Goal: Register for event/course

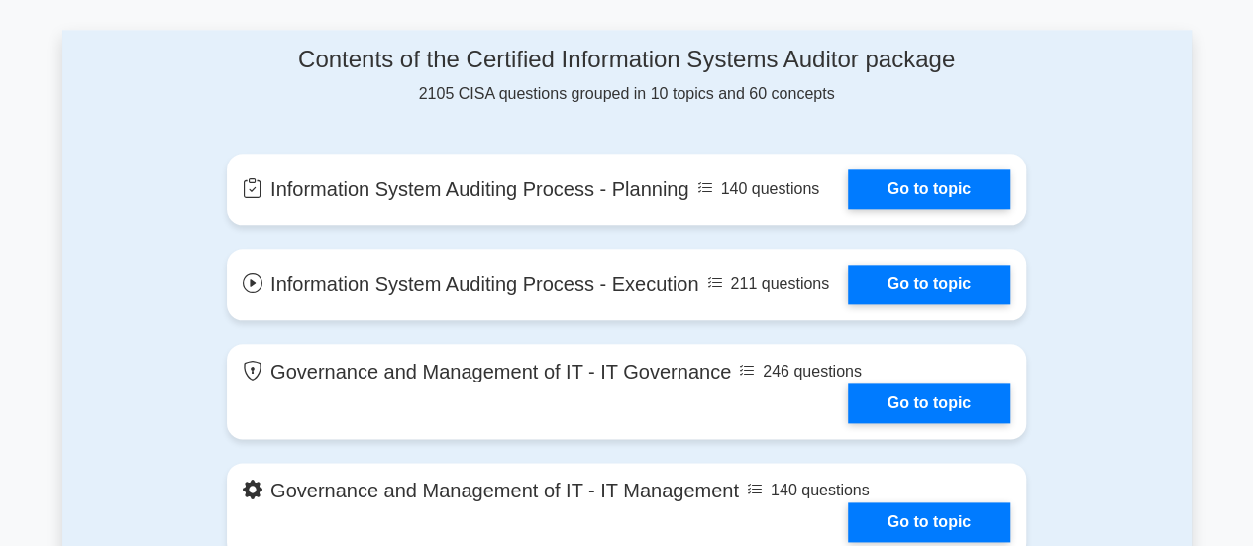
scroll to position [1024, 0]
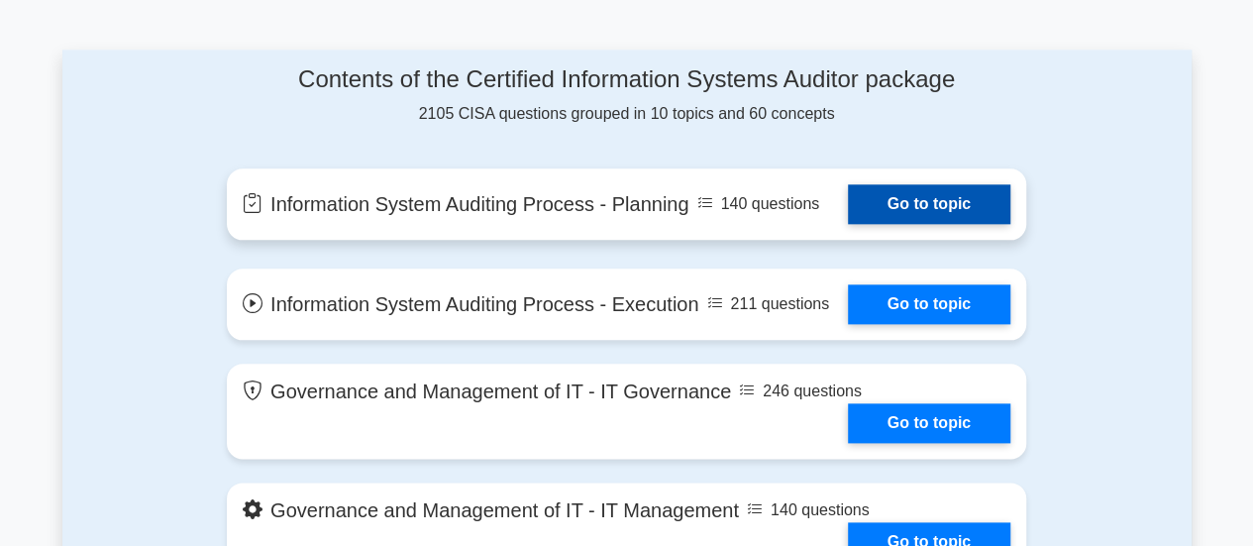
click at [901, 206] on link "Go to topic" at bounding box center [929, 204] width 162 height 40
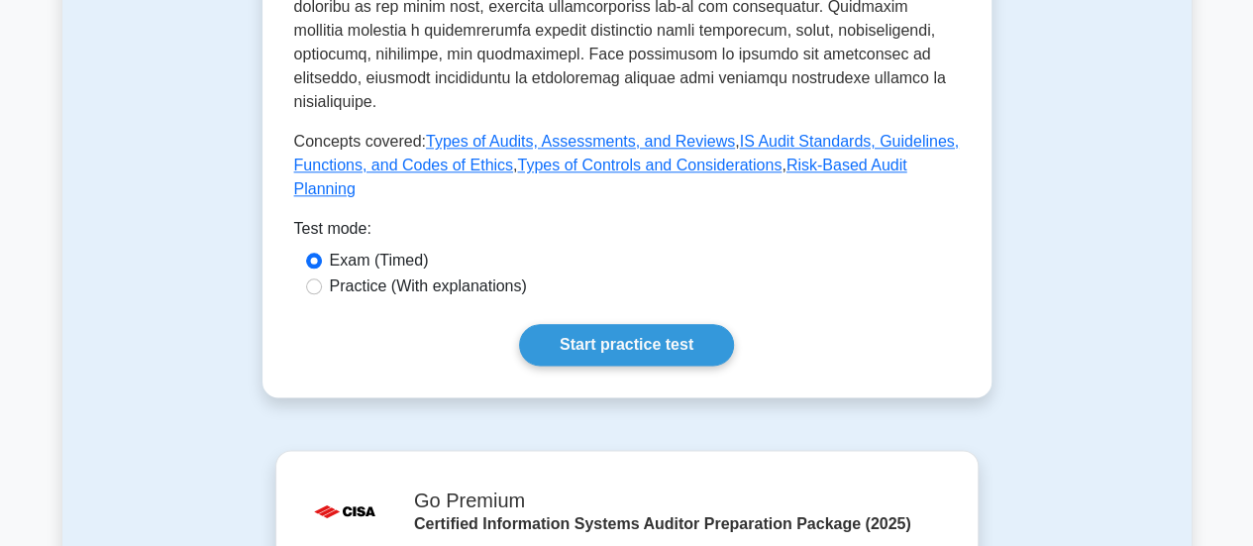
scroll to position [1047, 0]
click at [311, 277] on input "Practice (With explanations)" at bounding box center [314, 285] width 16 height 16
radio input "true"
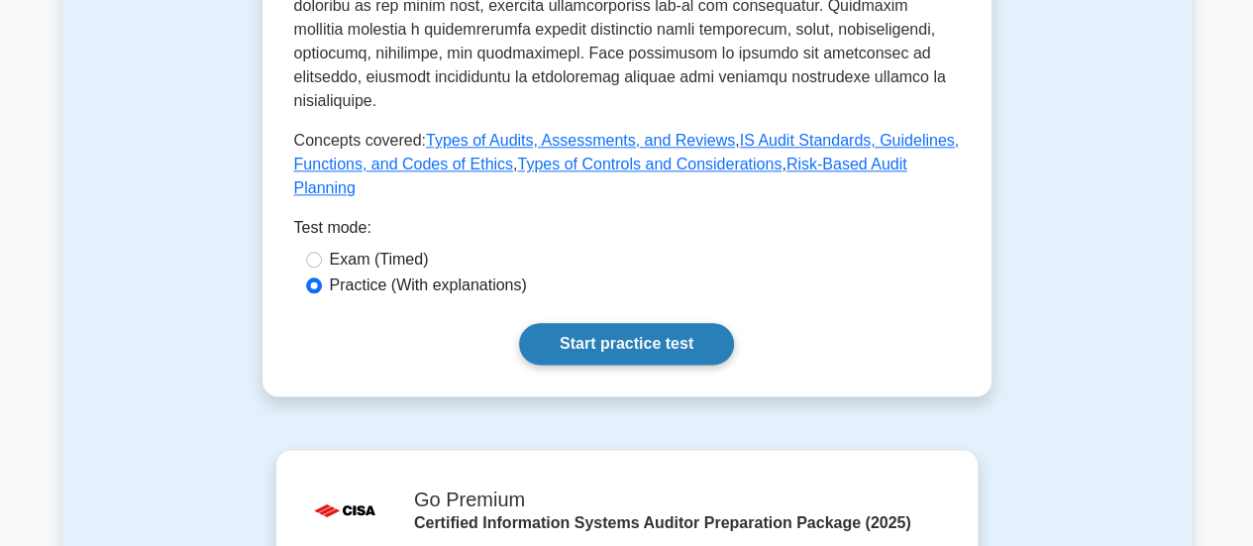
click at [600, 323] on link "Start practice test" at bounding box center [626, 344] width 215 height 42
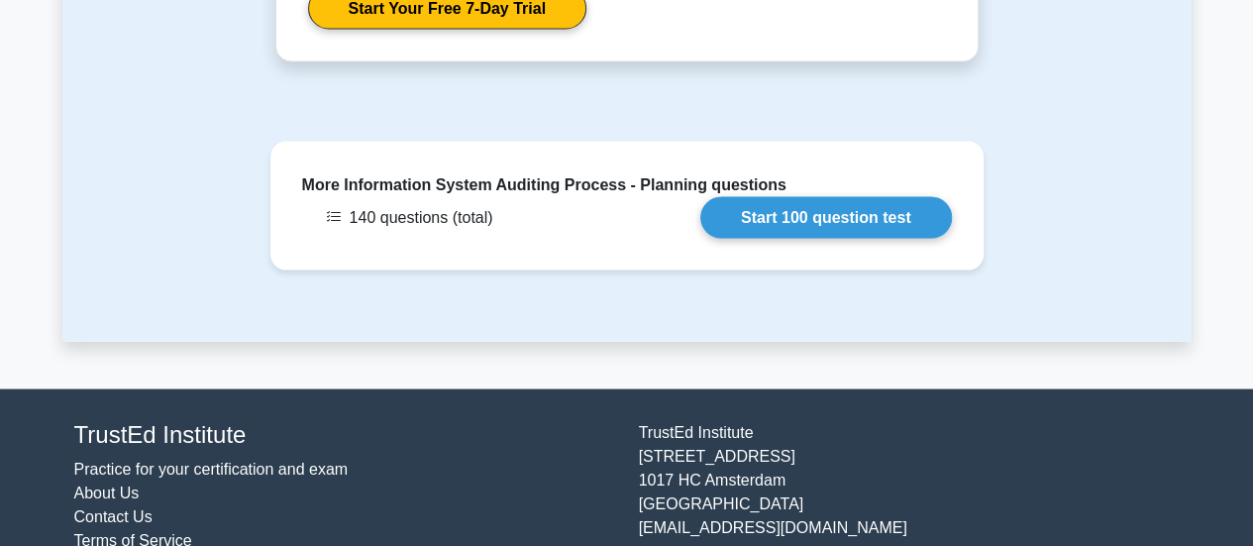
scroll to position [1889, 0]
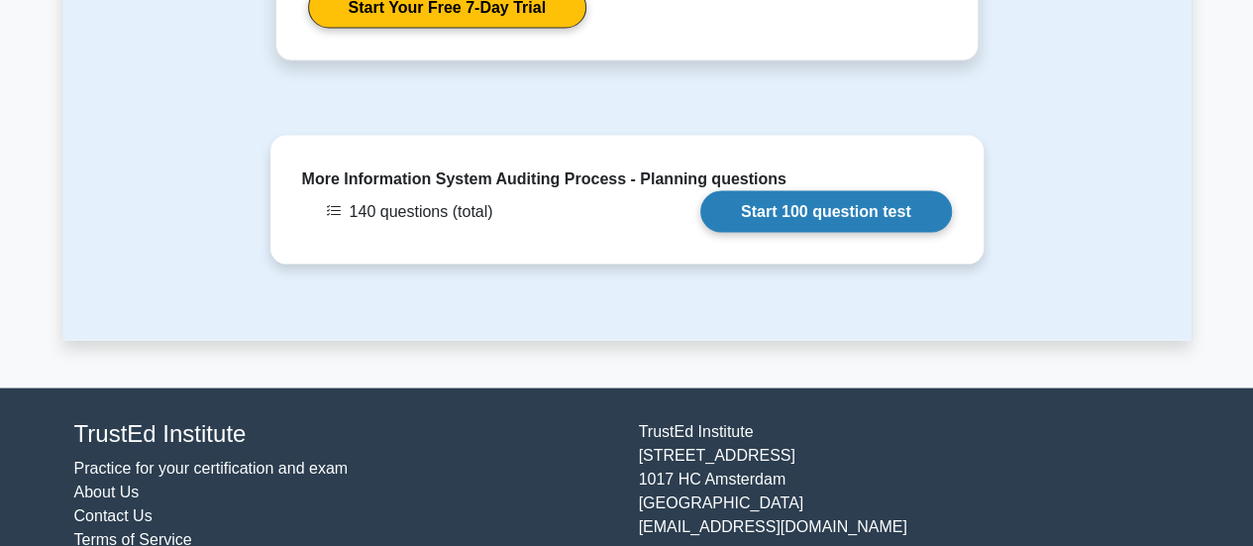
click at [753, 191] on link "Start 100 question test" at bounding box center [826, 212] width 252 height 42
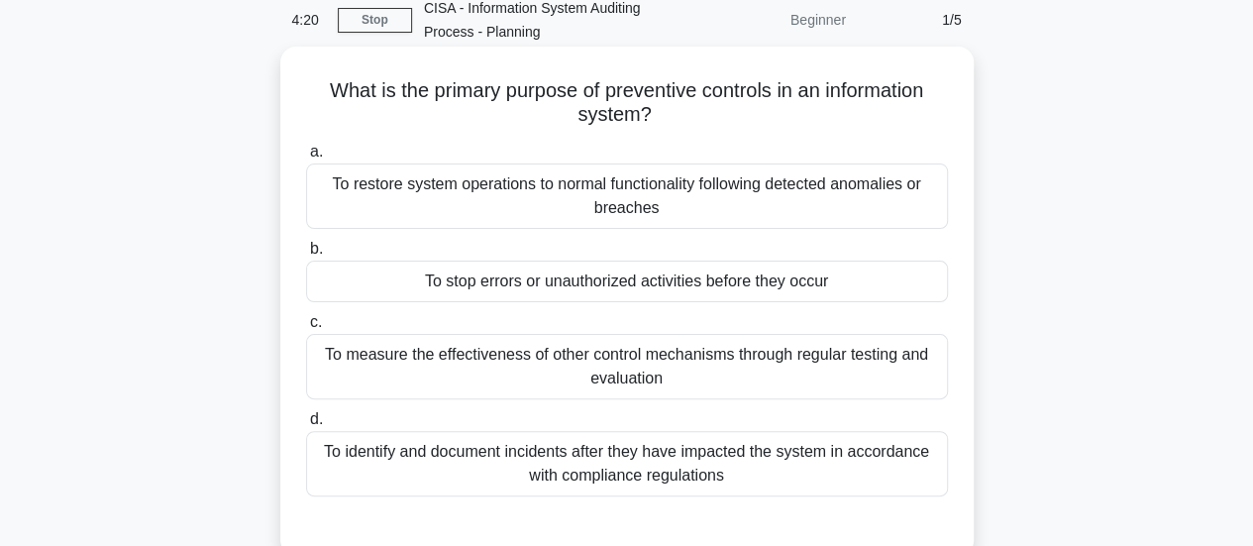
scroll to position [87, 0]
click at [604, 282] on div "To stop errors or unauthorized activities before they occur" at bounding box center [627, 283] width 642 height 42
click at [306, 257] on input "b. To stop errors or unauthorized activities before they occur" at bounding box center [306, 250] width 0 height 13
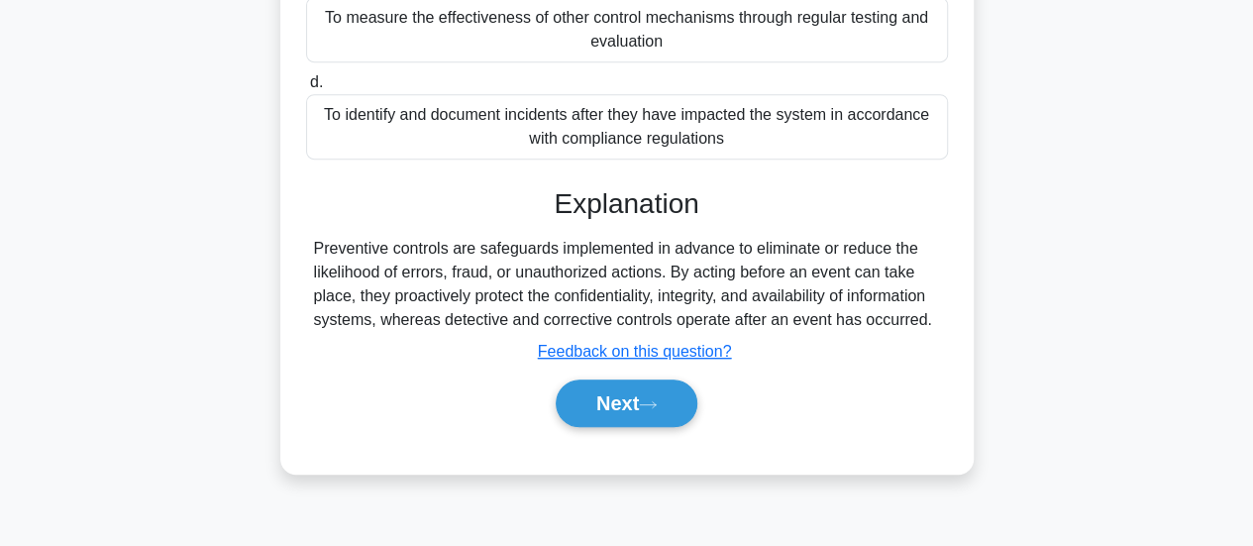
scroll to position [431, 0]
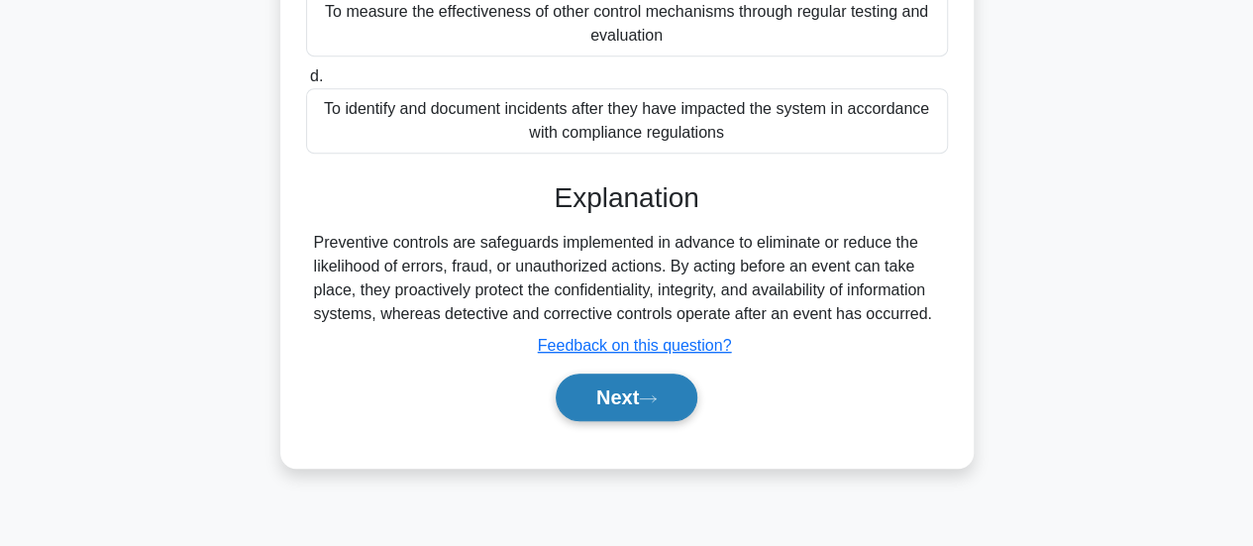
click at [666, 413] on button "Next" at bounding box center [627, 397] width 142 height 48
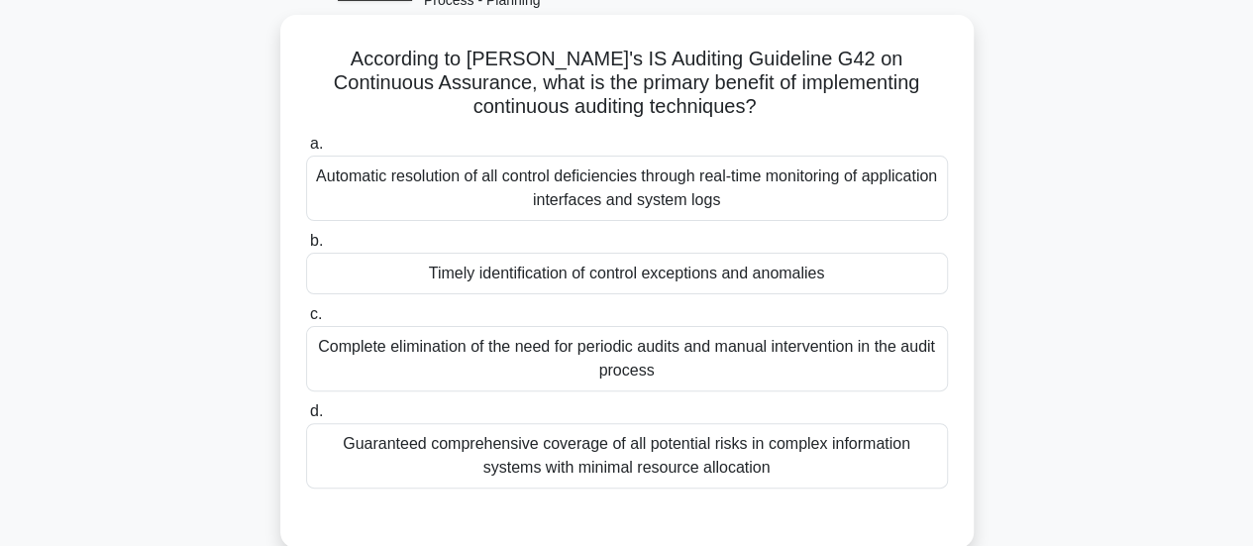
scroll to position [119, 0]
click at [608, 357] on div "Complete elimination of the need for periodic audits and manual intervention in…" at bounding box center [627, 359] width 642 height 65
click at [306, 322] on input "c. Complete elimination of the need for periodic audits and manual intervention…" at bounding box center [306, 315] width 0 height 13
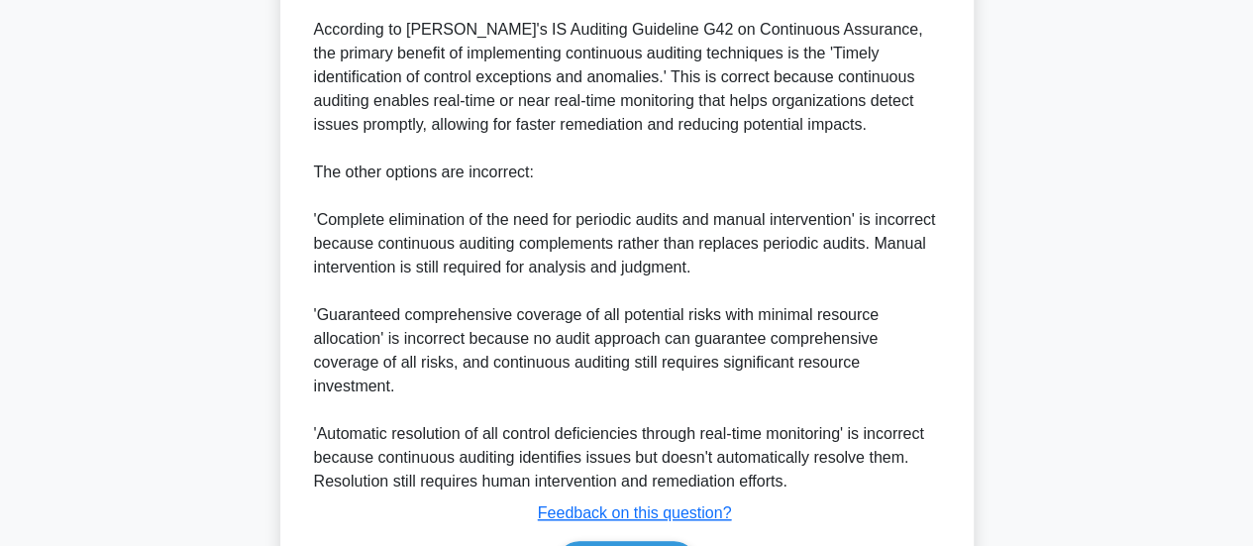
scroll to position [794, 0]
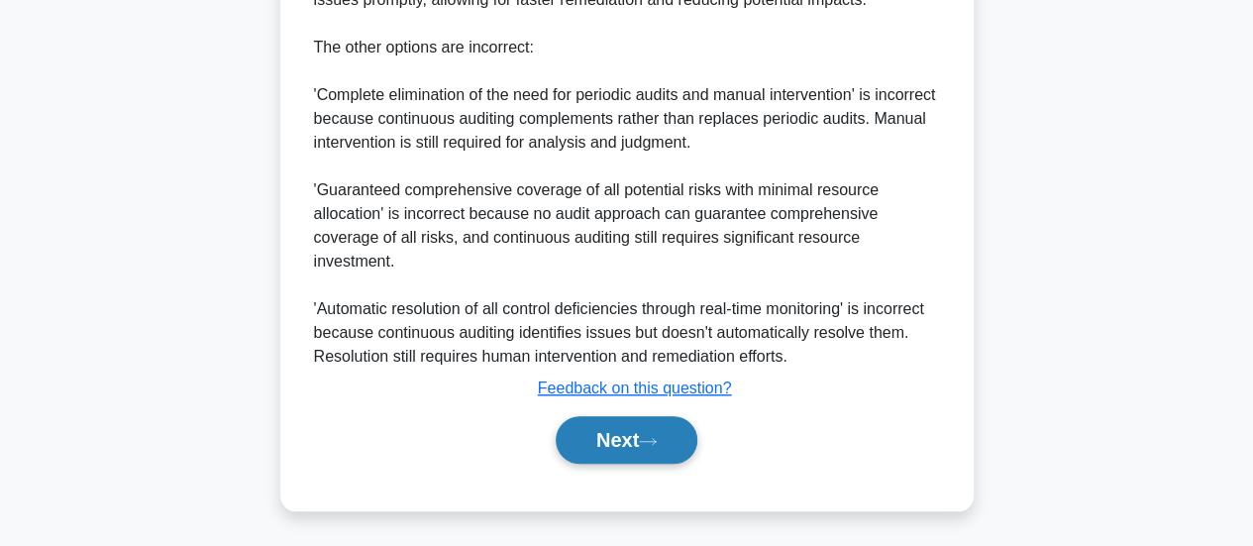
click at [608, 434] on button "Next" at bounding box center [627, 440] width 142 height 48
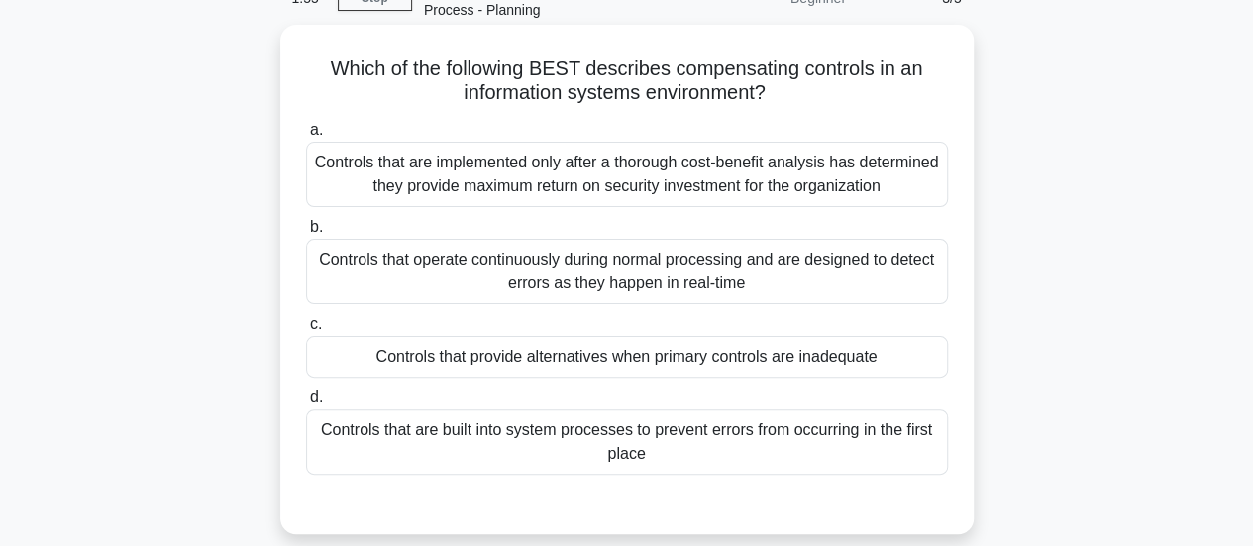
scroll to position [120, 0]
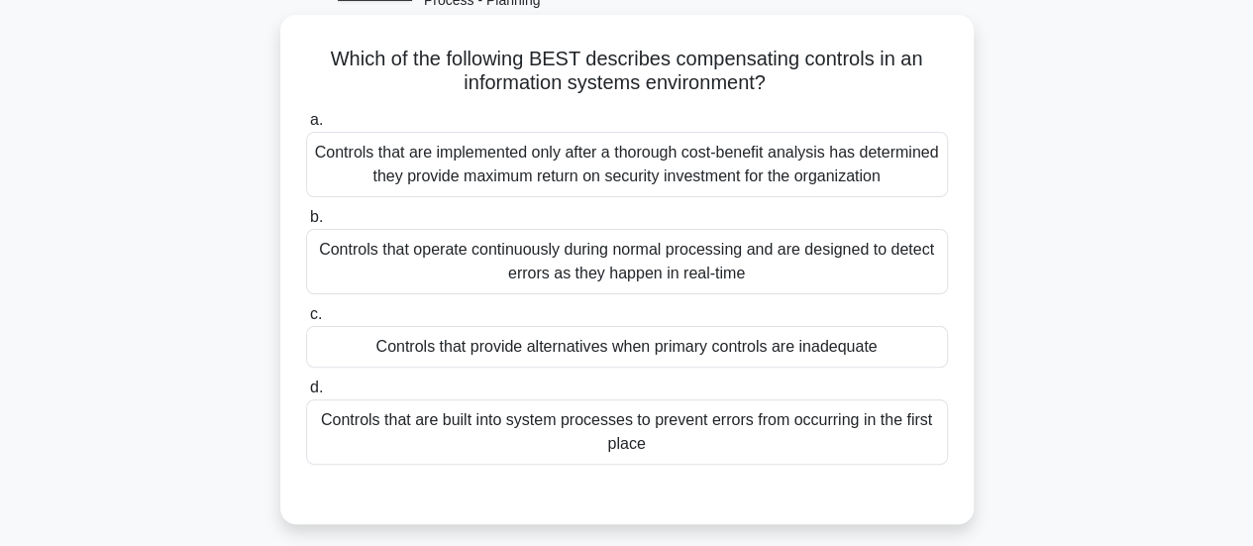
click at [673, 268] on div "Controls that operate continuously during normal processing and are designed to…" at bounding box center [627, 261] width 642 height 65
click at [306, 224] on input "b. Controls that operate continuously during normal processing and are designed…" at bounding box center [306, 217] width 0 height 13
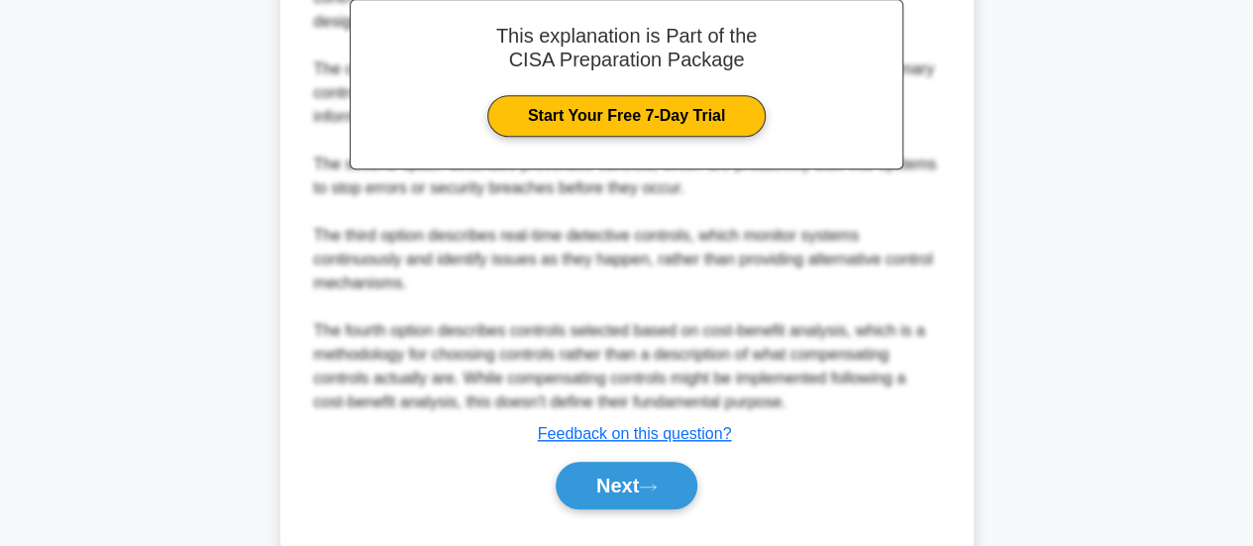
scroll to position [747, 0]
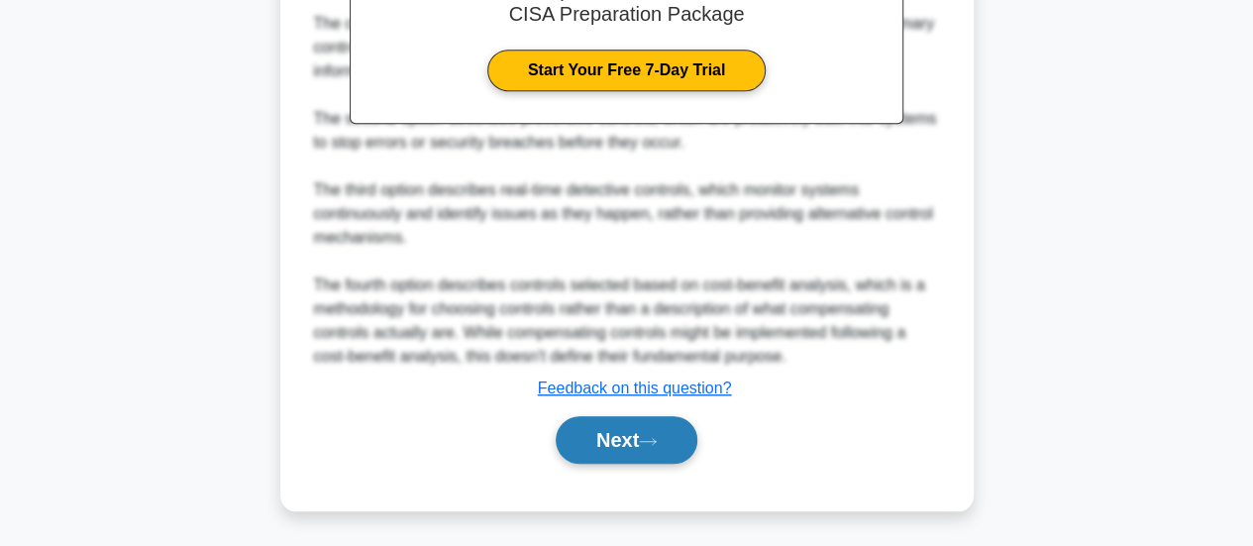
click at [634, 437] on button "Next" at bounding box center [627, 440] width 142 height 48
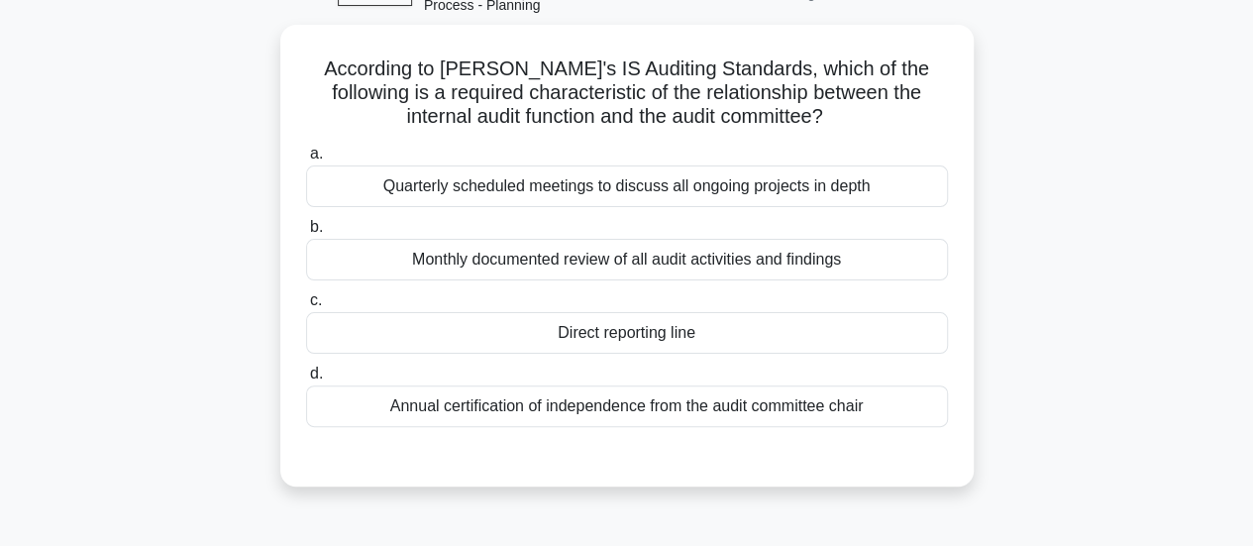
scroll to position [52, 0]
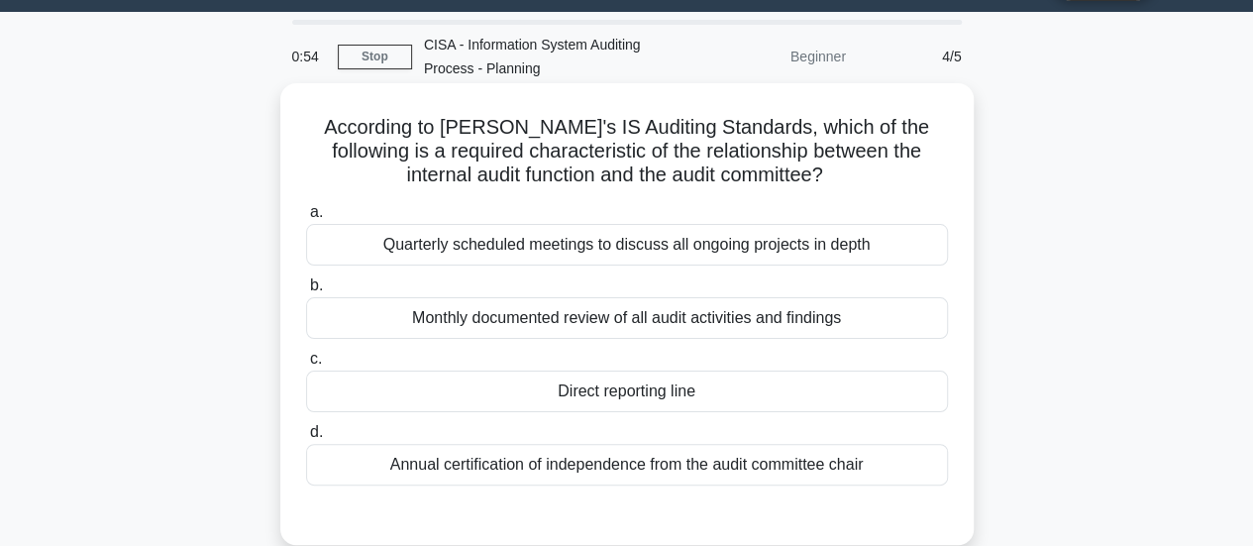
click at [729, 467] on div "Annual certification of independence from the audit committee chair" at bounding box center [627, 465] width 642 height 42
click at [306, 439] on input "d. Annual certification of independence from the audit committee chair" at bounding box center [306, 432] width 0 height 13
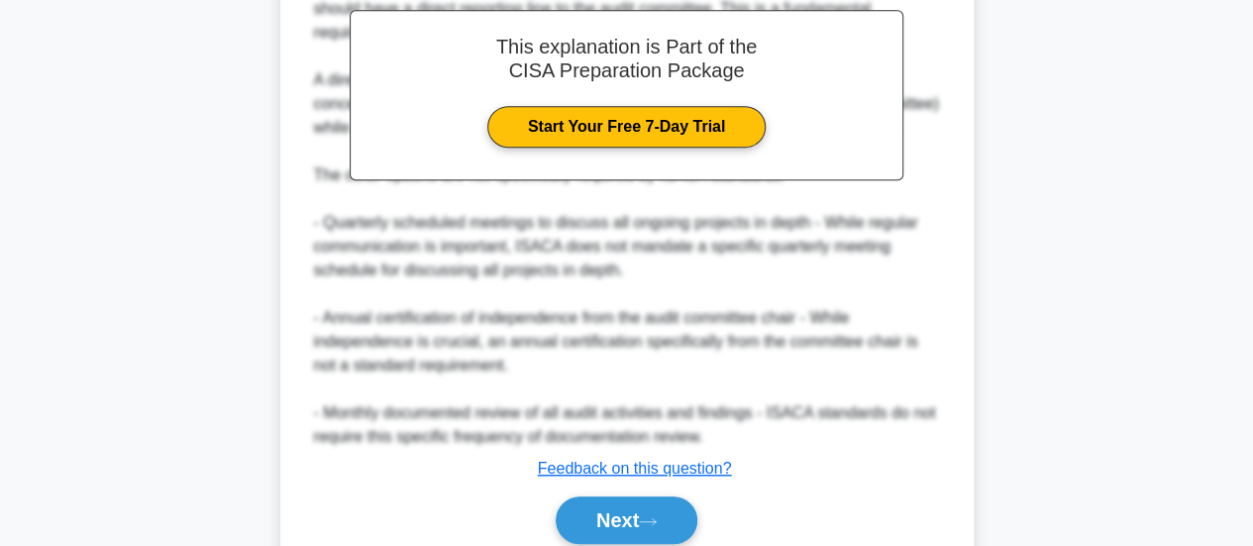
scroll to position [747, 0]
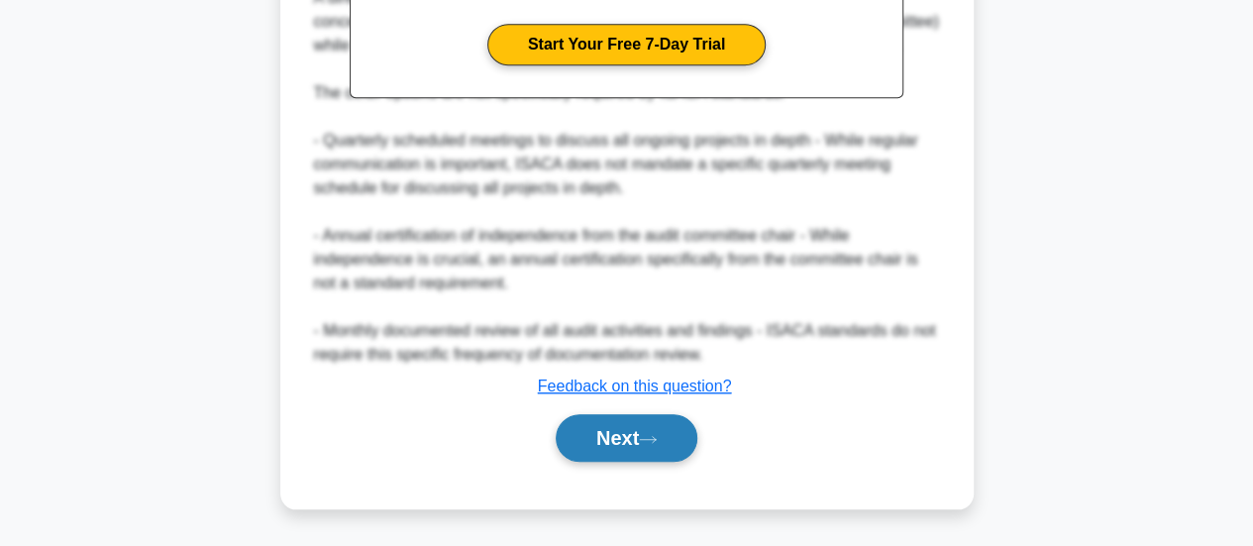
click at [626, 447] on button "Next" at bounding box center [627, 438] width 142 height 48
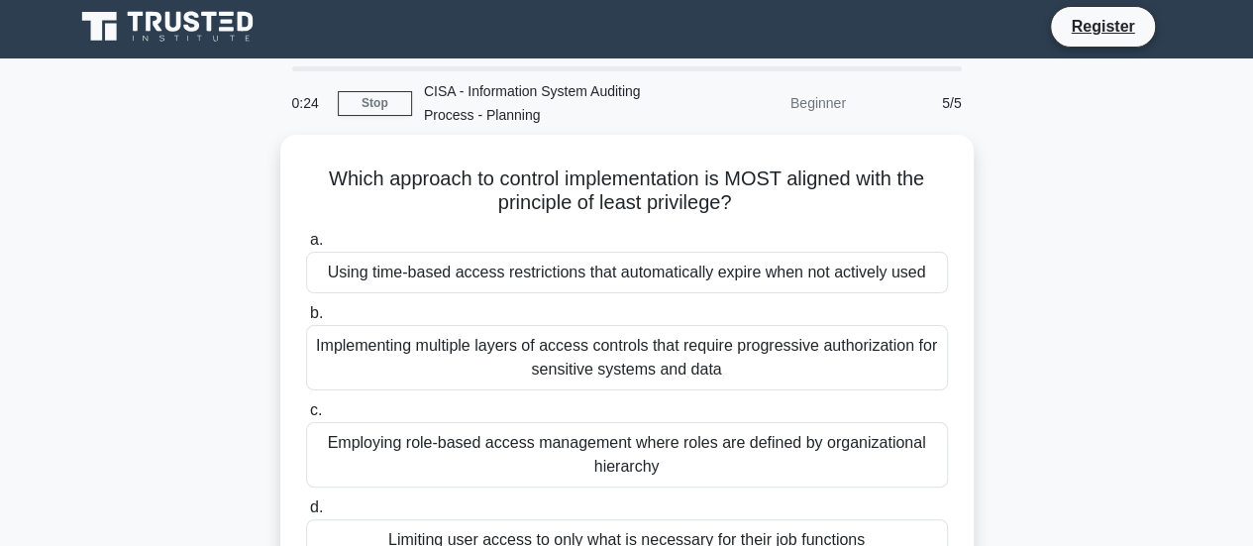
scroll to position [4, 0]
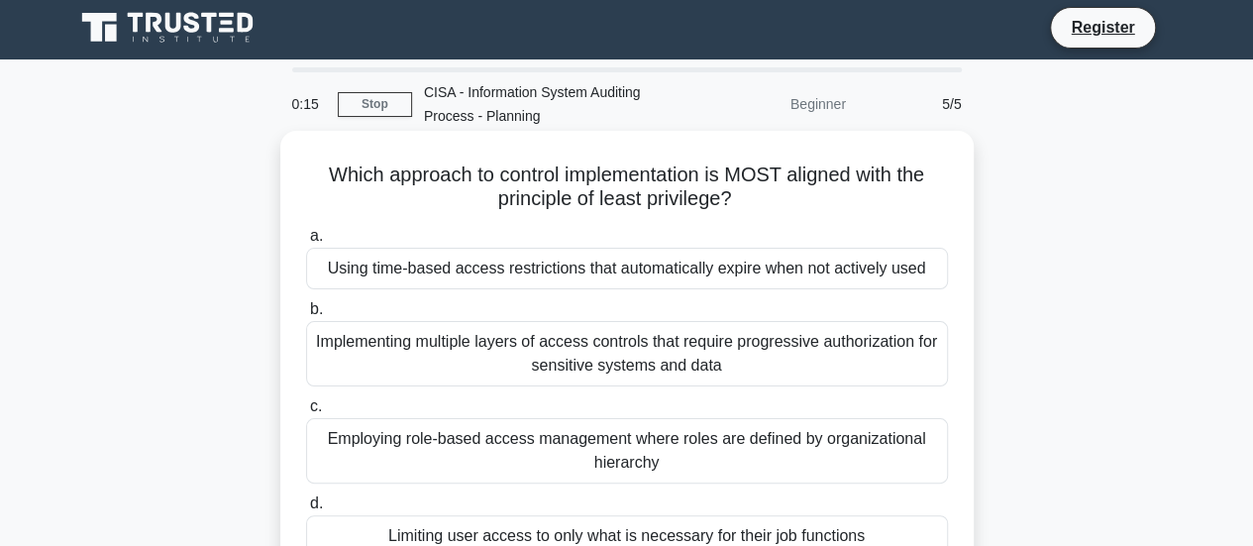
click at [599, 375] on div "Implementing multiple layers of access controls that require progressive author…" at bounding box center [627, 353] width 642 height 65
click at [306, 316] on input "b. Implementing multiple layers of access controls that require progressive aut…" at bounding box center [306, 309] width 0 height 13
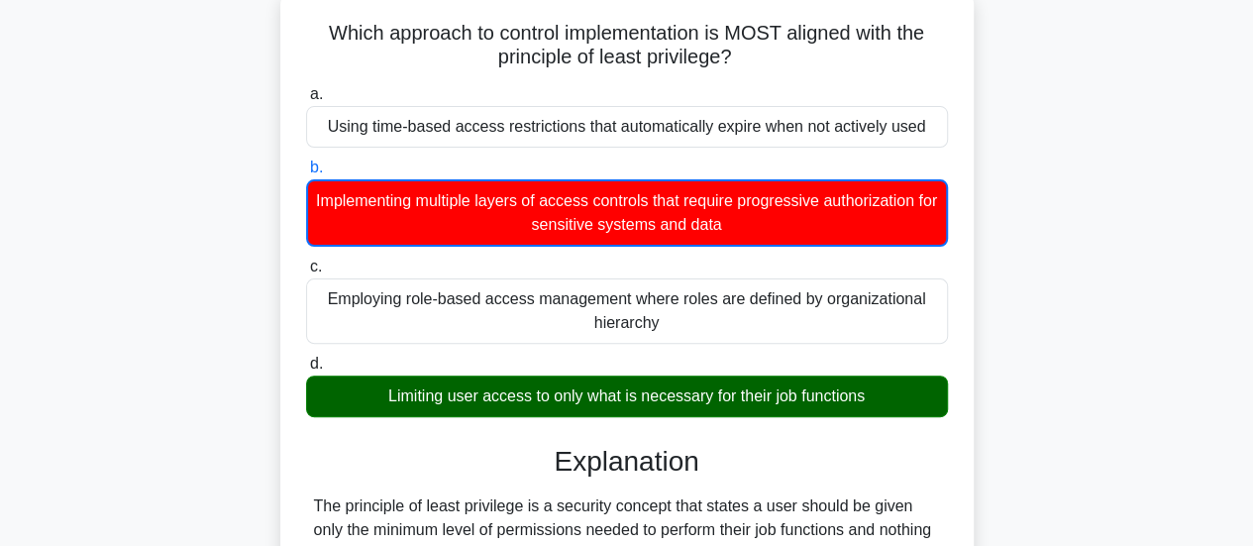
scroll to position [0, 0]
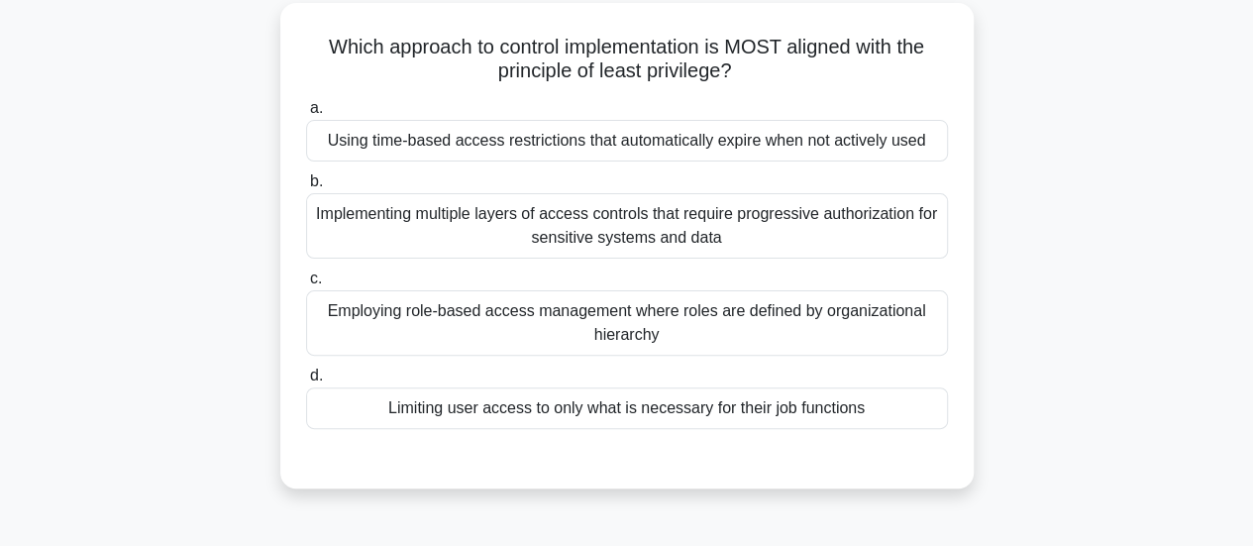
scroll to position [177, 0]
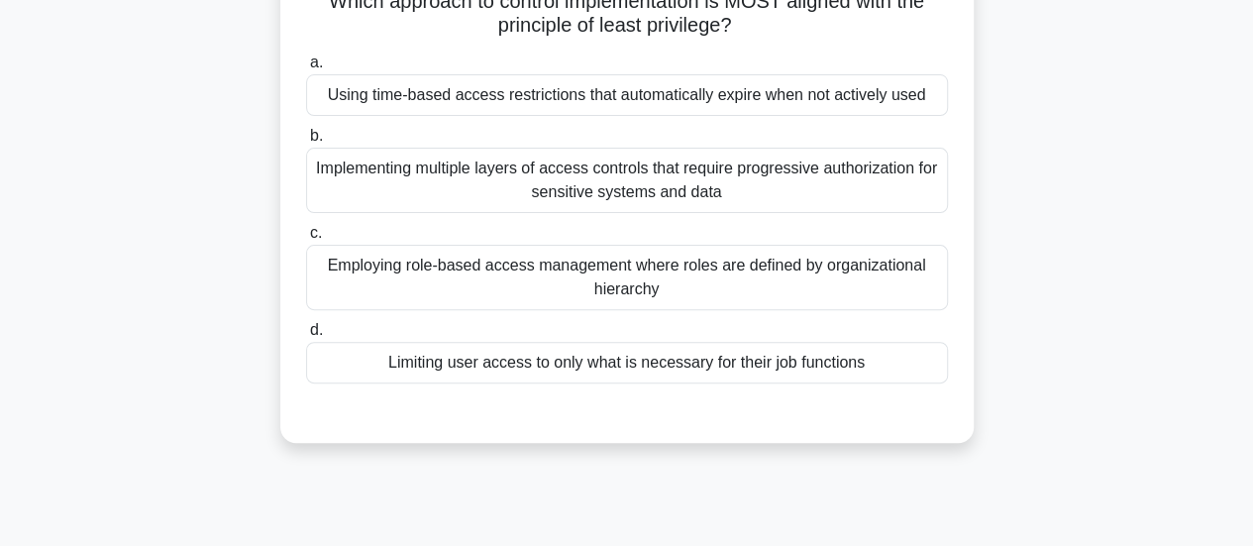
click at [518, 197] on div "Implementing multiple layers of access controls that require progressive author…" at bounding box center [627, 180] width 642 height 65
click at [306, 143] on input "b. Implementing multiple layers of access controls that require progressive aut…" at bounding box center [306, 136] width 0 height 13
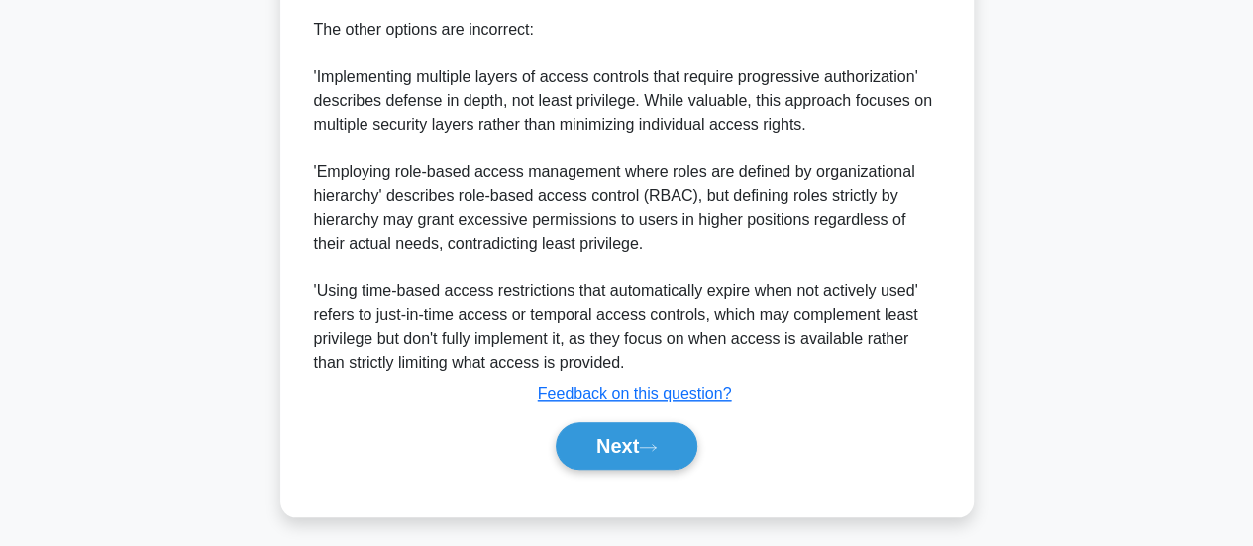
scroll to position [818, 0]
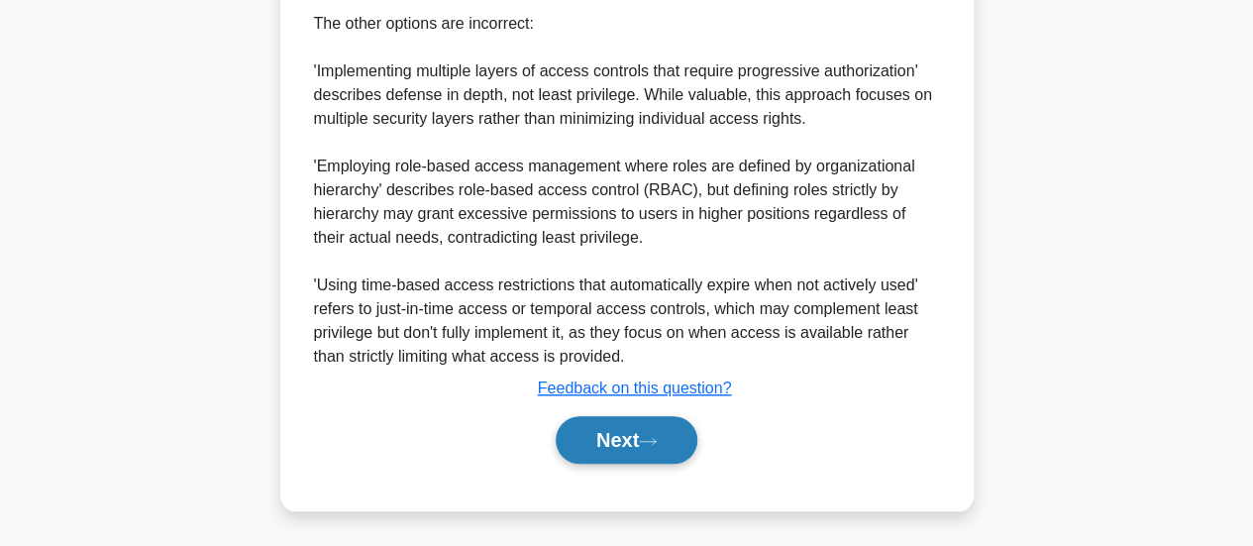
click at [629, 460] on button "Next" at bounding box center [627, 440] width 142 height 48
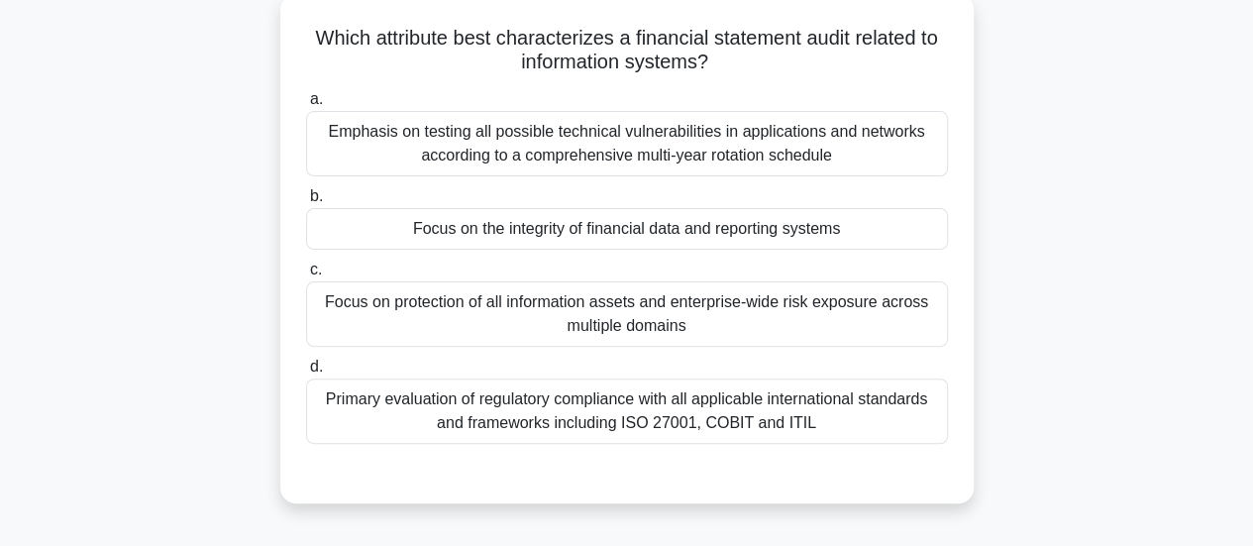
scroll to position [116, 0]
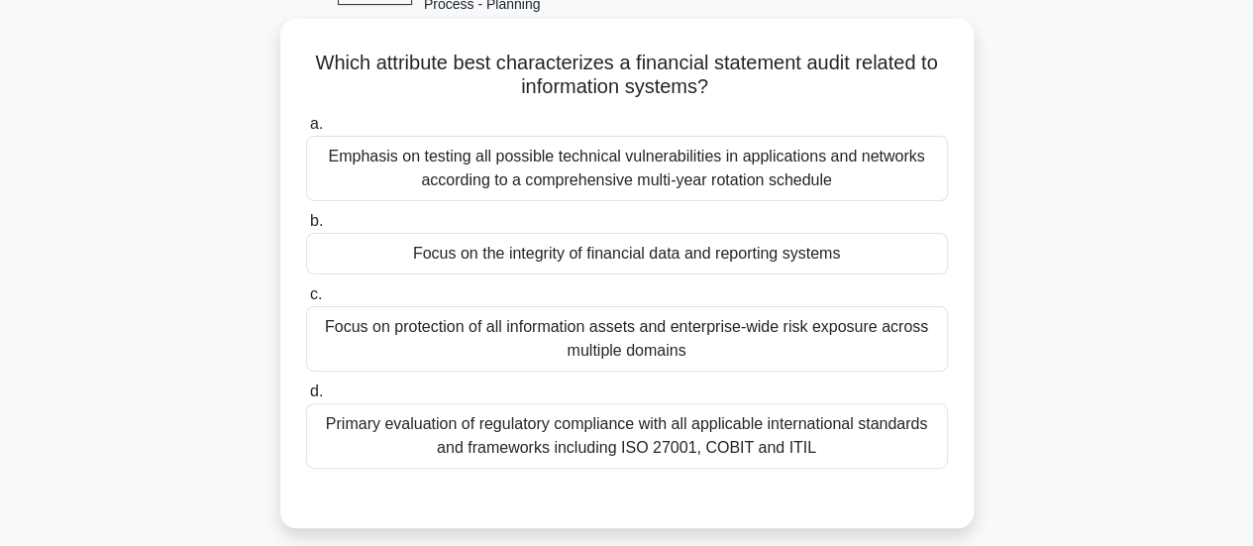
click at [644, 248] on div "Focus on the integrity of financial data and reporting systems" at bounding box center [627, 254] width 642 height 42
click at [306, 228] on input "b. Focus on the integrity of financial data and reporting systems" at bounding box center [306, 221] width 0 height 13
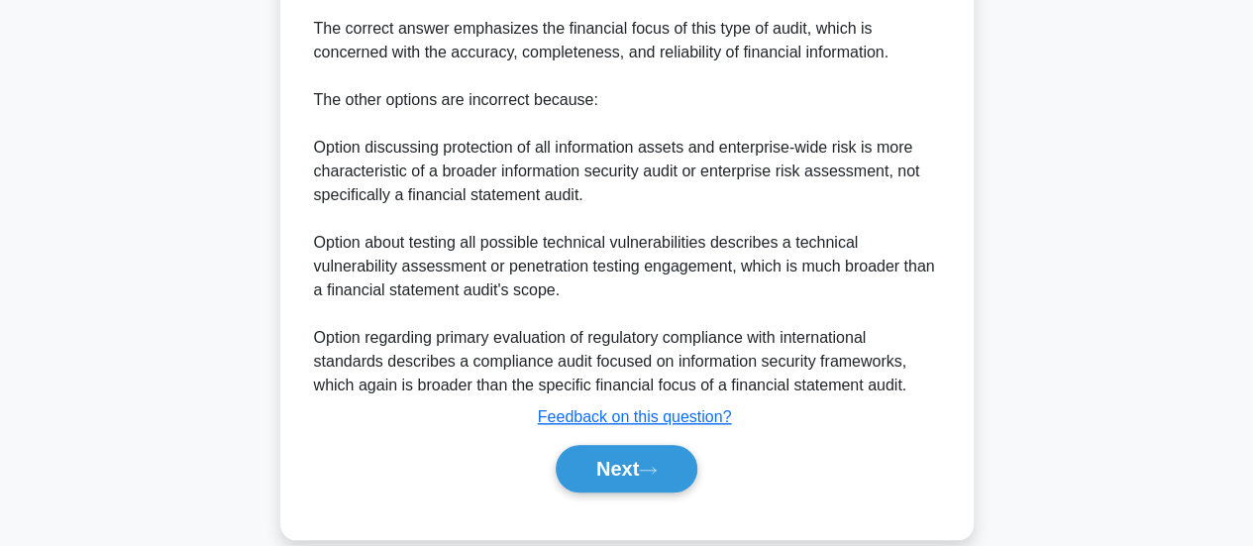
scroll to position [791, 0]
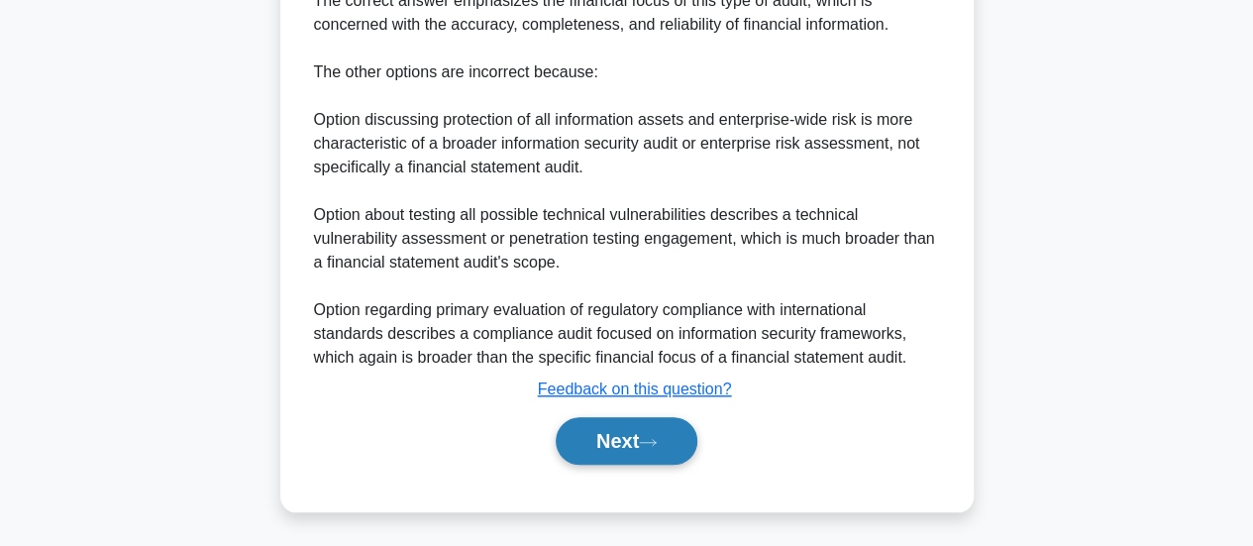
click at [640, 435] on button "Next" at bounding box center [627, 441] width 142 height 48
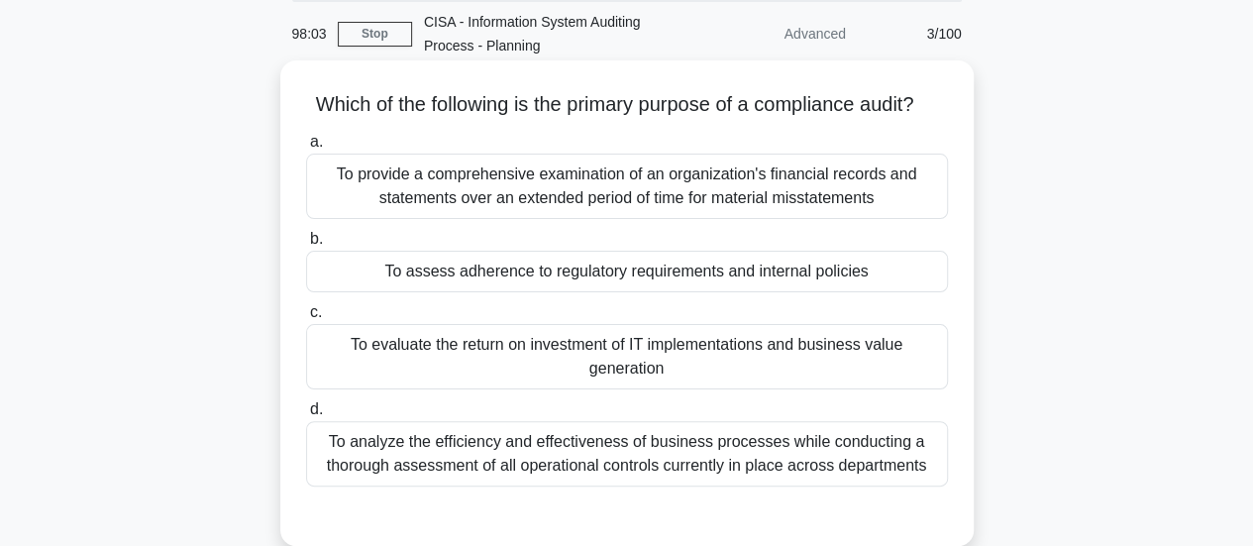
scroll to position [62, 0]
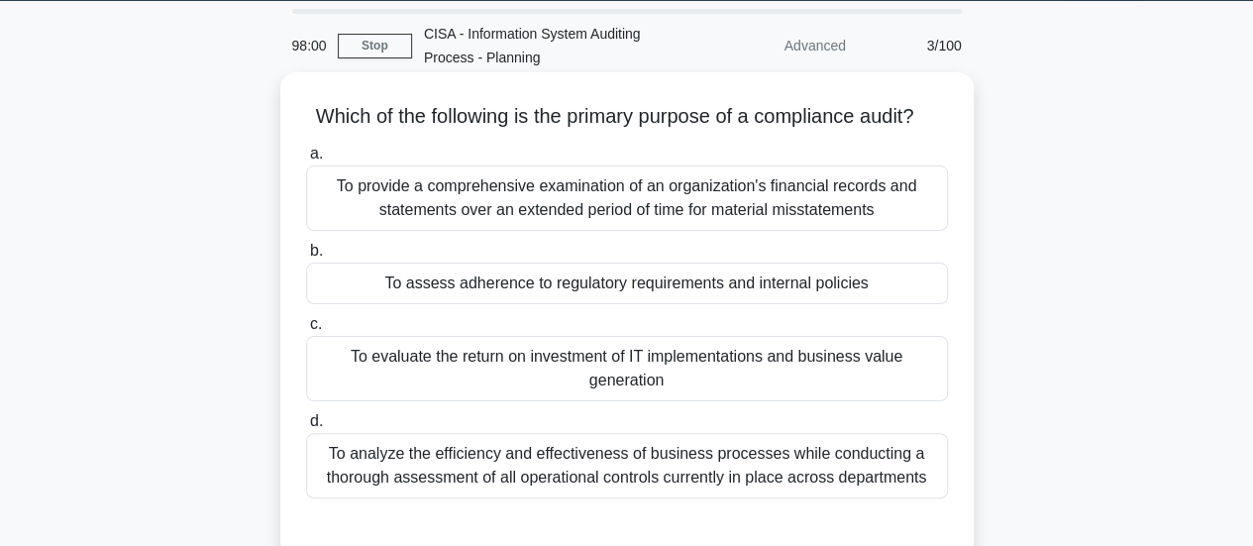
click at [727, 304] on div "To assess adherence to regulatory requirements and internal policies" at bounding box center [627, 284] width 642 height 42
click at [306, 258] on input "b. To assess adherence to regulatory requirements and internal policies" at bounding box center [306, 251] width 0 height 13
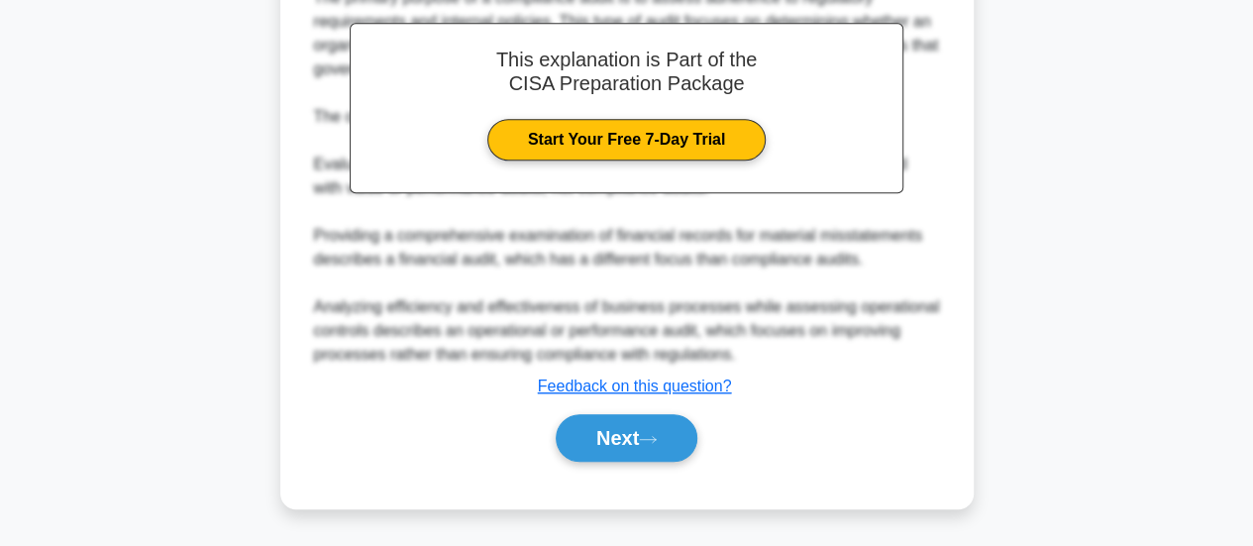
scroll to position [673, 0]
click at [619, 433] on button "Next" at bounding box center [627, 438] width 142 height 48
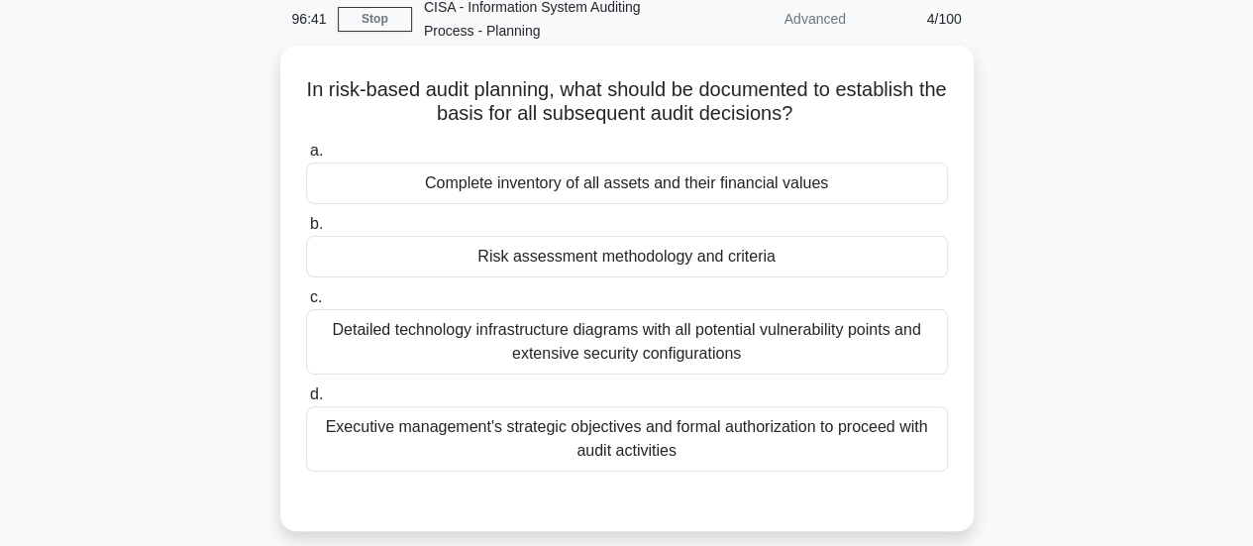
scroll to position [66, 0]
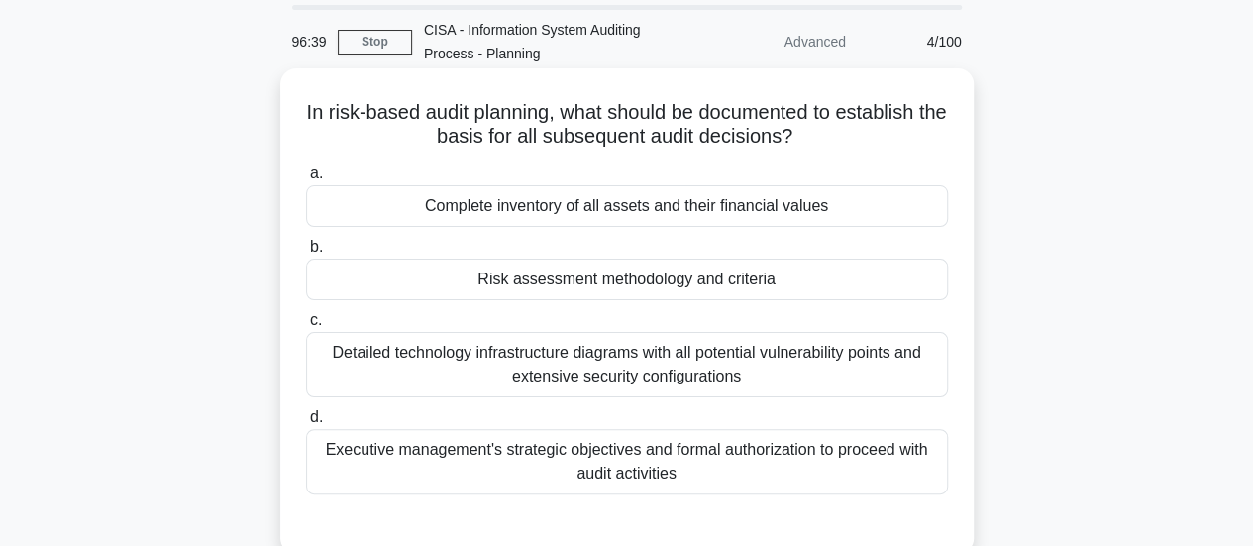
click at [592, 270] on div "Risk assessment methodology and criteria" at bounding box center [627, 280] width 642 height 42
click at [306, 254] on input "b. Risk assessment methodology and criteria" at bounding box center [306, 247] width 0 height 13
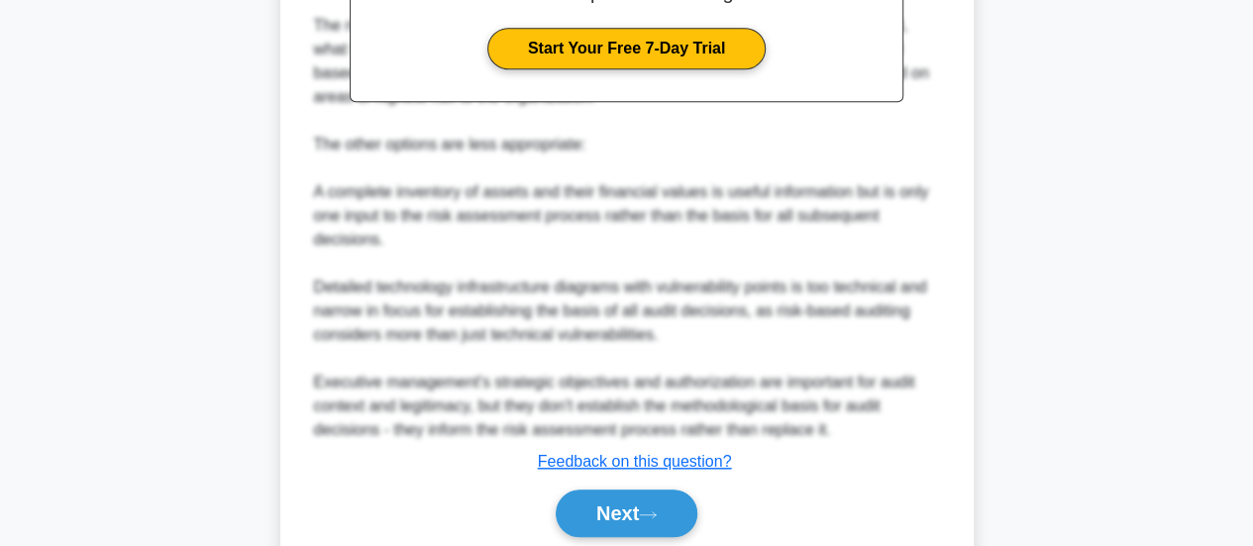
scroll to position [815, 0]
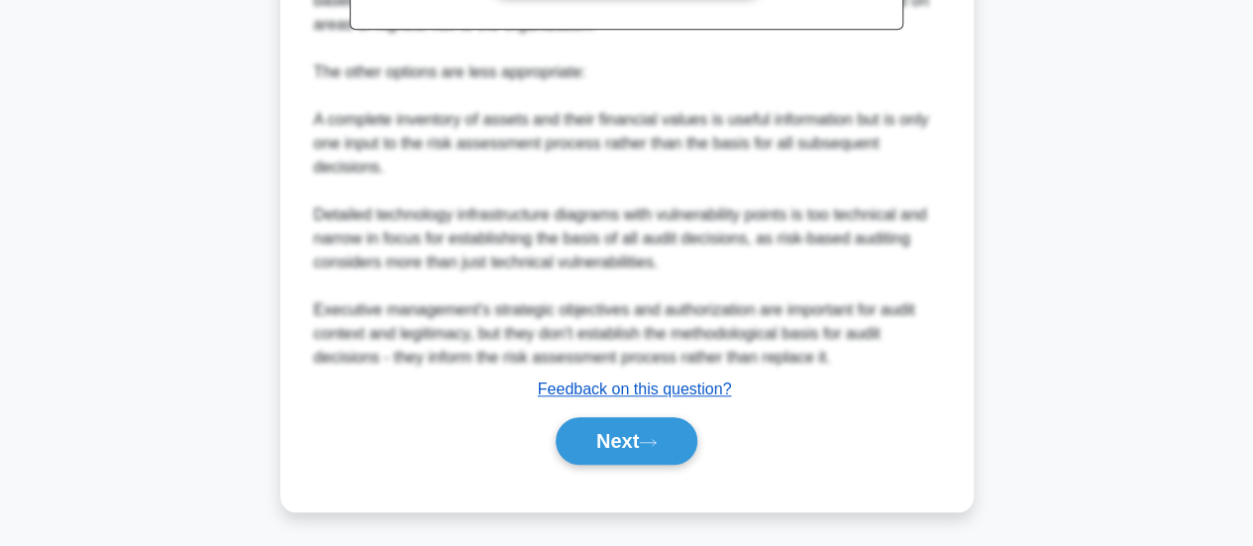
click at [650, 391] on u "Feedback on this question?" at bounding box center [635, 388] width 194 height 17
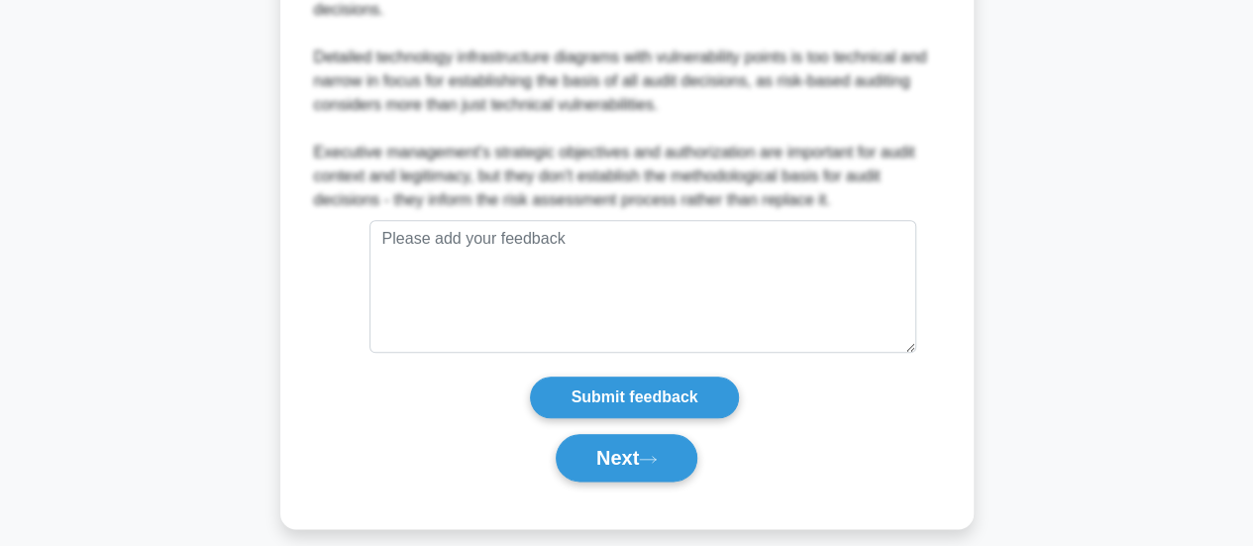
scroll to position [975, 0]
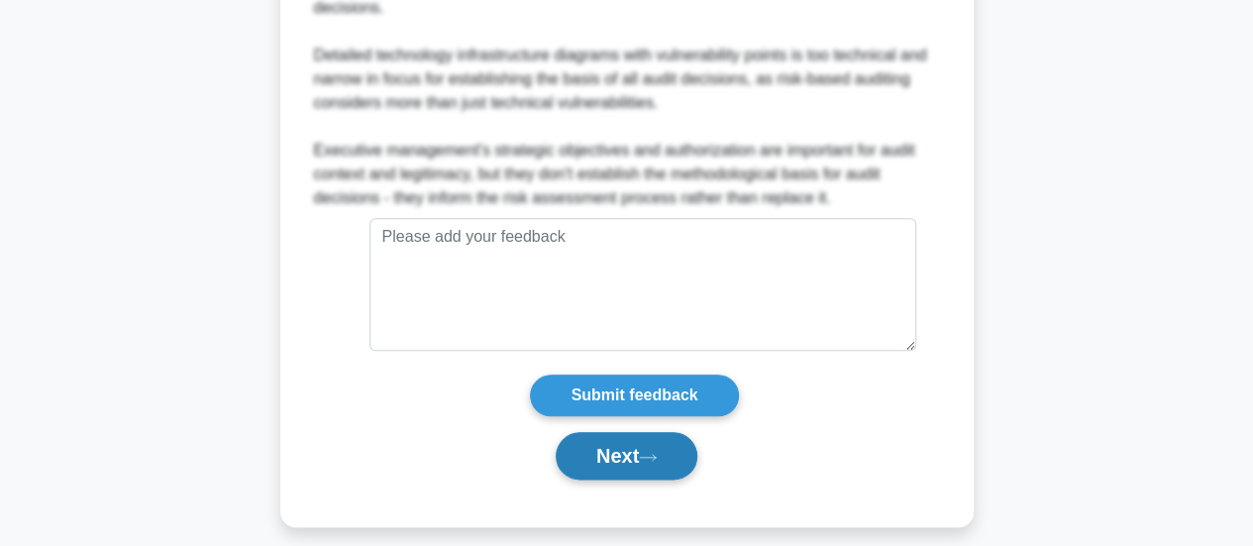
click at [647, 443] on button "Next" at bounding box center [627, 456] width 142 height 48
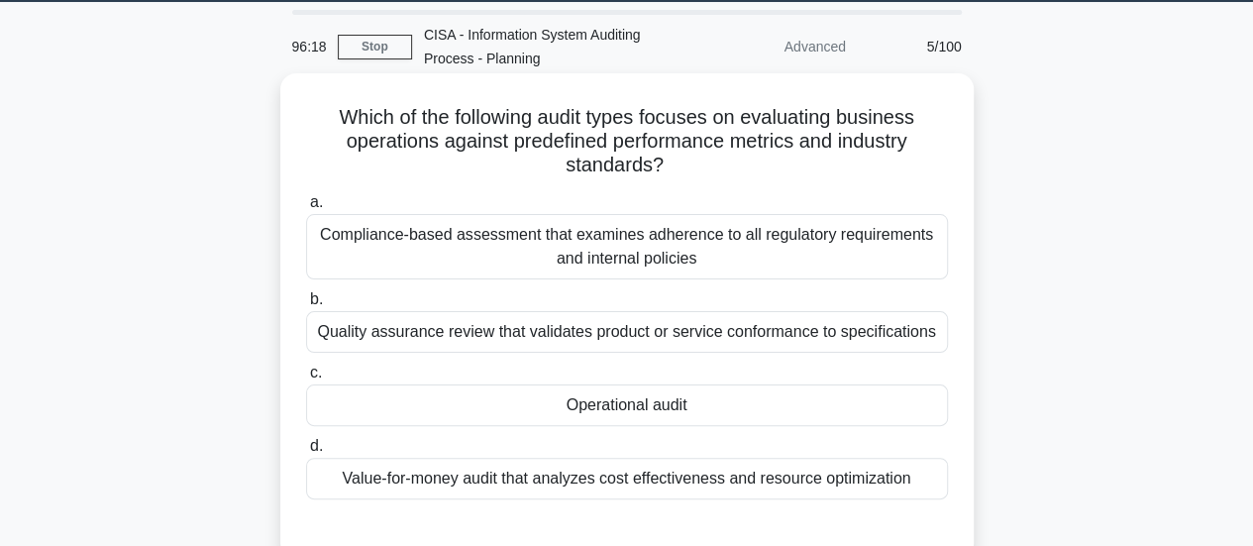
scroll to position [59, 0]
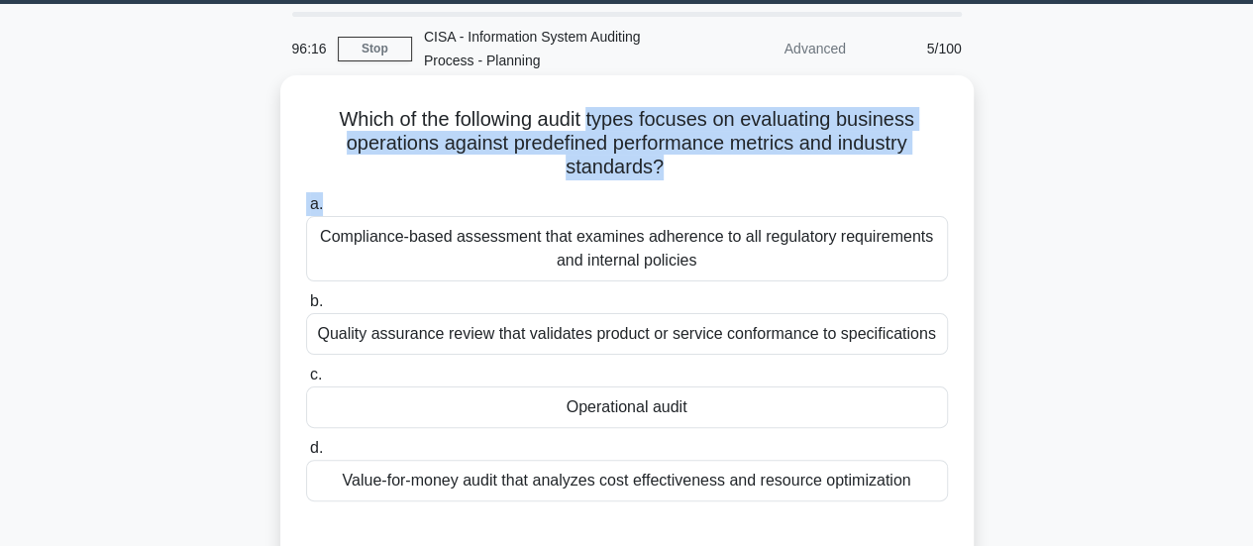
drag, startPoint x: 595, startPoint y: 117, endPoint x: 689, endPoint y: 187, distance: 117.5
click at [689, 187] on div "Which of the following audit types focuses on evaluating business operations ag…" at bounding box center [627, 318] width 678 height 470
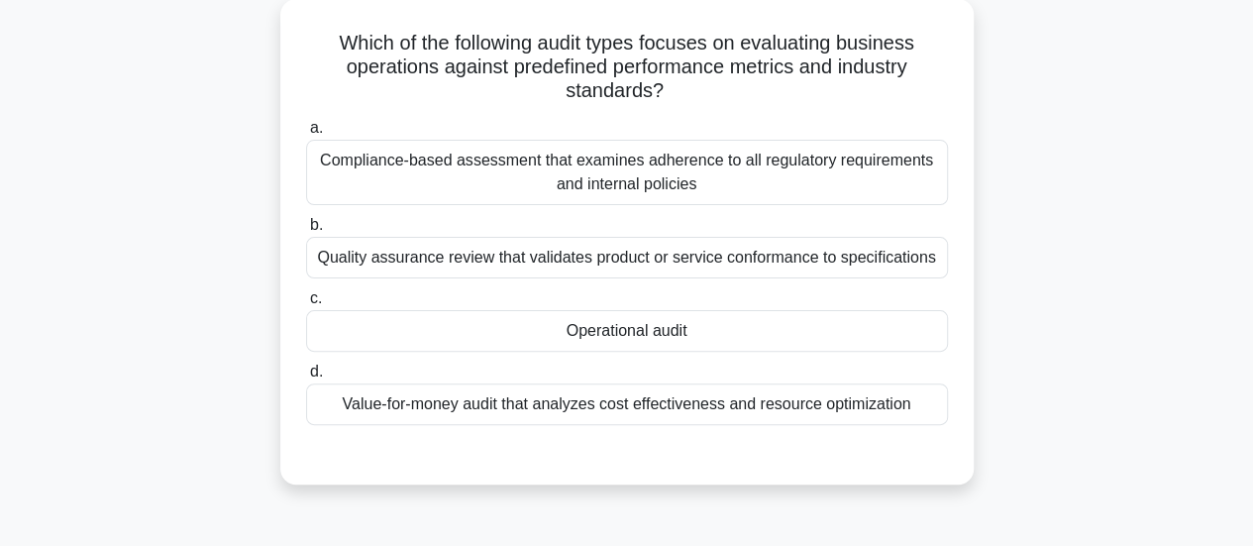
scroll to position [140, 0]
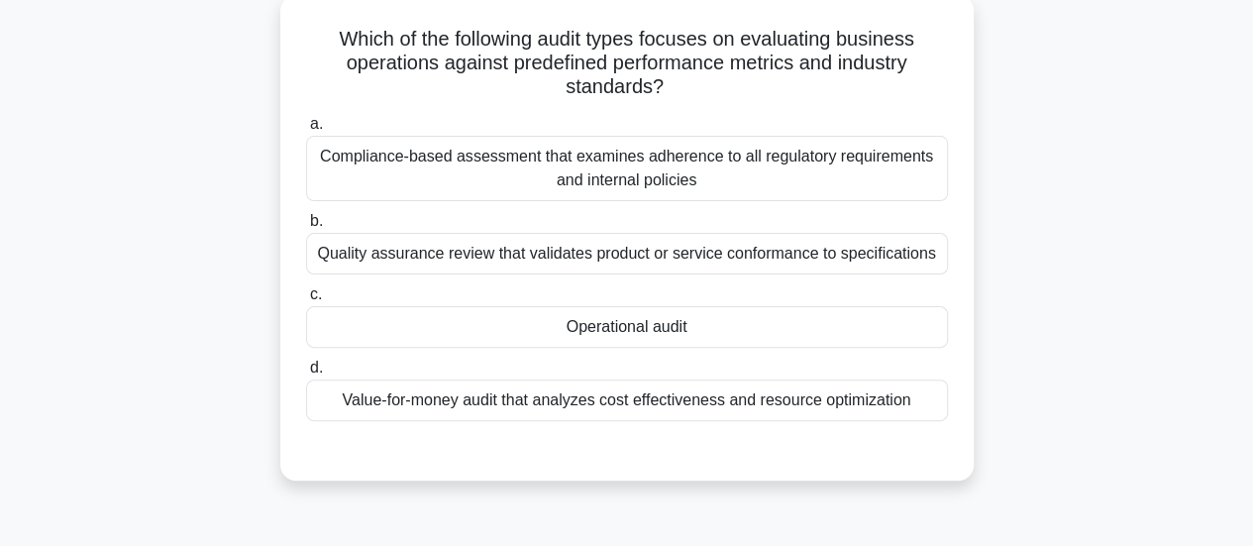
click at [595, 154] on div "Compliance-based assessment that examines adherence to all regulatory requireme…" at bounding box center [627, 168] width 642 height 65
click at [306, 131] on input "a. Compliance-based assessment that examines adherence to all regulatory requir…" at bounding box center [306, 124] width 0 height 13
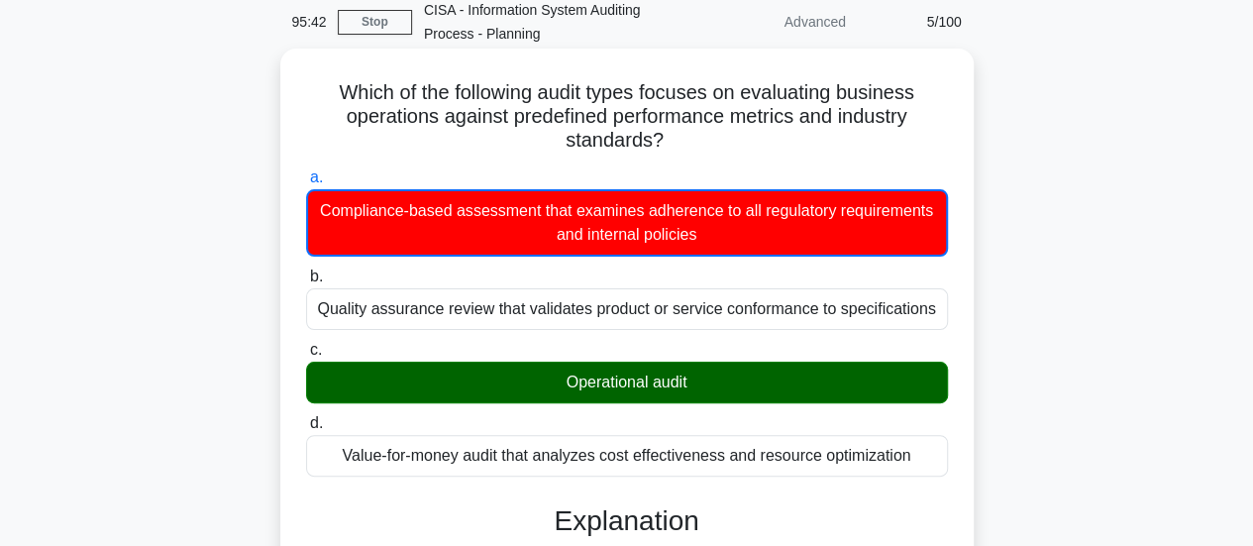
scroll to position [0, 0]
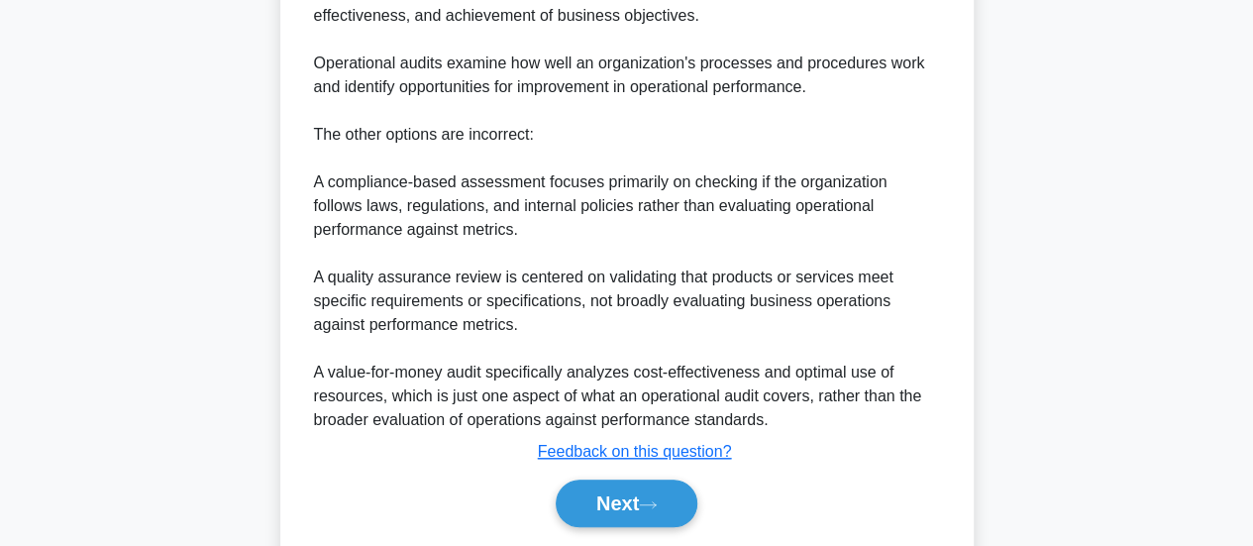
scroll to position [747, 0]
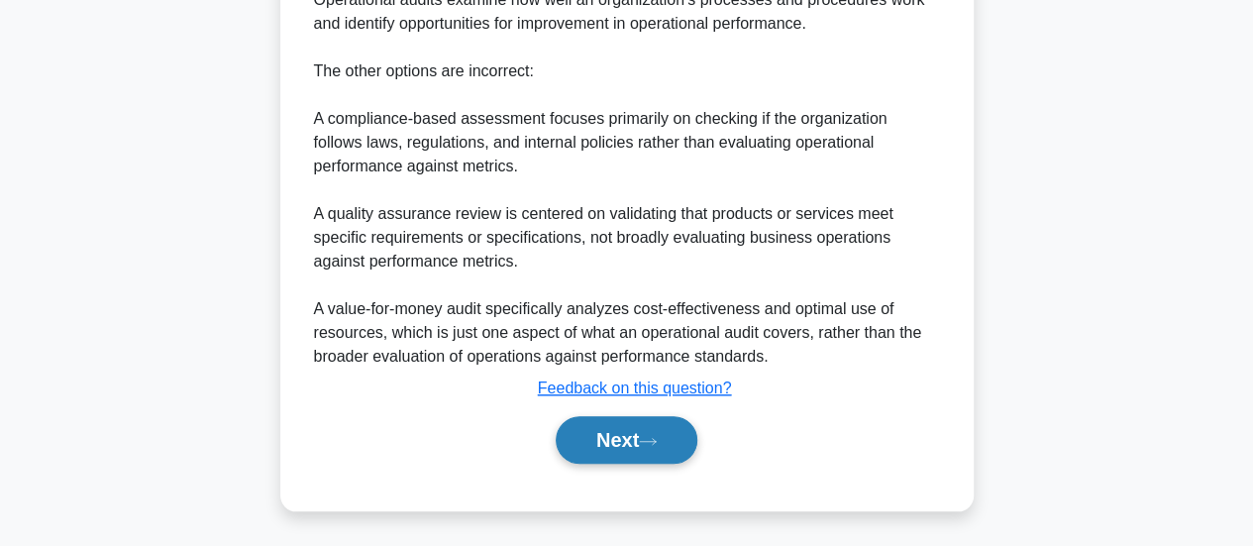
click at [636, 440] on button "Next" at bounding box center [627, 440] width 142 height 48
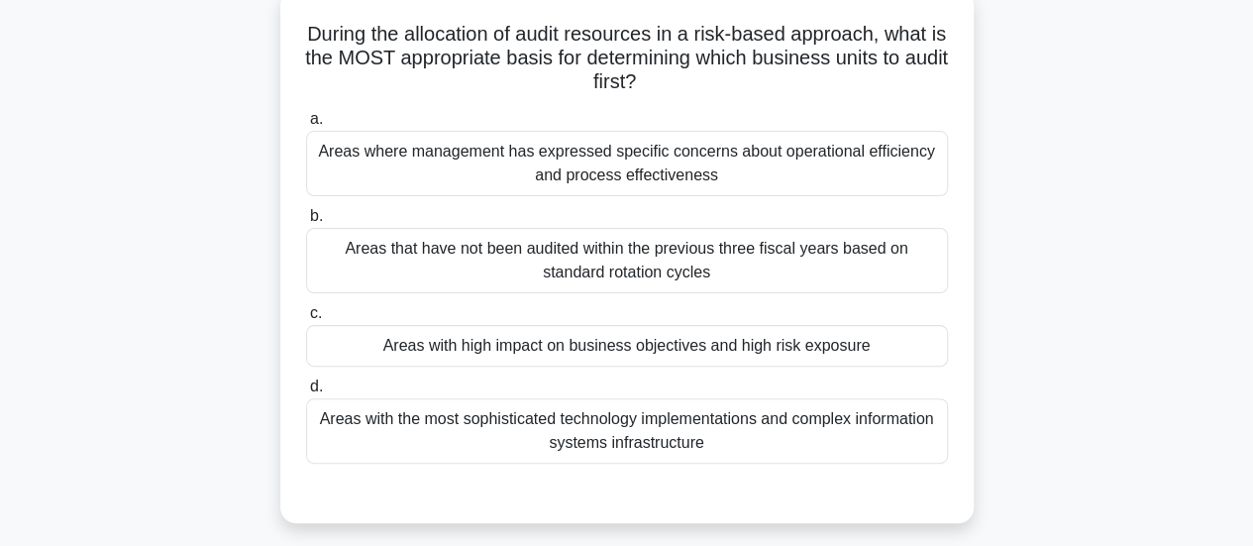
scroll to position [127, 0]
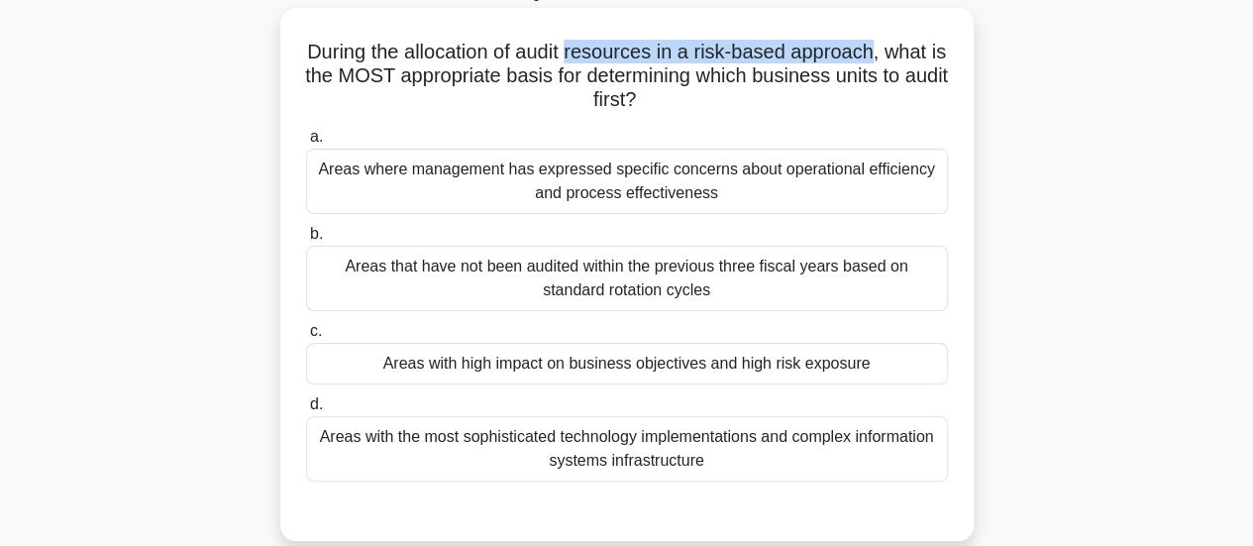
drag, startPoint x: 577, startPoint y: 54, endPoint x: 884, endPoint y: 58, distance: 307.1
click at [884, 58] on h5 "During the allocation of audit resources in a risk-based approach, what is the …" at bounding box center [627, 76] width 646 height 73
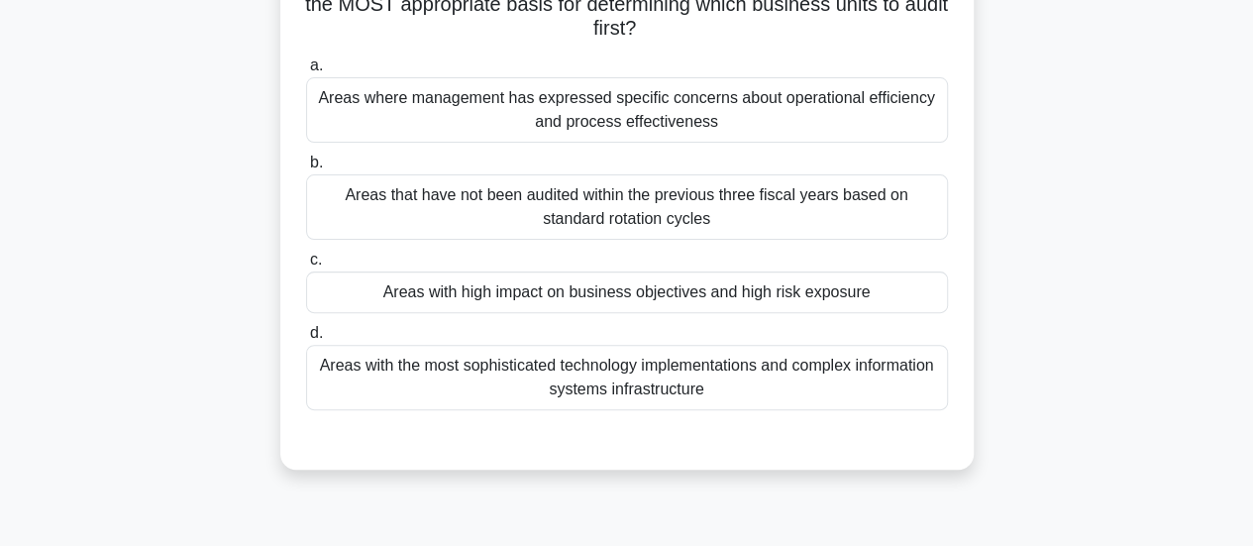
scroll to position [199, 0]
click at [691, 290] on div "Areas with high impact on business objectives and high risk exposure" at bounding box center [627, 291] width 642 height 42
click at [306, 265] on input "c. Areas with high impact on business objectives and high risk exposure" at bounding box center [306, 259] width 0 height 13
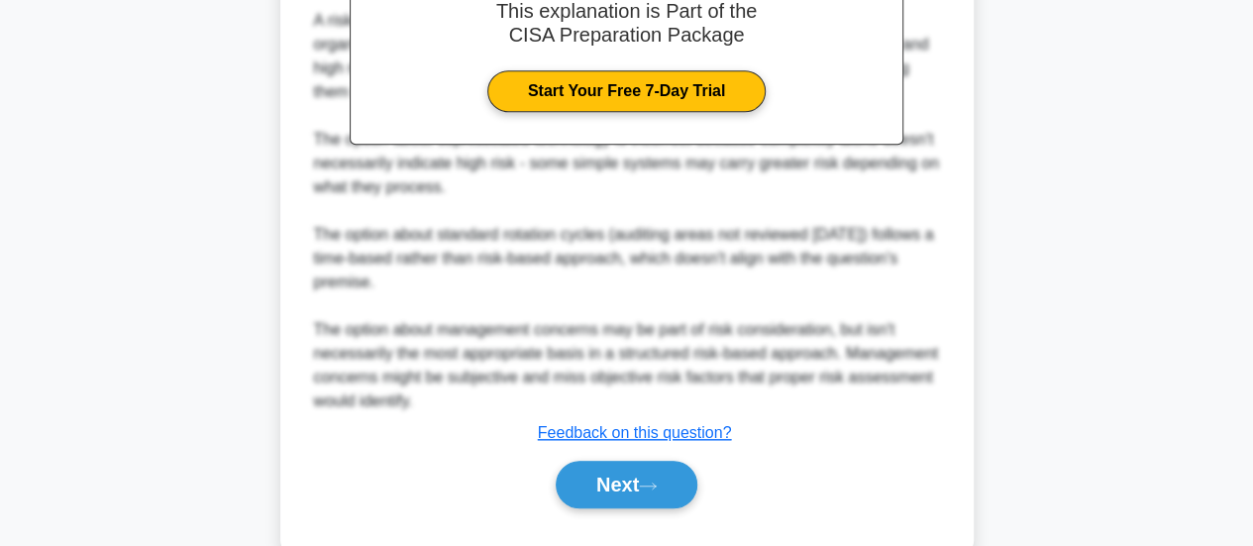
scroll to position [791, 0]
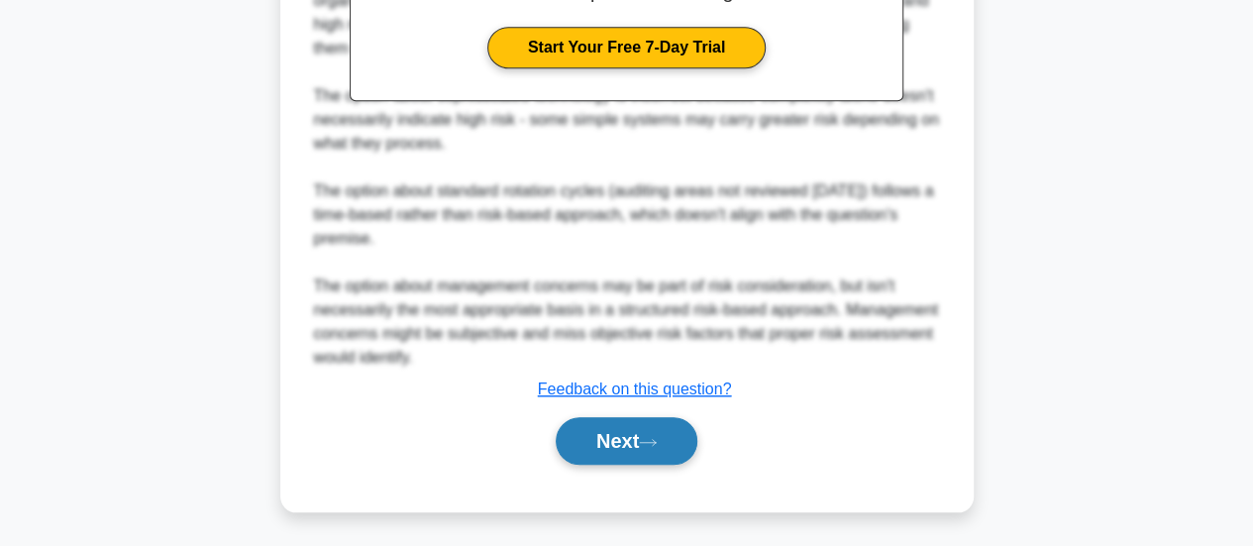
click at [604, 432] on button "Next" at bounding box center [627, 441] width 142 height 48
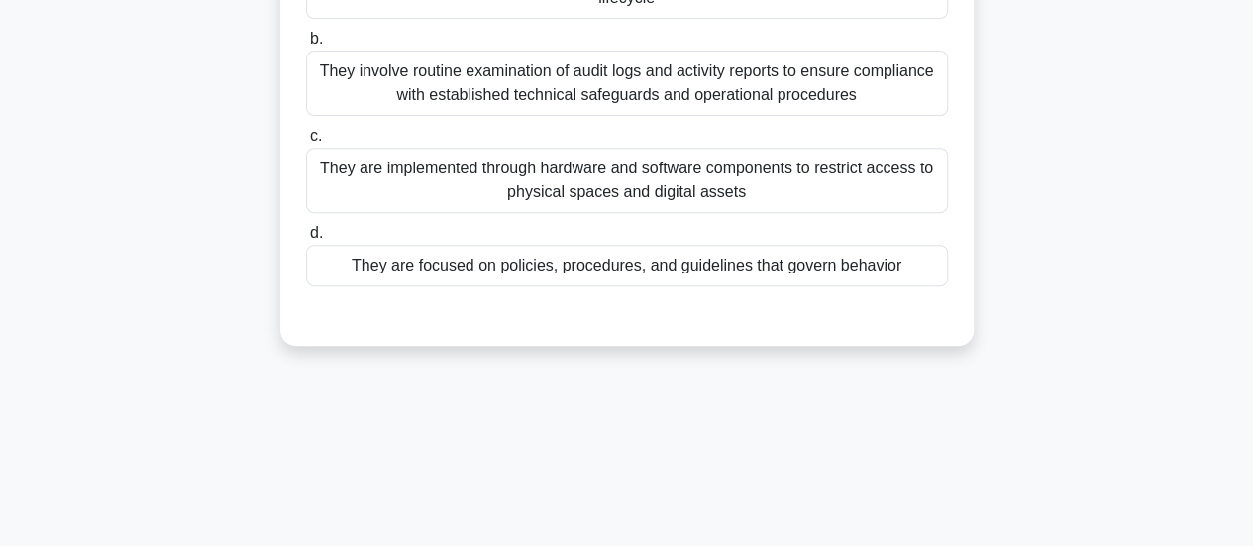
scroll to position [336, 0]
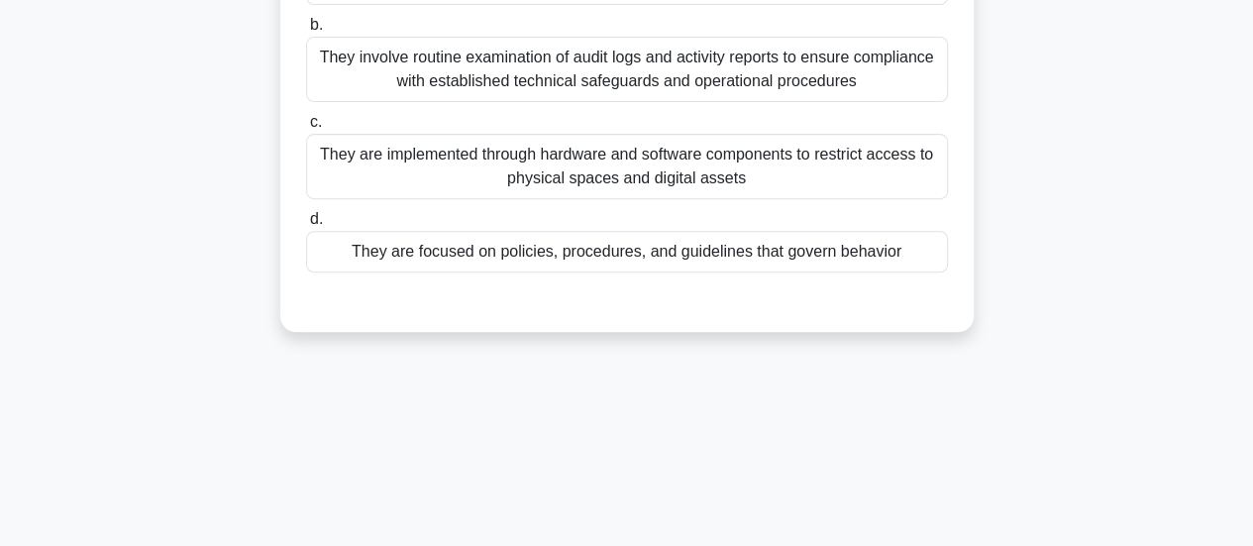
click at [609, 251] on div "They are focused on policies, procedures, and guidelines that govern behavior" at bounding box center [627, 252] width 642 height 42
click at [306, 226] on input "d. They are focused on policies, procedures, and guidelines that govern behavior" at bounding box center [306, 219] width 0 height 13
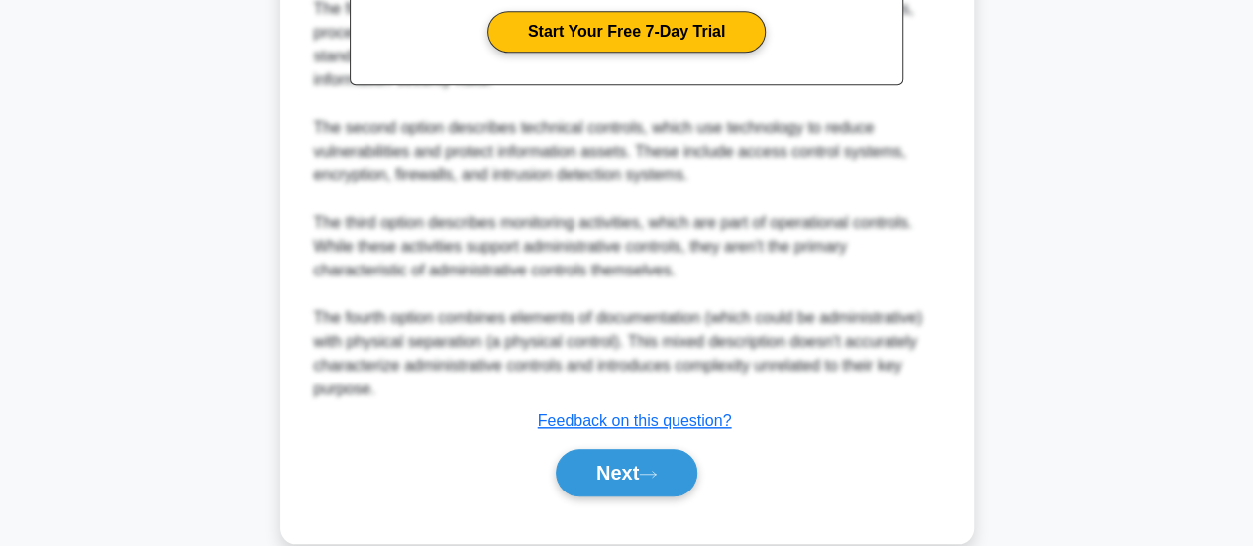
scroll to position [839, 0]
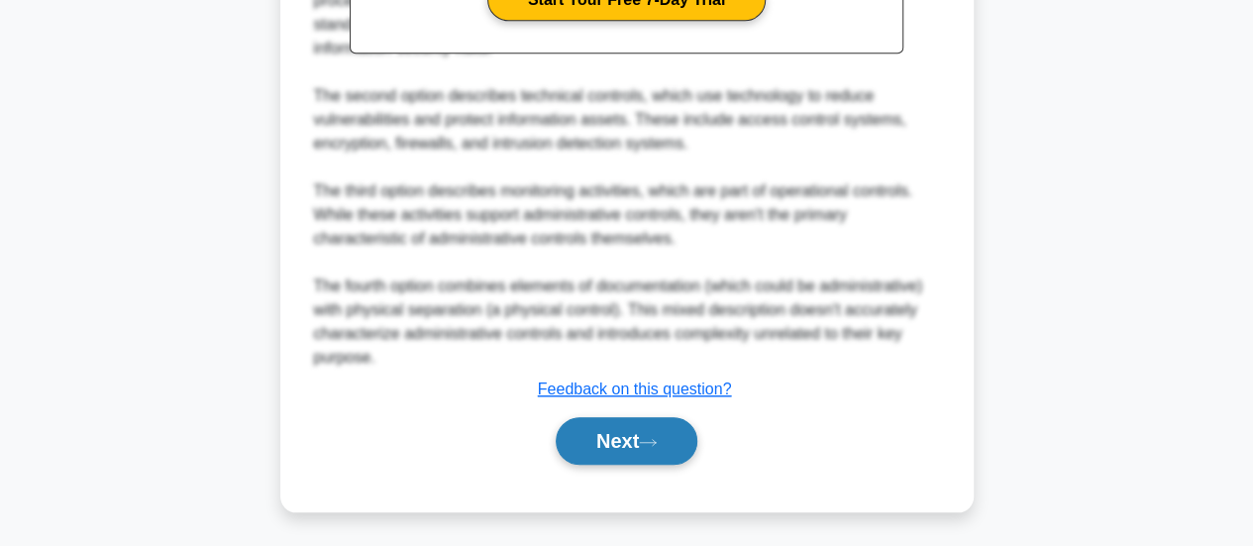
click at [608, 433] on button "Next" at bounding box center [627, 441] width 142 height 48
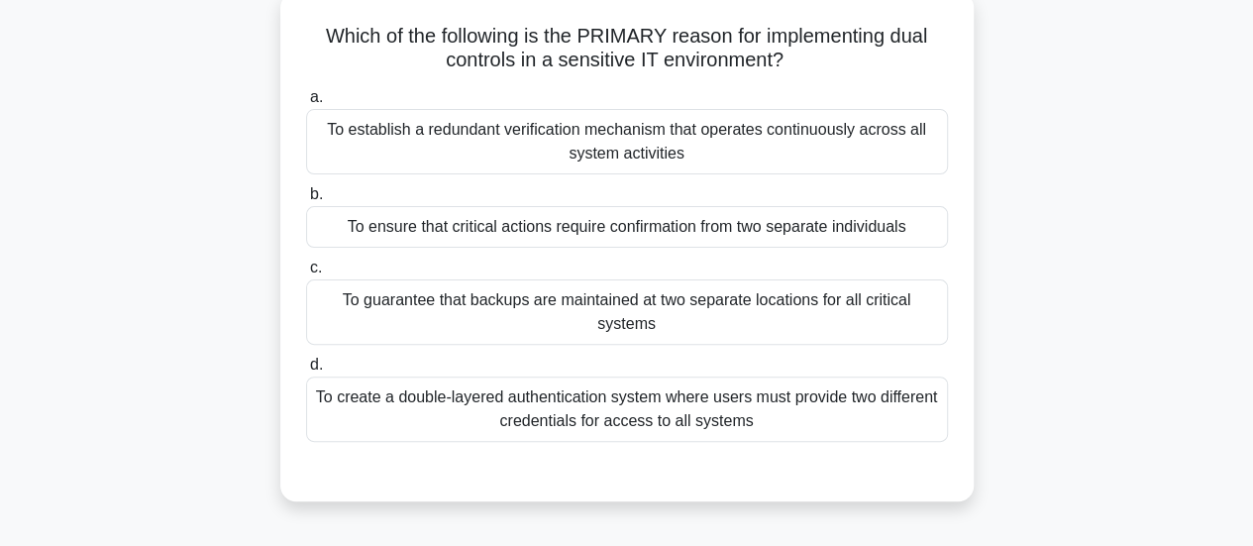
scroll to position [139, 0]
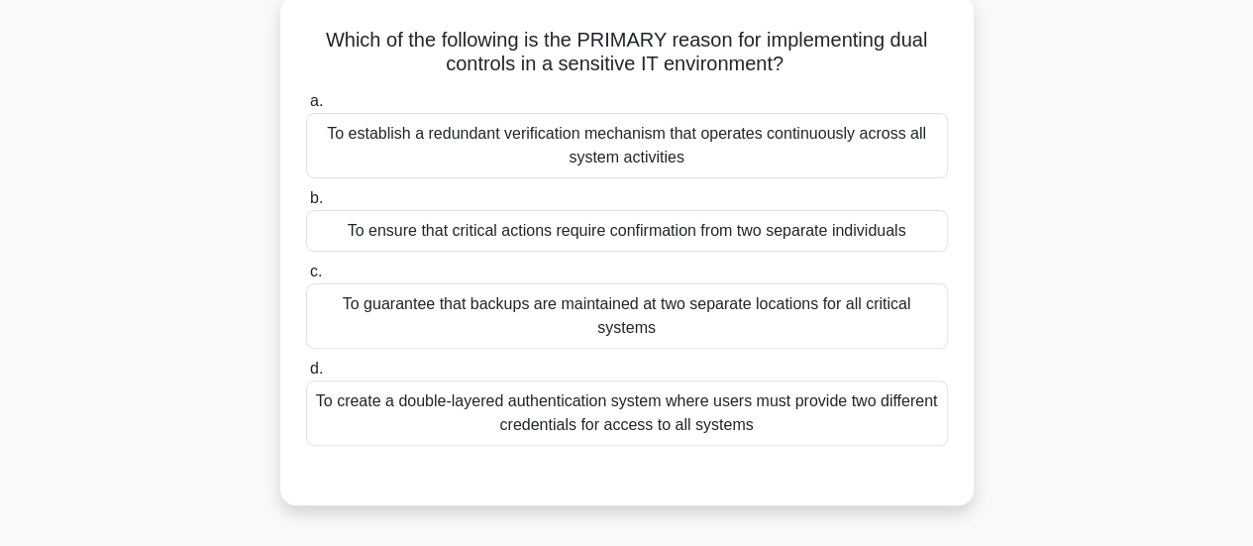
click at [738, 237] on div "To ensure that critical actions require confirmation from two separate individu…" at bounding box center [627, 231] width 642 height 42
click at [306, 205] on input "b. To ensure that critical actions require confirmation from two separate indiv…" at bounding box center [306, 198] width 0 height 13
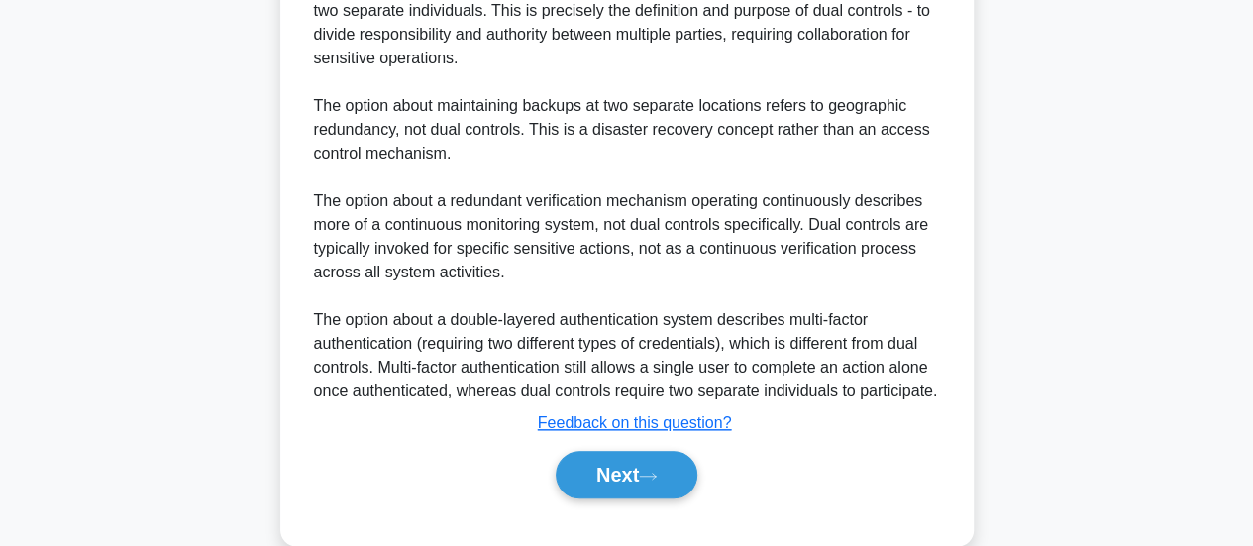
scroll to position [839, 0]
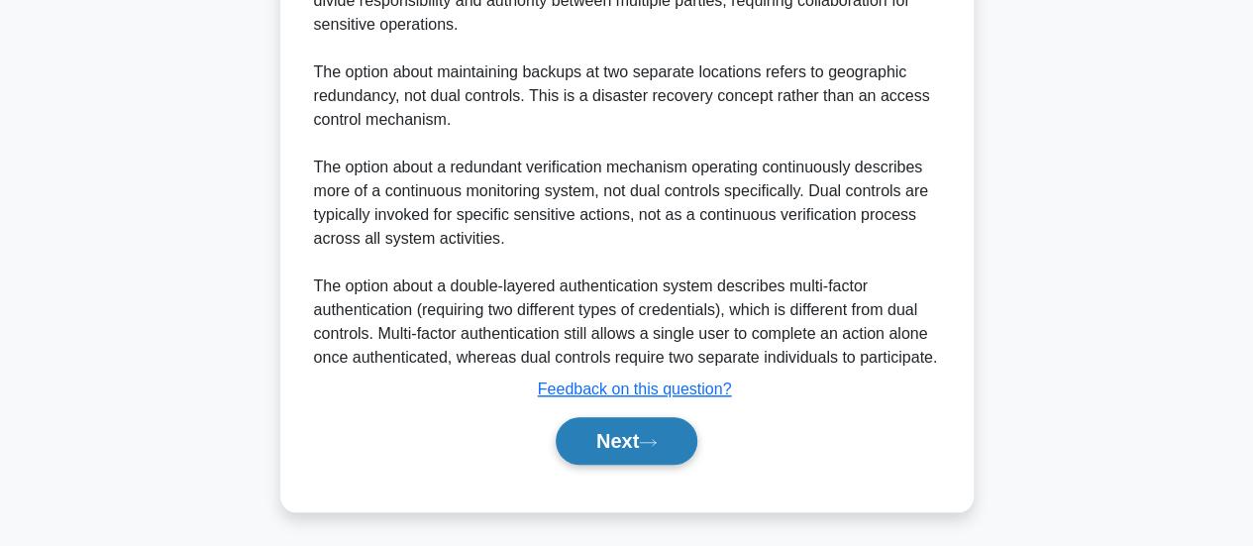
click at [654, 446] on button "Next" at bounding box center [627, 441] width 142 height 48
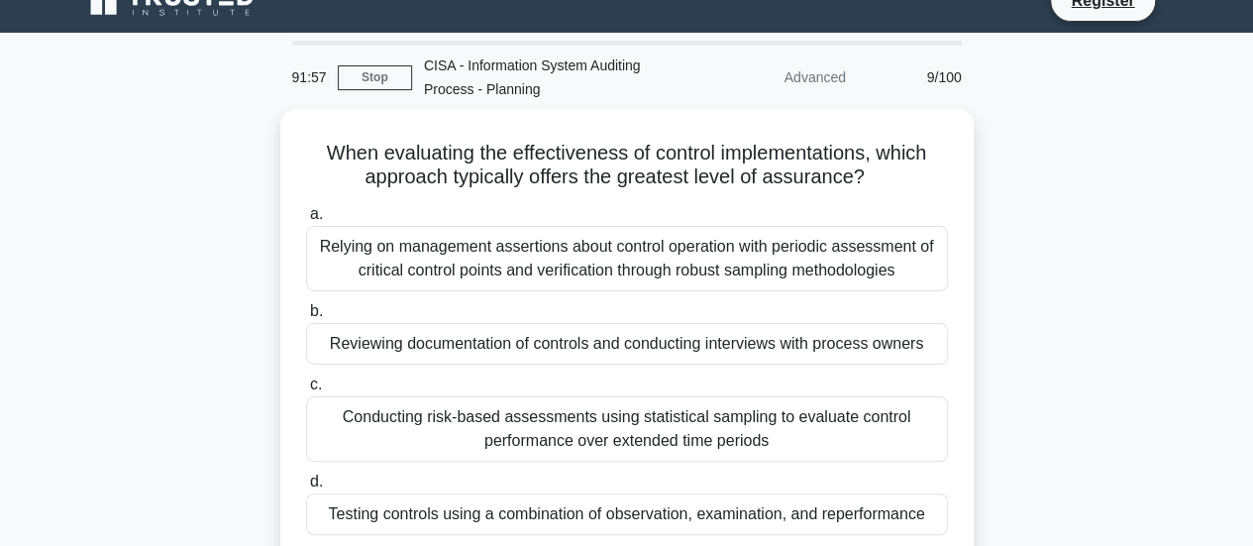
scroll to position [32, 0]
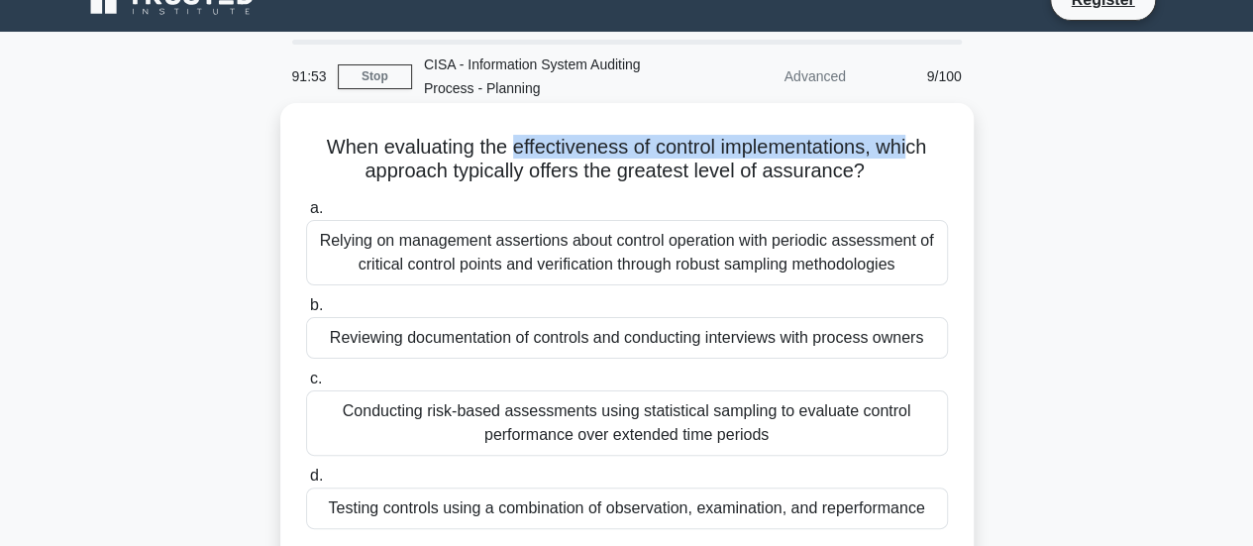
drag, startPoint x: 507, startPoint y: 146, endPoint x: 913, endPoint y: 130, distance: 406.4
click at [913, 130] on div "When evaluating the effectiveness of control implementations, which approach ty…" at bounding box center [627, 346] width 678 height 470
drag, startPoint x: 359, startPoint y: 175, endPoint x: 893, endPoint y: 179, distance: 533.9
click at [893, 179] on h5 "When evaluating the effectiveness of control implementations, which approach ty…" at bounding box center [627, 160] width 646 height 50
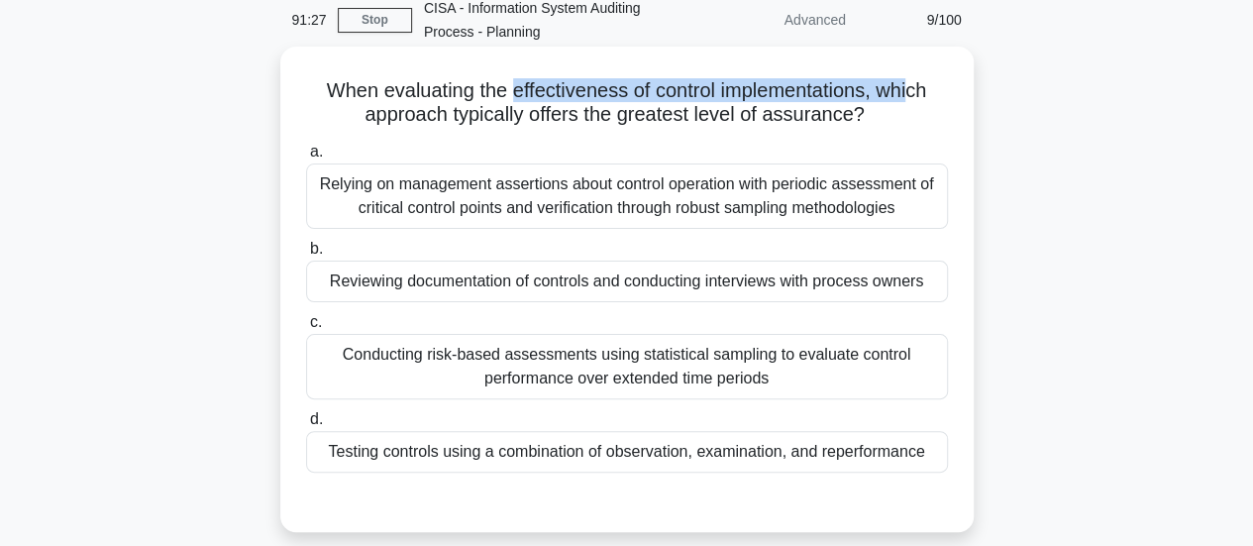
scroll to position [33, 0]
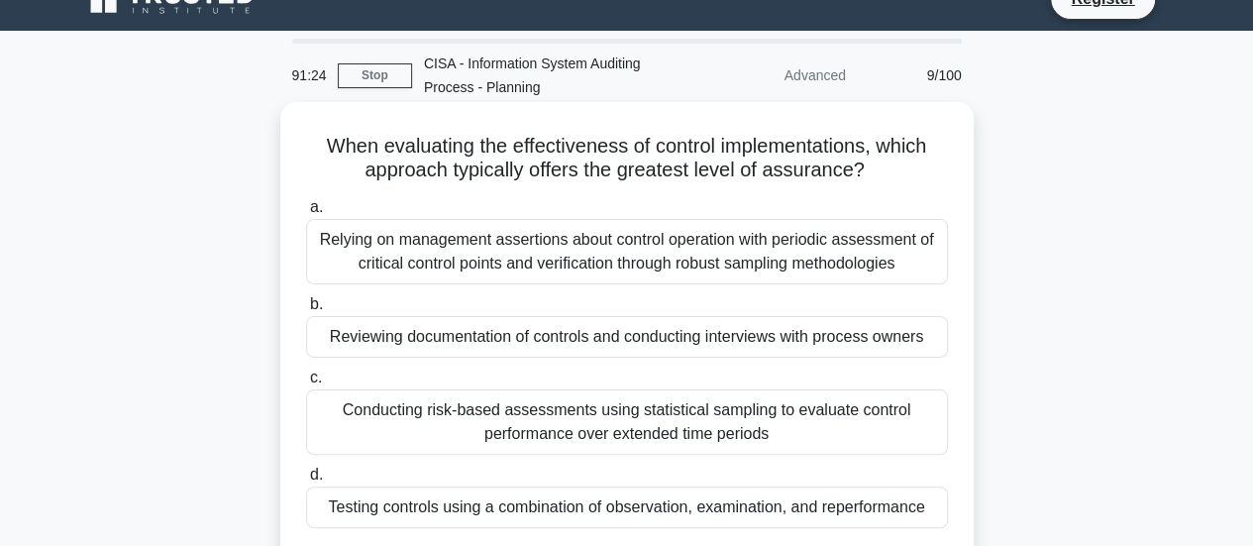
click at [628, 406] on div "Conducting risk-based assessments using statistical sampling to evaluate contro…" at bounding box center [627, 421] width 642 height 65
click at [306, 384] on input "c. Conducting risk-based assessments using statistical sampling to evaluate con…" at bounding box center [306, 377] width 0 height 13
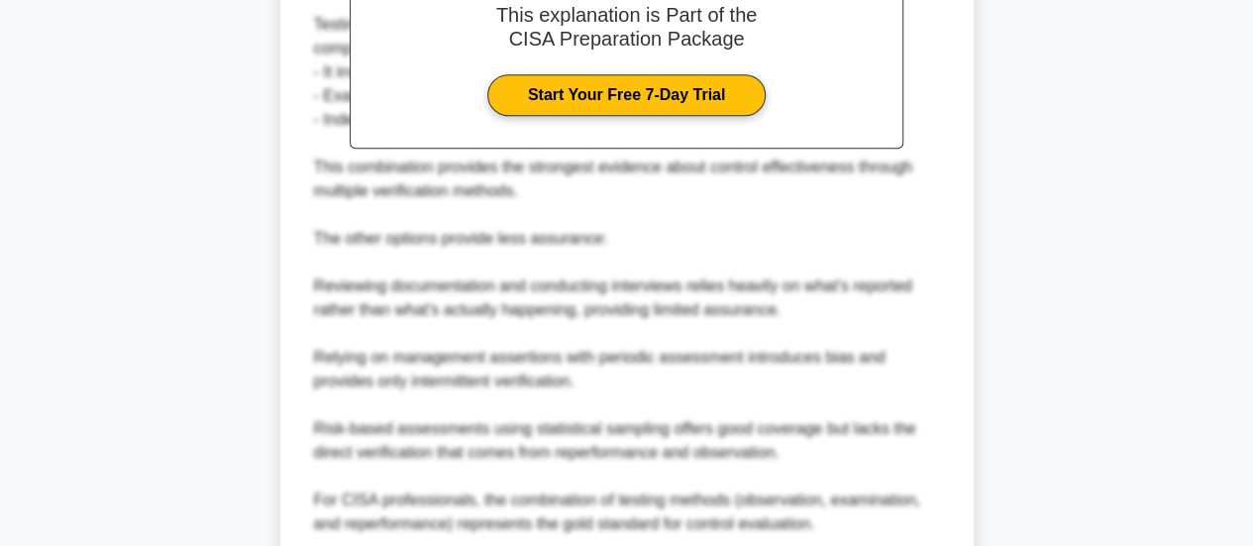
scroll to position [866, 0]
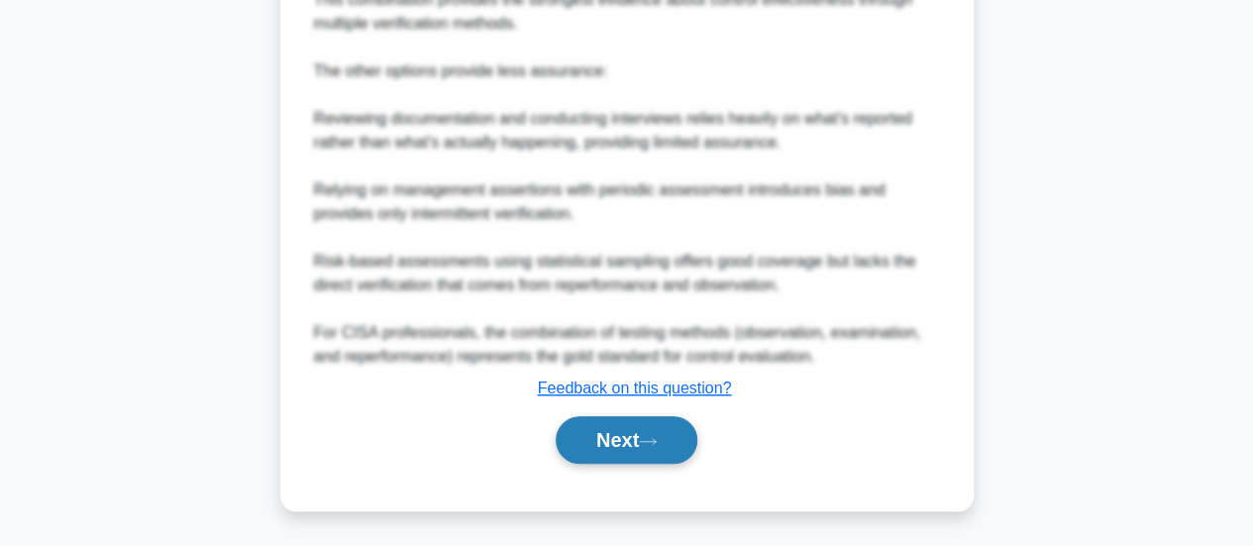
click at [623, 434] on button "Next" at bounding box center [627, 440] width 142 height 48
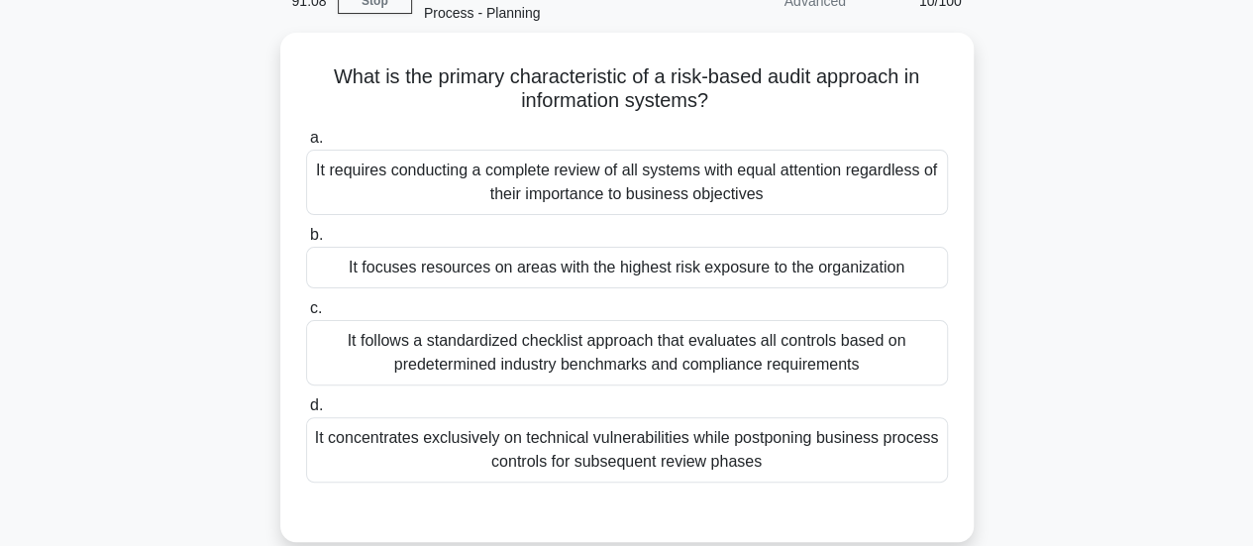
scroll to position [108, 0]
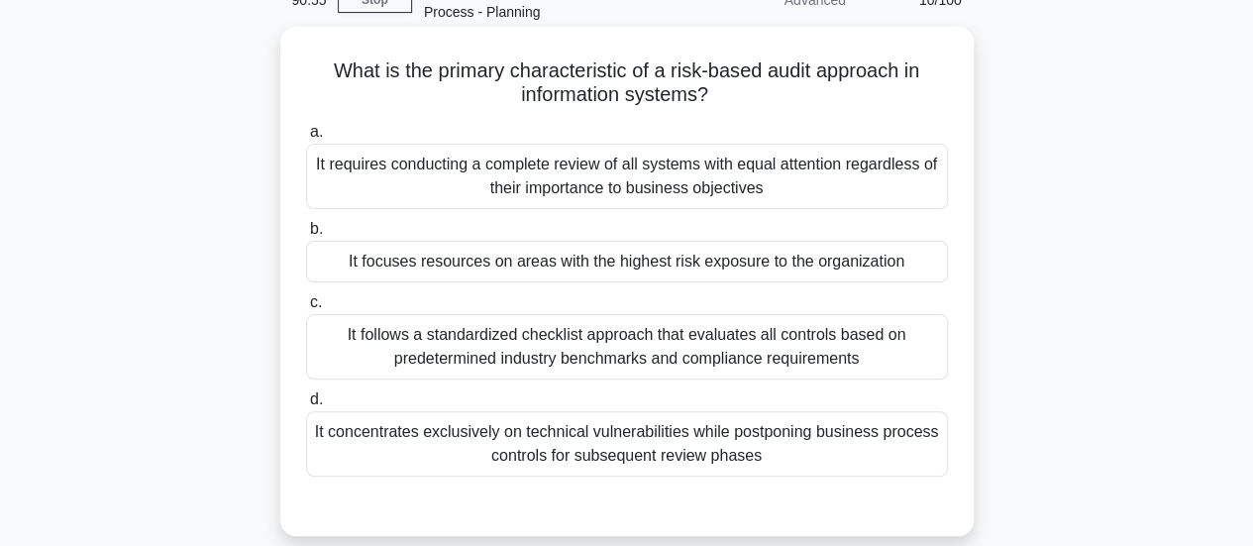
click at [615, 259] on div "It focuses resources on areas with the highest risk exposure to the organization" at bounding box center [627, 262] width 642 height 42
click at [306, 236] on input "b. It focuses resources on areas with the highest risk exposure to the organiza…" at bounding box center [306, 229] width 0 height 13
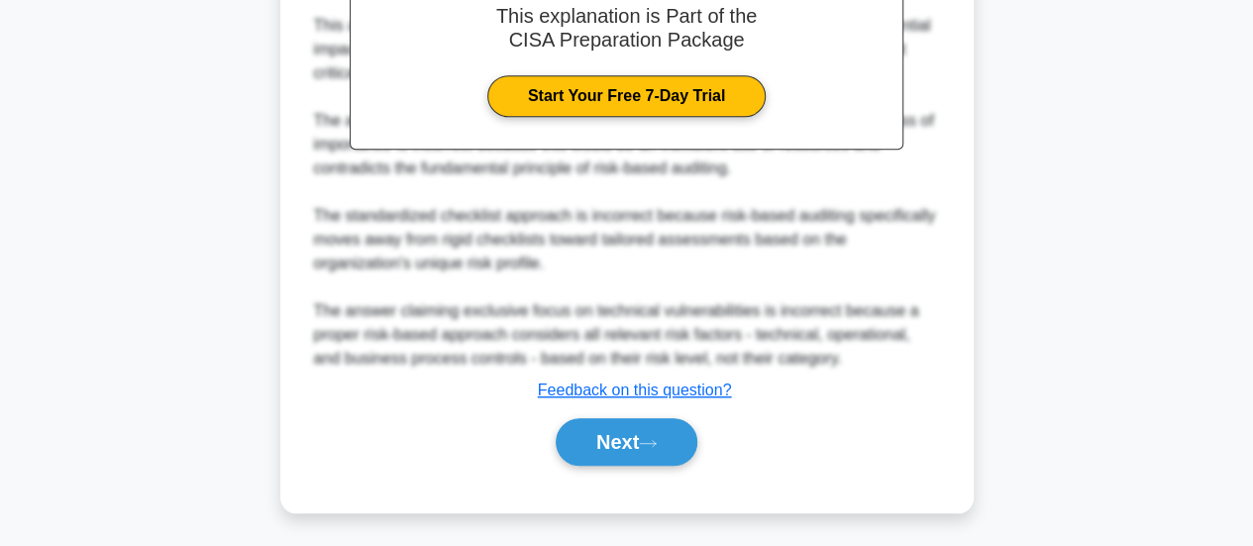
scroll to position [720, 0]
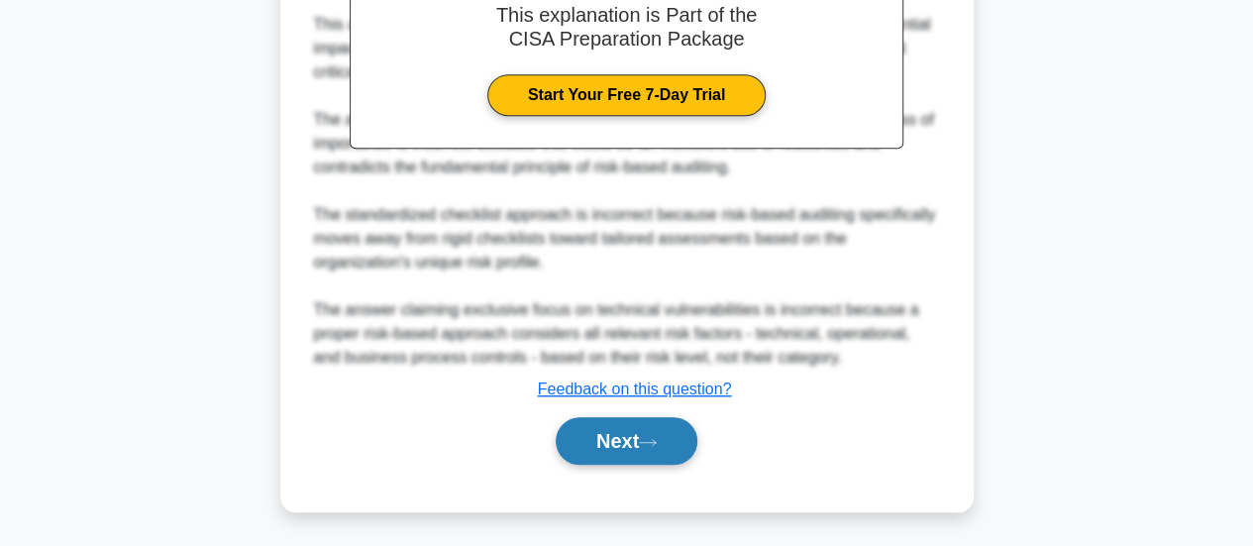
click at [628, 444] on button "Next" at bounding box center [627, 441] width 142 height 48
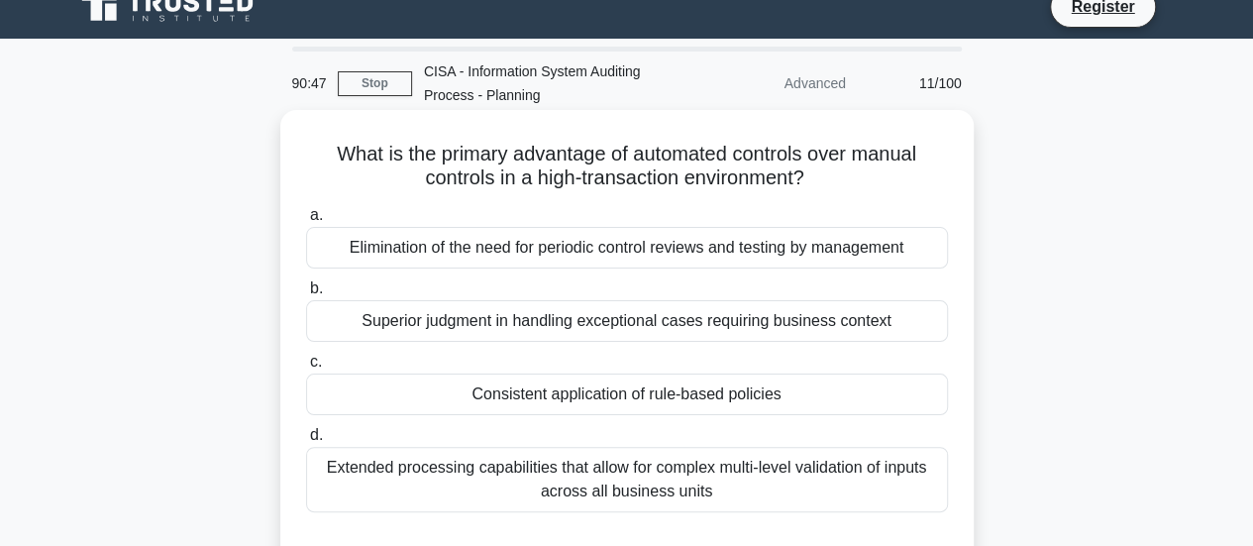
scroll to position [26, 0]
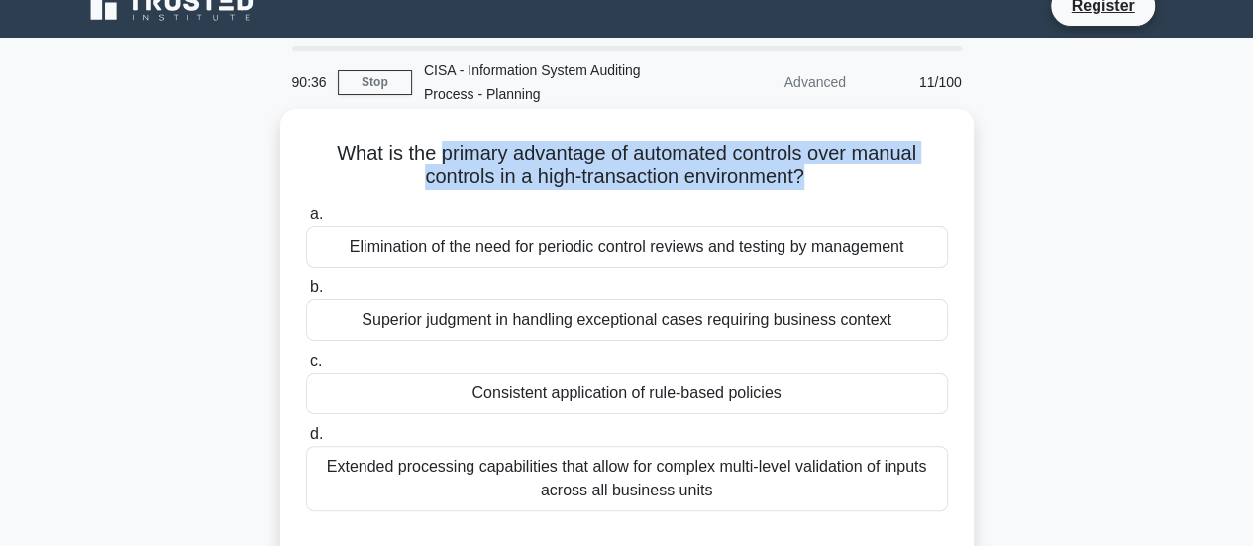
drag, startPoint x: 436, startPoint y: 158, endPoint x: 808, endPoint y: 181, distance: 373.2
click at [808, 181] on h5 "What is the primary advantage of automated controls over manual controls in a h…" at bounding box center [627, 166] width 646 height 50
click at [807, 187] on h5 "What is the primary advantage of automated controls over manual controls in a h…" at bounding box center [627, 166] width 646 height 50
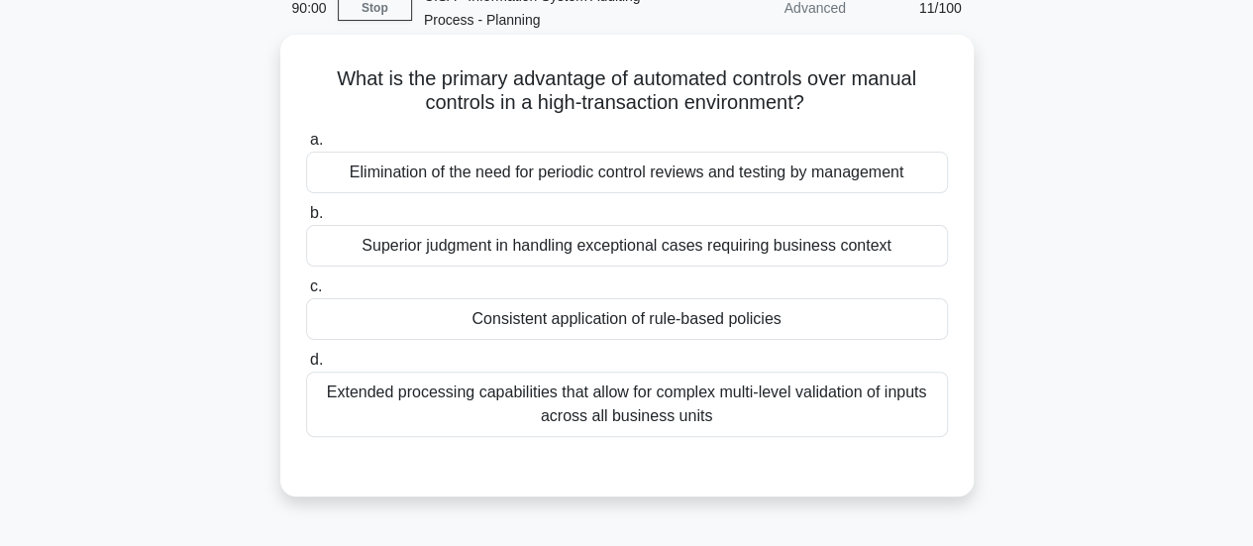
scroll to position [104, 0]
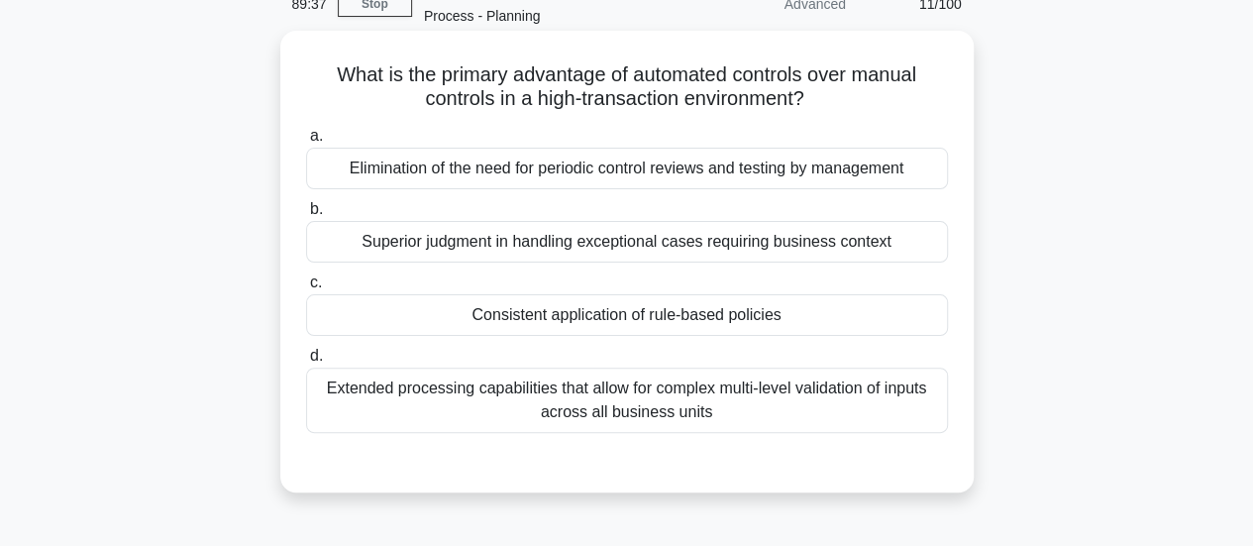
click at [660, 318] on div "Consistent application of rule-based policies" at bounding box center [627, 315] width 642 height 42
click at [306, 289] on input "c. Consistent application of rule-based policies" at bounding box center [306, 282] width 0 height 13
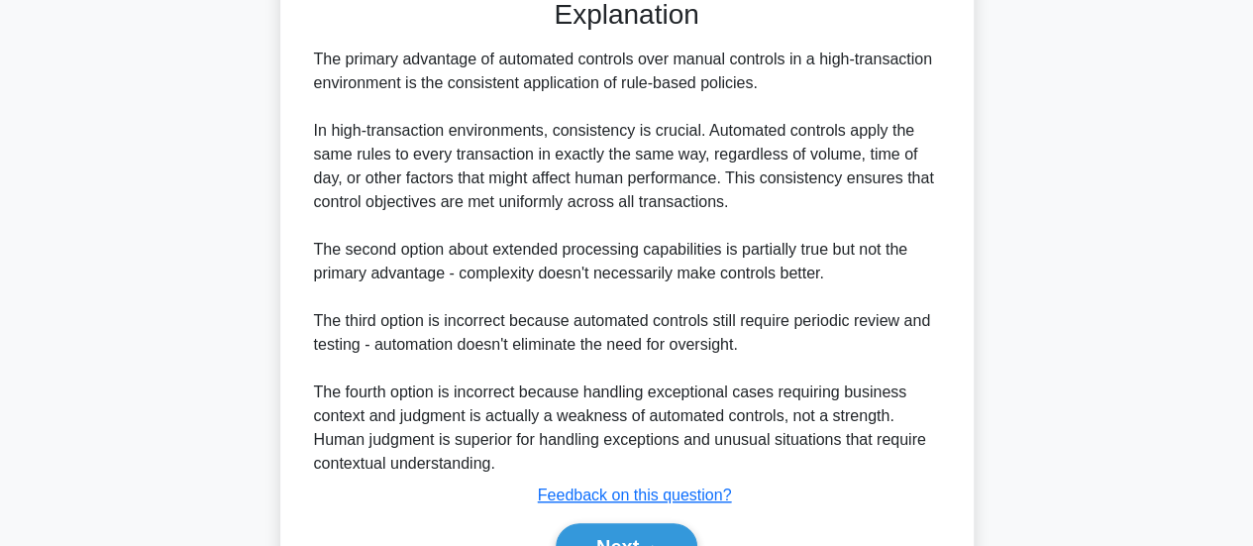
scroll to position [673, 0]
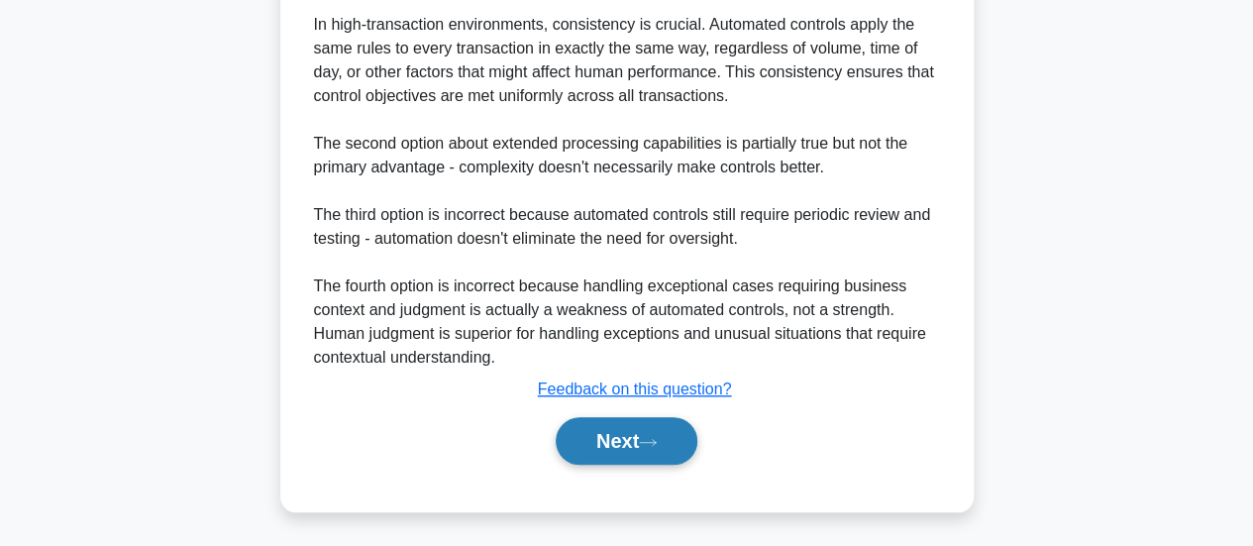
click at [627, 439] on button "Next" at bounding box center [627, 441] width 142 height 48
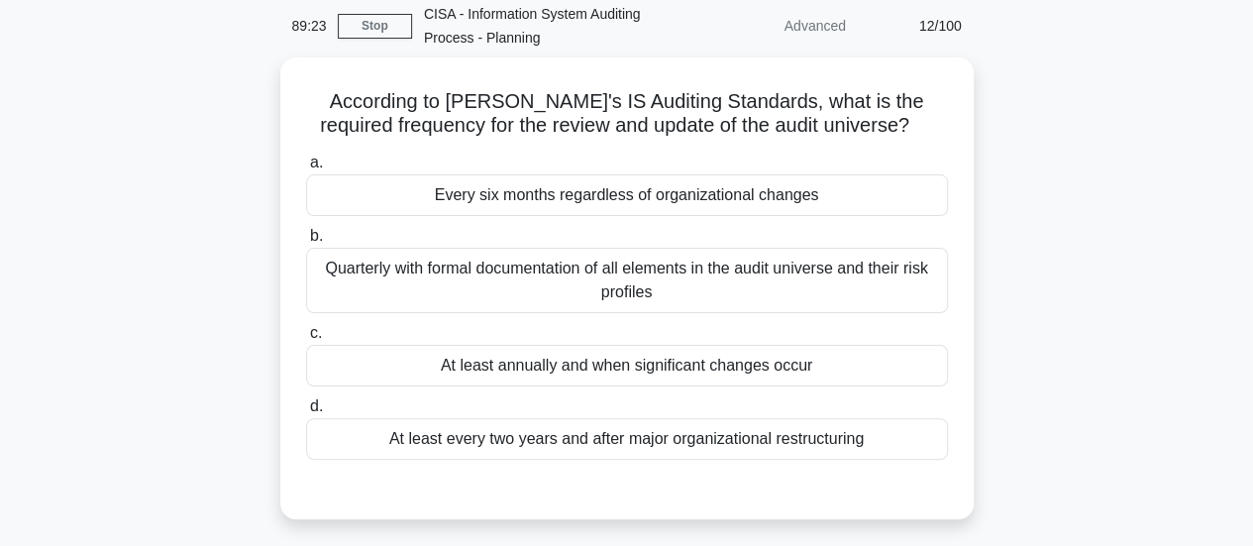
scroll to position [83, 0]
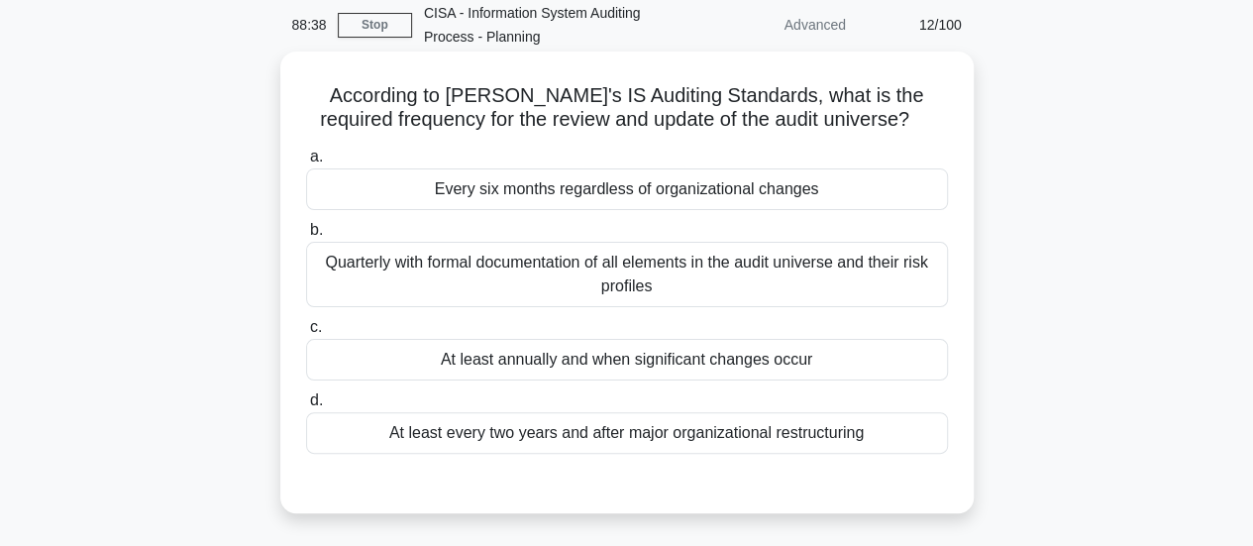
click at [532, 363] on div "At least annually and when significant changes occur" at bounding box center [627, 360] width 642 height 42
click at [306, 334] on input "c. At least annually and when significant changes occur" at bounding box center [306, 327] width 0 height 13
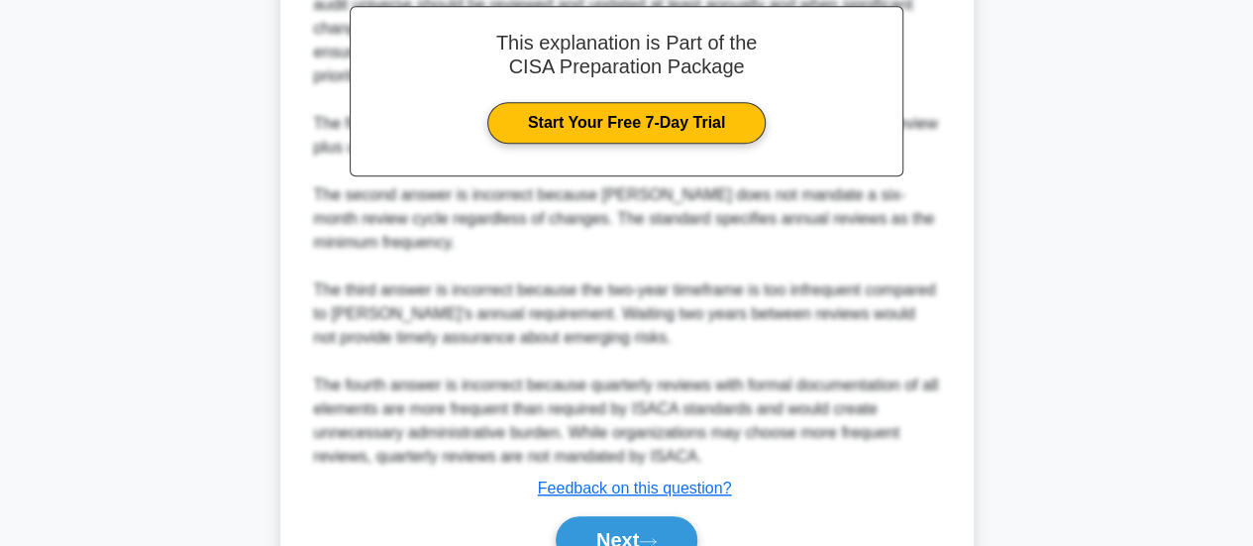
scroll to position [720, 0]
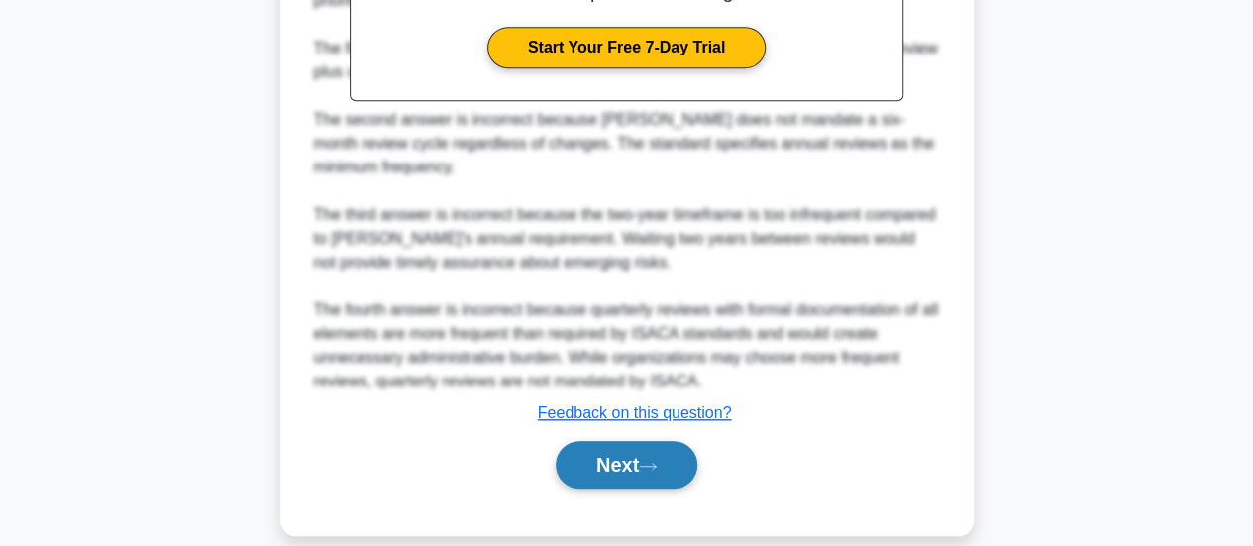
click at [629, 441] on button "Next" at bounding box center [627, 465] width 142 height 48
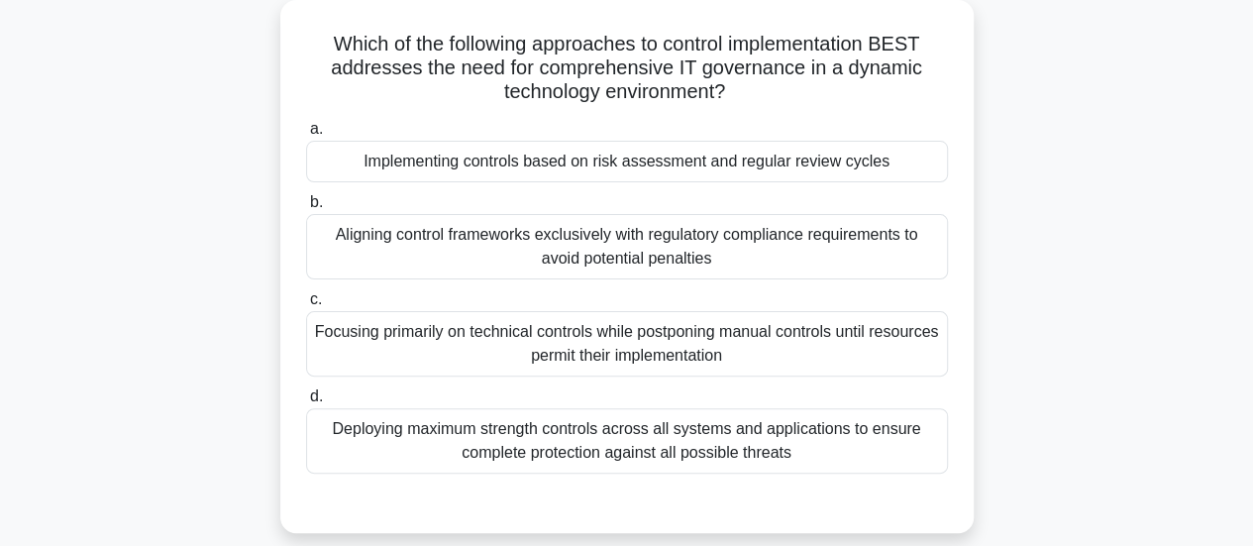
scroll to position [138, 0]
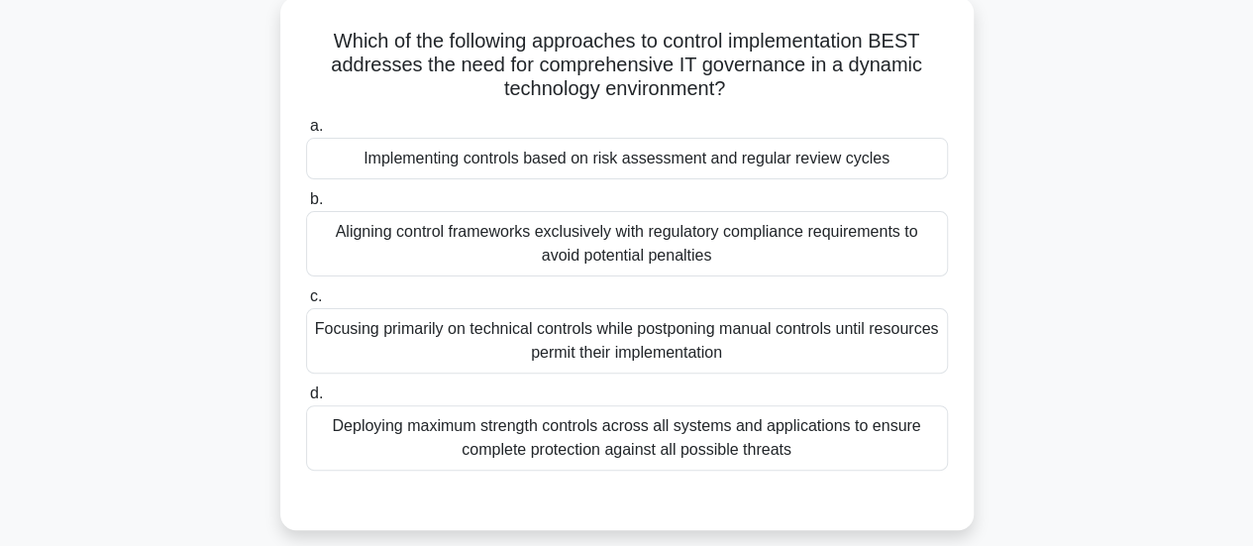
click at [493, 170] on div "Implementing controls based on risk assessment and regular review cycles" at bounding box center [627, 159] width 642 height 42
click at [306, 133] on input "a. Implementing controls based on risk assessment and regular review cycles" at bounding box center [306, 126] width 0 height 13
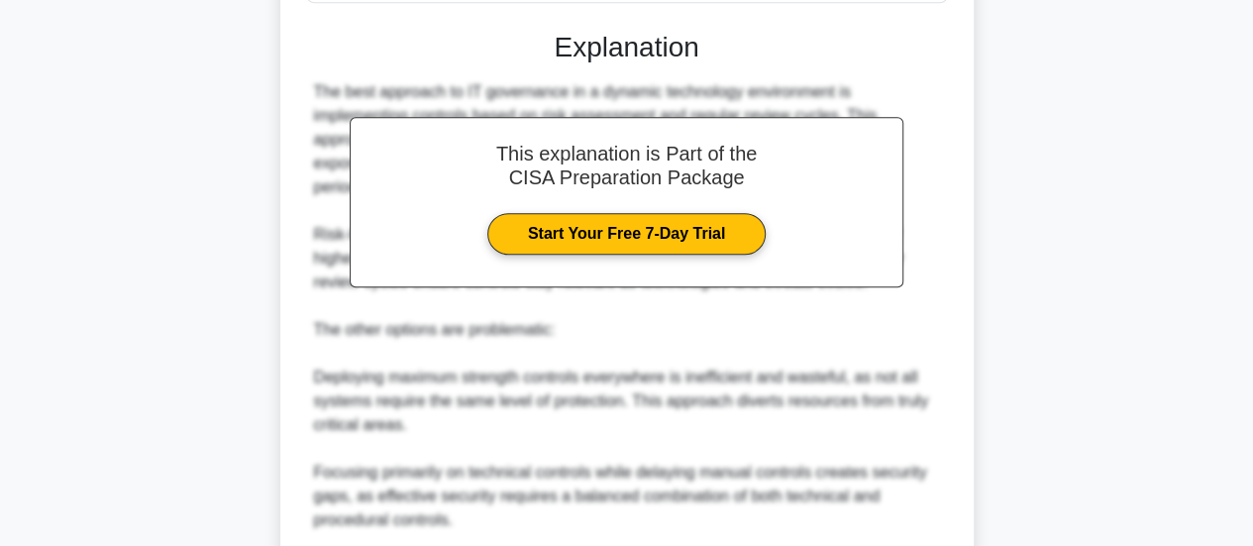
scroll to position [839, 0]
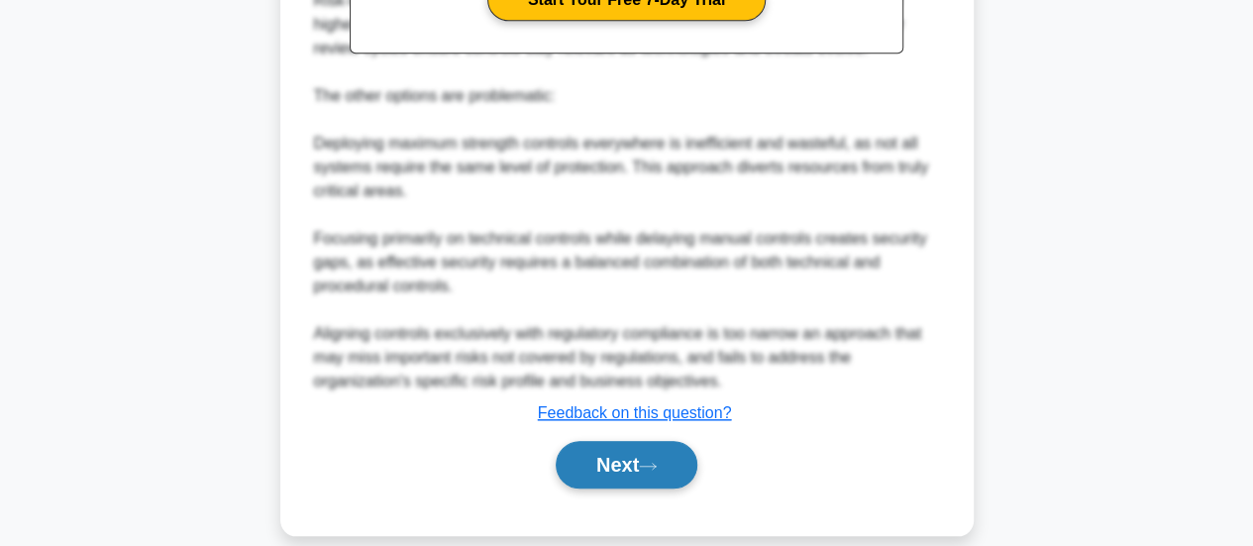
click at [608, 441] on button "Next" at bounding box center [627, 465] width 142 height 48
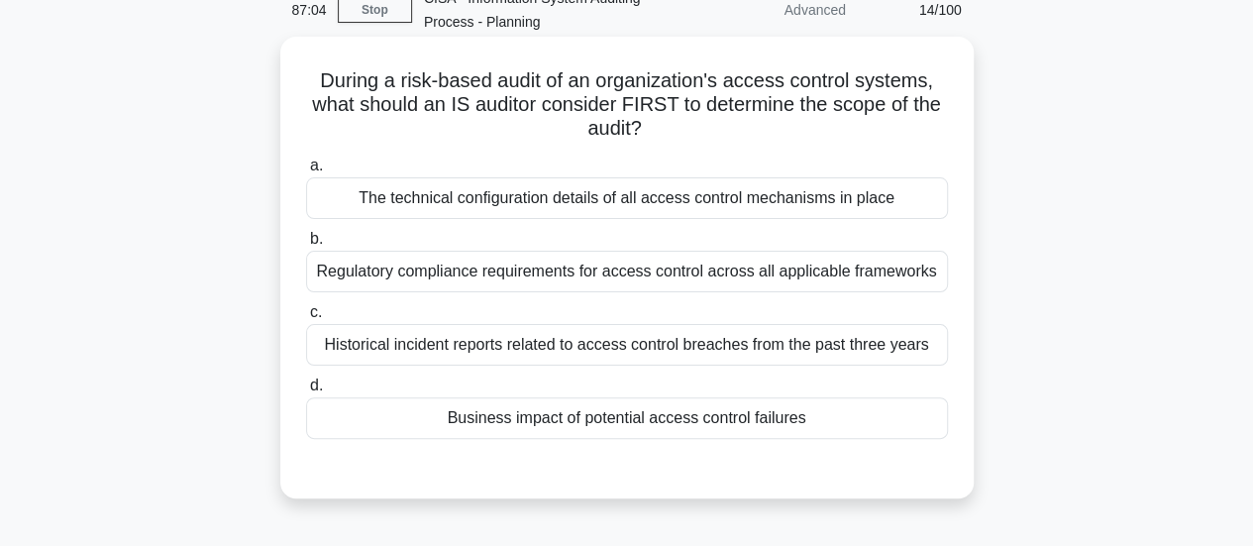
scroll to position [97, 0]
click at [647, 413] on div "Business impact of potential access control failures" at bounding box center [627, 419] width 642 height 42
click at [306, 393] on input "d. Business impact of potential access control failures" at bounding box center [306, 386] width 0 height 13
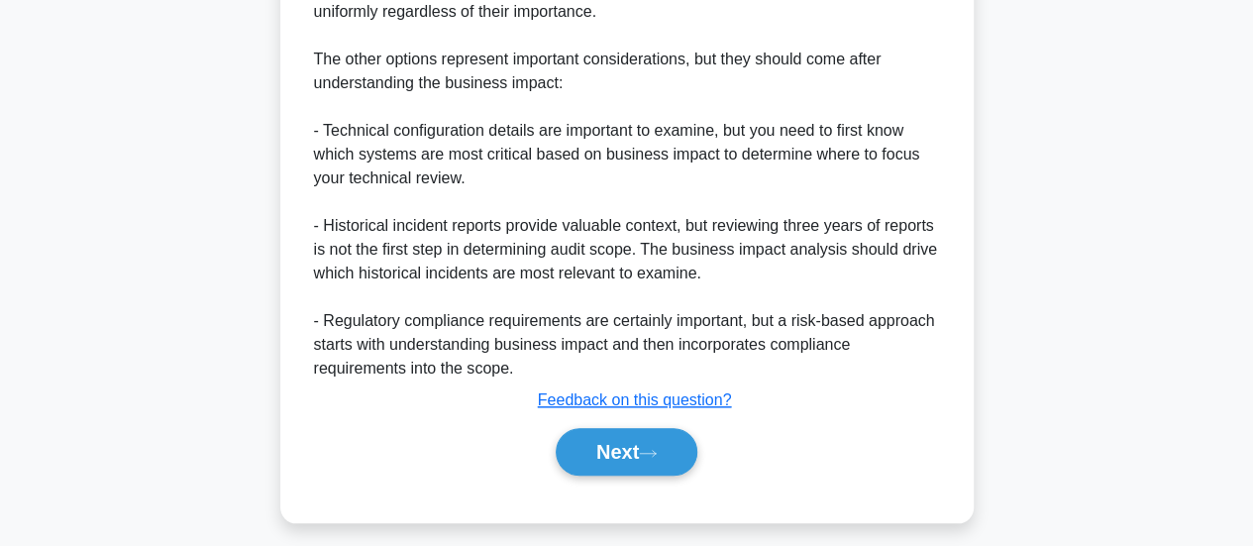
scroll to position [863, 0]
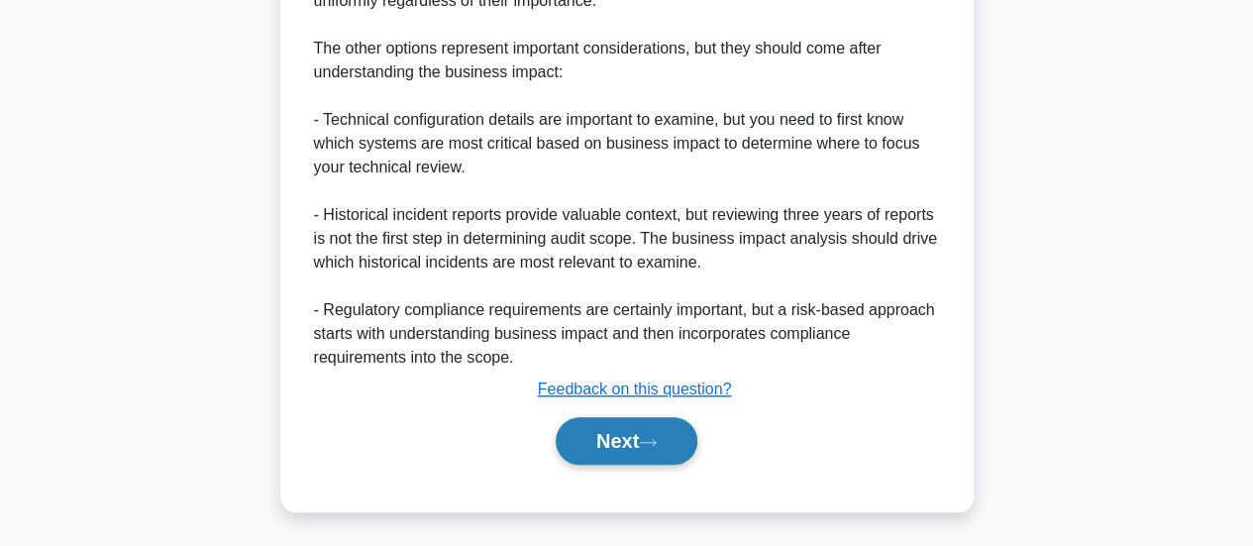
click at [642, 430] on button "Next" at bounding box center [627, 441] width 142 height 48
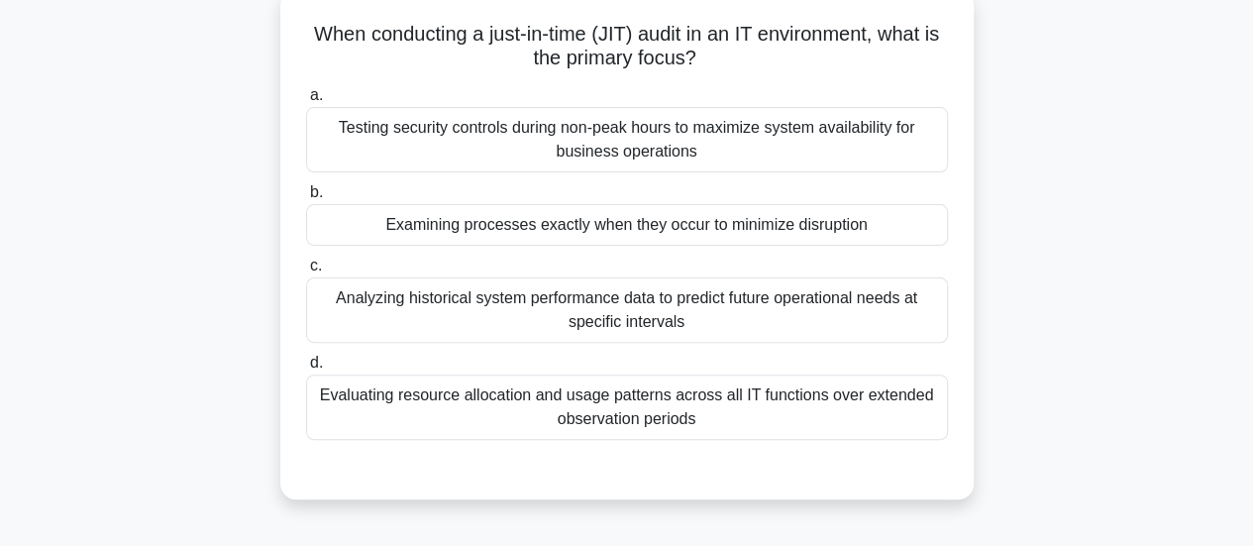
scroll to position [151, 0]
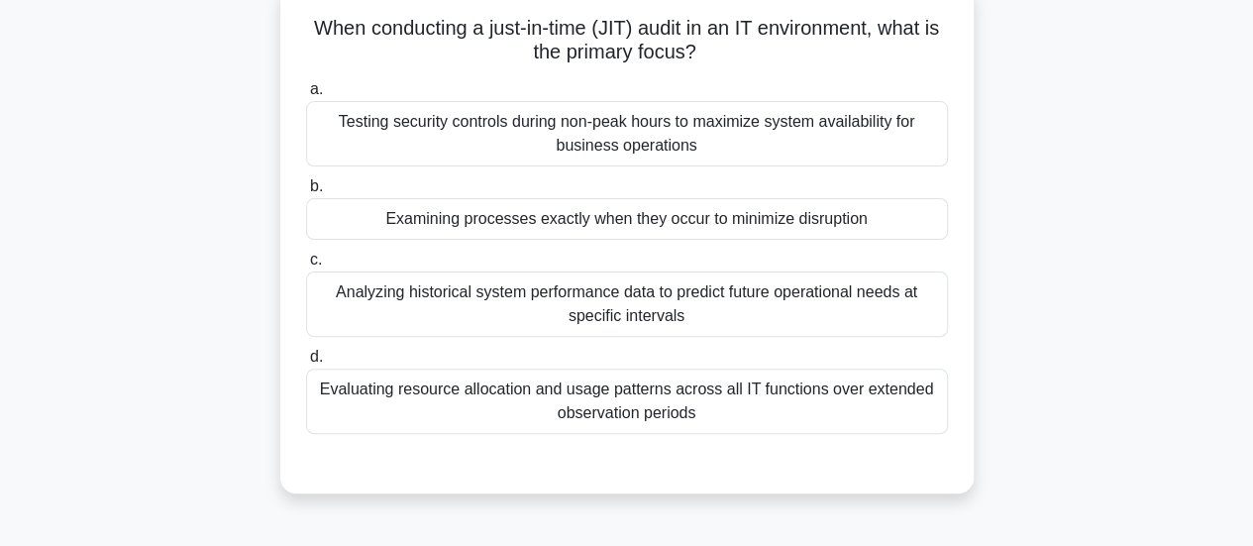
click at [636, 393] on div "Evaluating resource allocation and usage patterns across all IT functions over …" at bounding box center [627, 400] width 642 height 65
click at [306, 364] on input "d. Evaluating resource allocation and usage patterns across all IT functions ov…" at bounding box center [306, 357] width 0 height 13
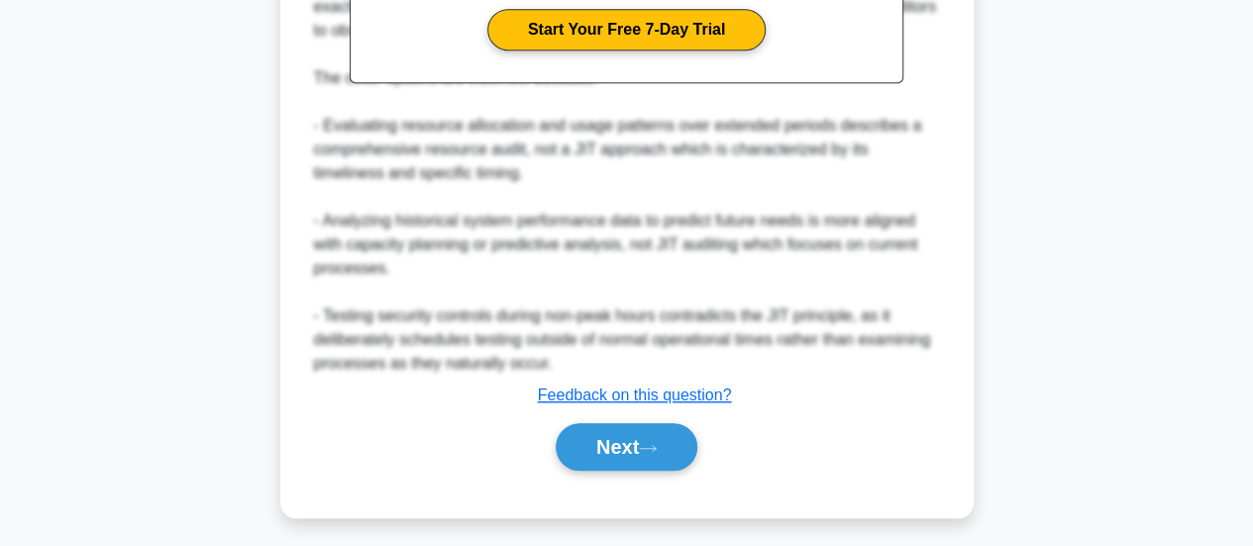
scroll to position [794, 0]
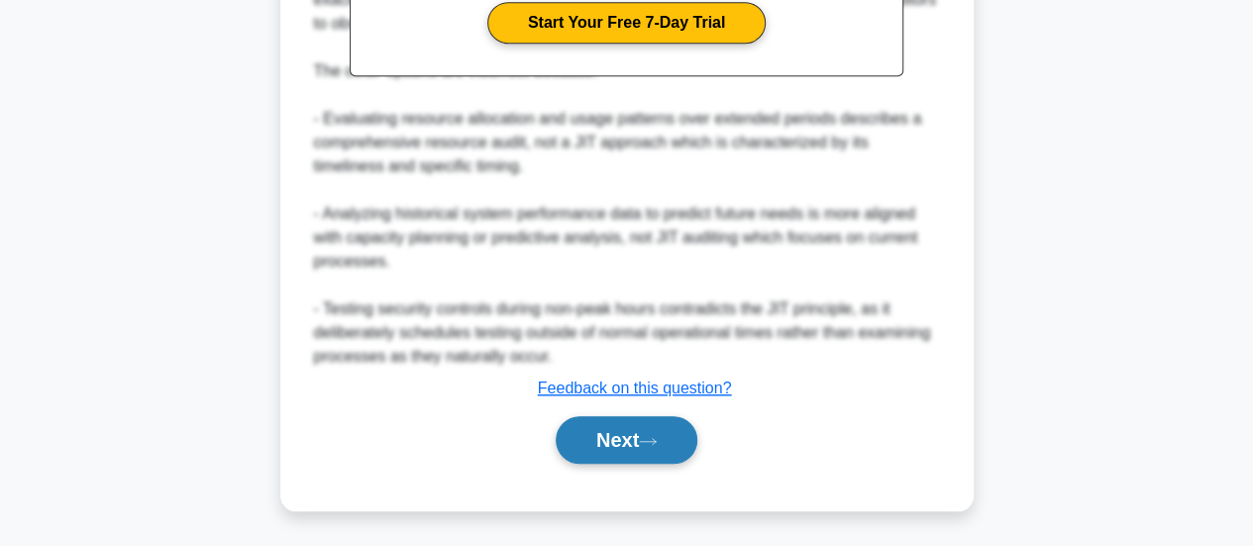
click at [595, 440] on button "Next" at bounding box center [627, 440] width 142 height 48
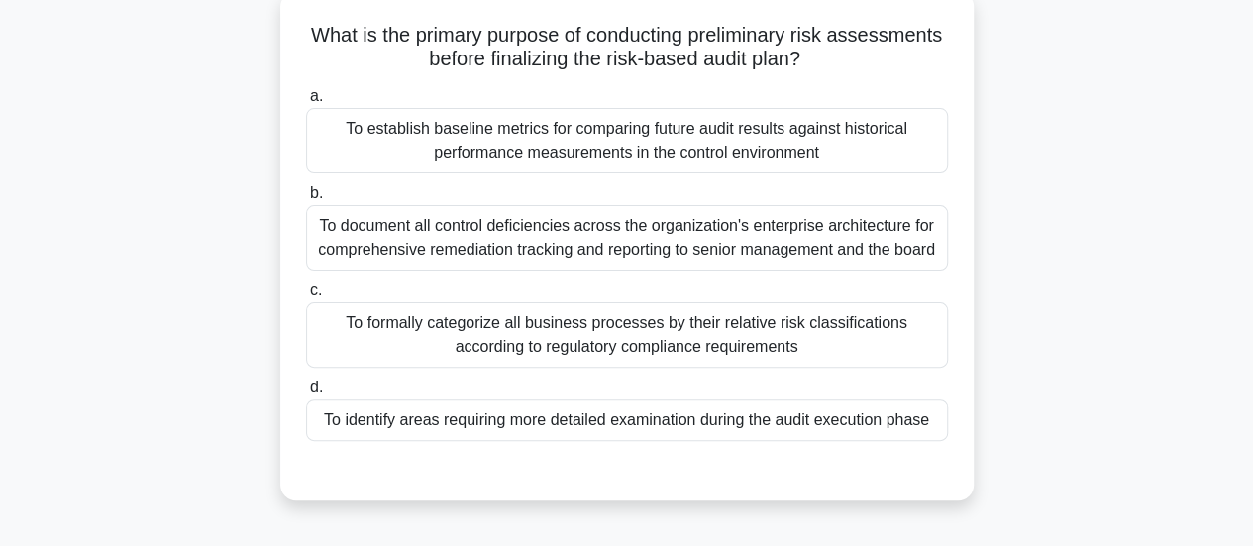
scroll to position [0, 0]
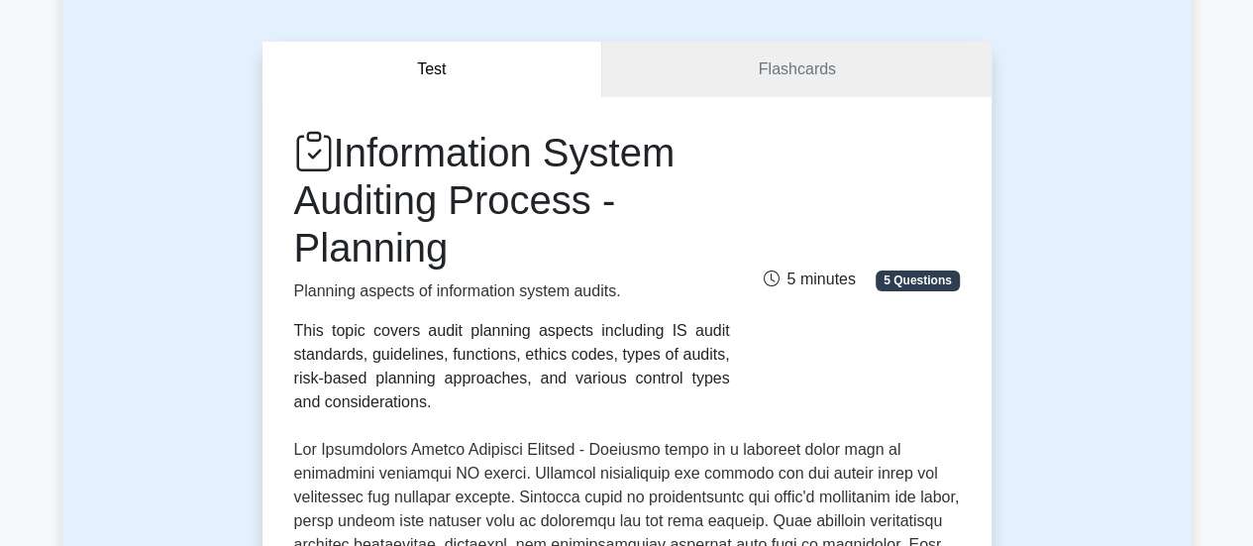
scroll to position [153, 0]
click at [437, 79] on button "Test" at bounding box center [433, 69] width 341 height 56
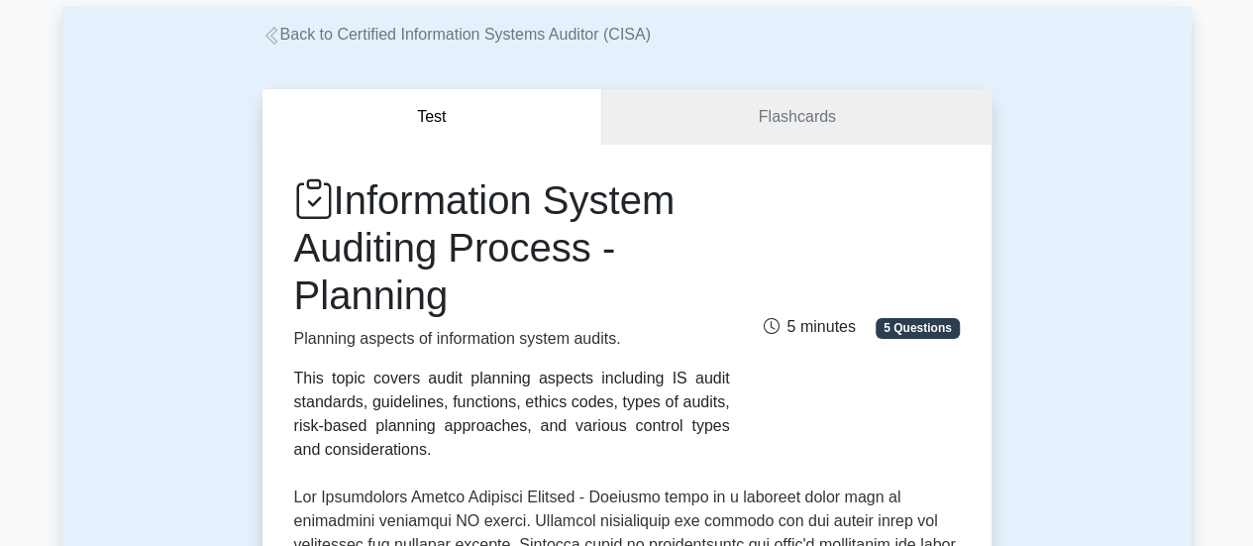
scroll to position [0, 0]
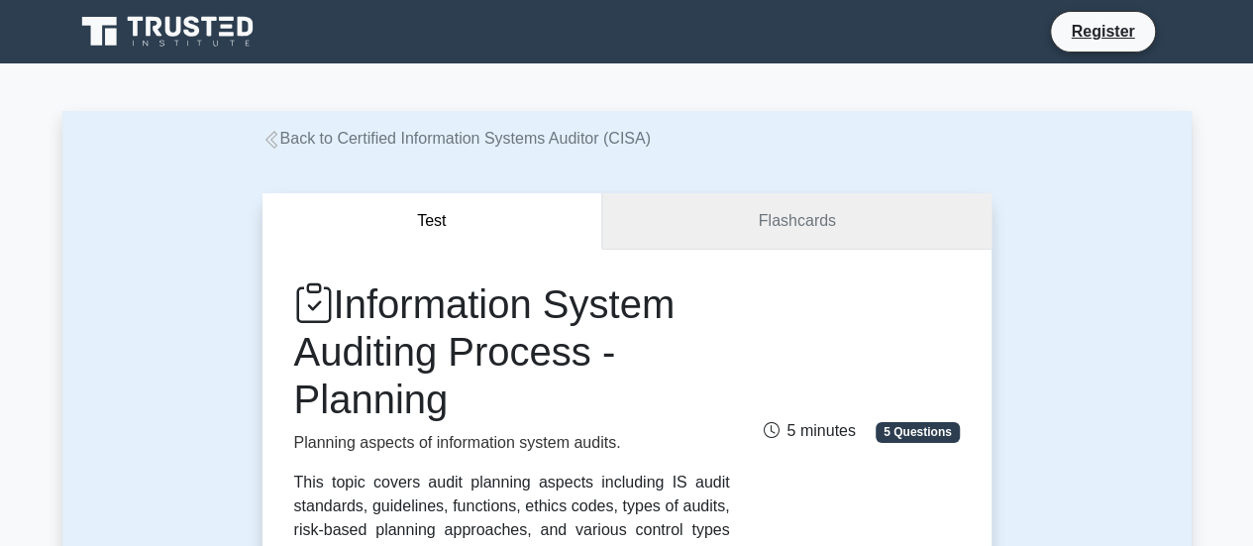
click at [812, 230] on link "Flashcards" at bounding box center [796, 221] width 388 height 56
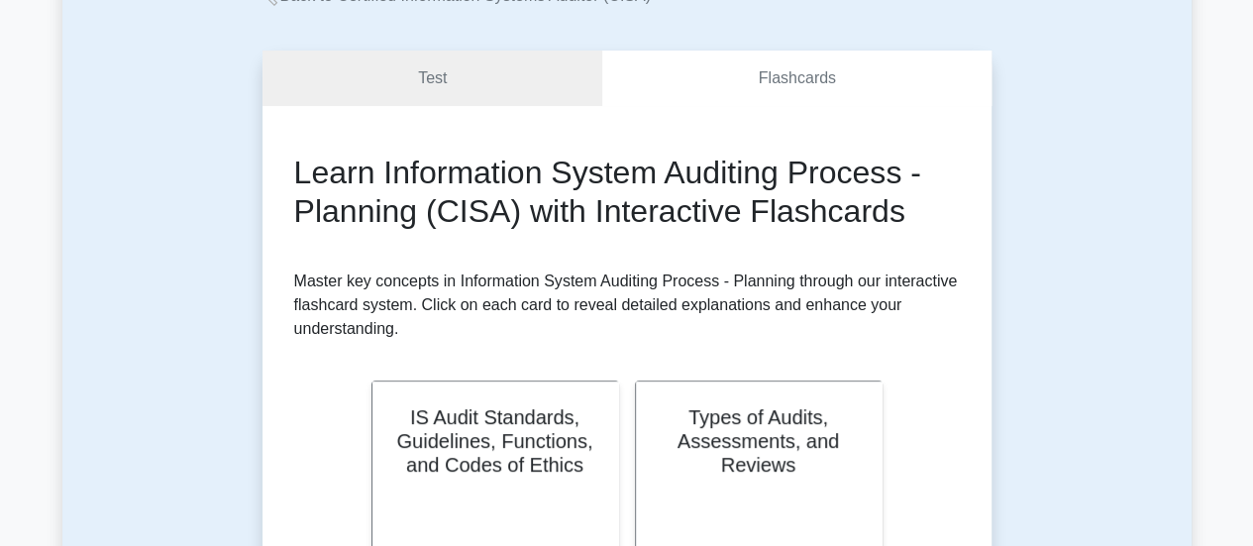
scroll to position [142, 0]
click at [809, 89] on link "Flashcards" at bounding box center [796, 80] width 388 height 56
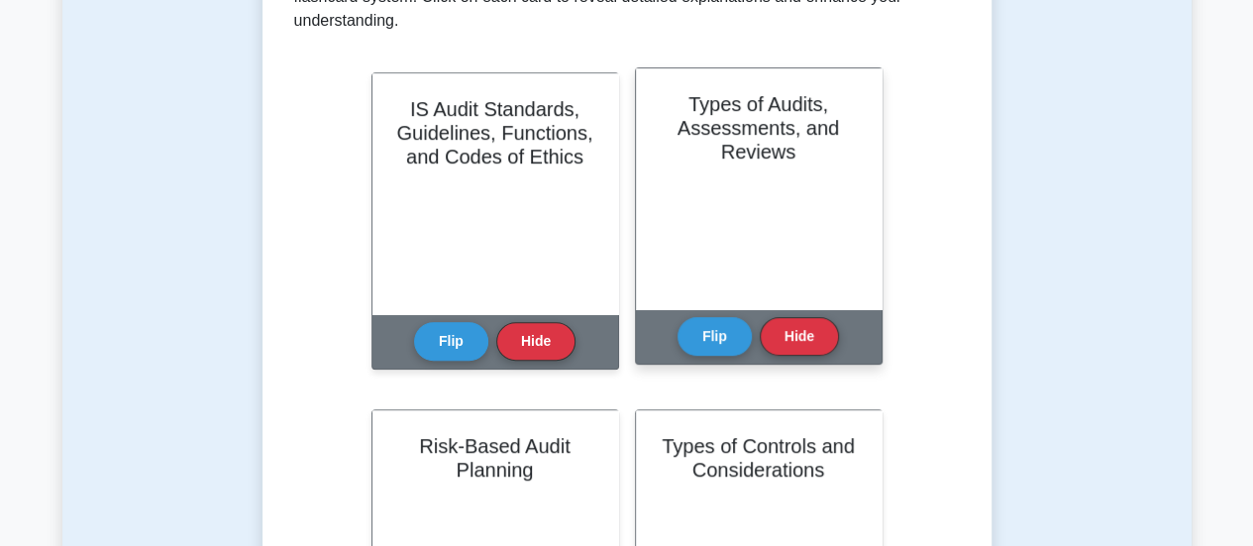
scroll to position [452, 0]
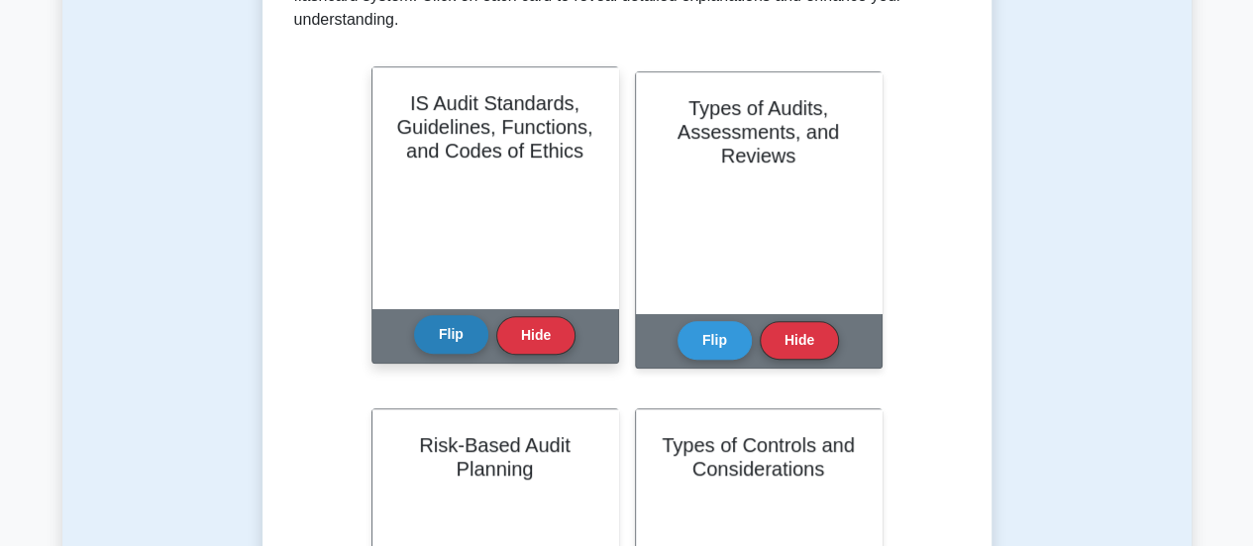
click at [451, 342] on button "Flip" at bounding box center [451, 334] width 74 height 39
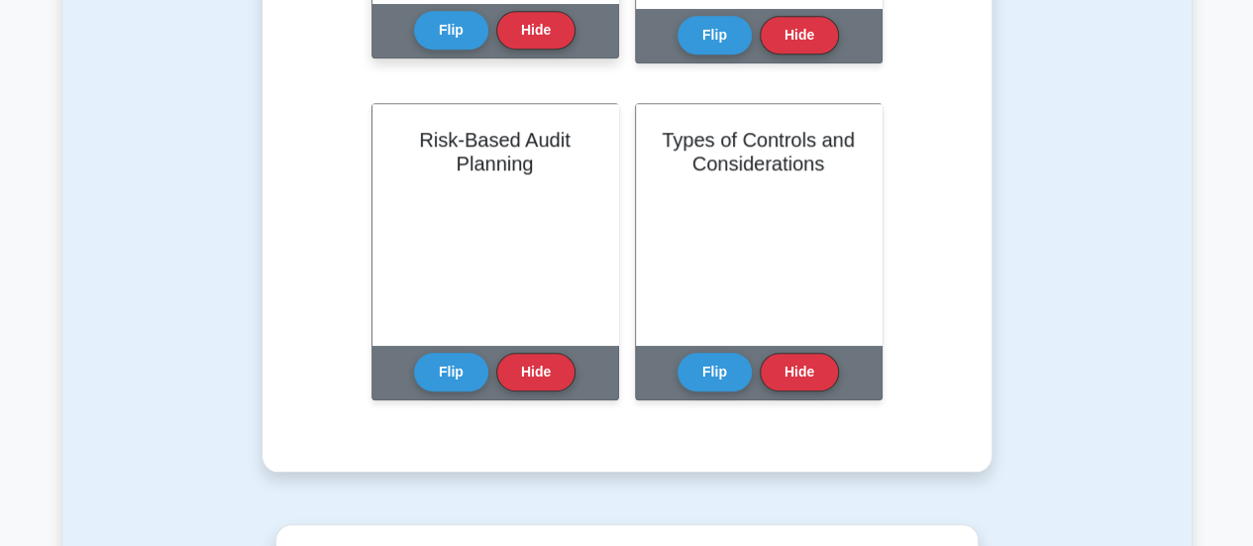
scroll to position [746, 0]
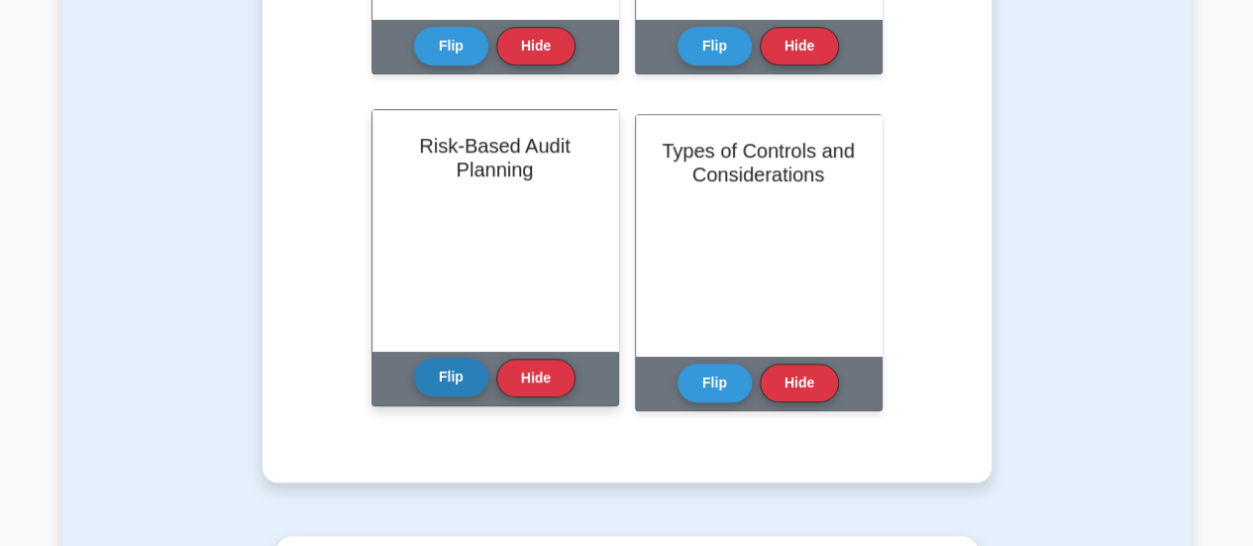
click at [446, 381] on button "Flip" at bounding box center [451, 377] width 74 height 39
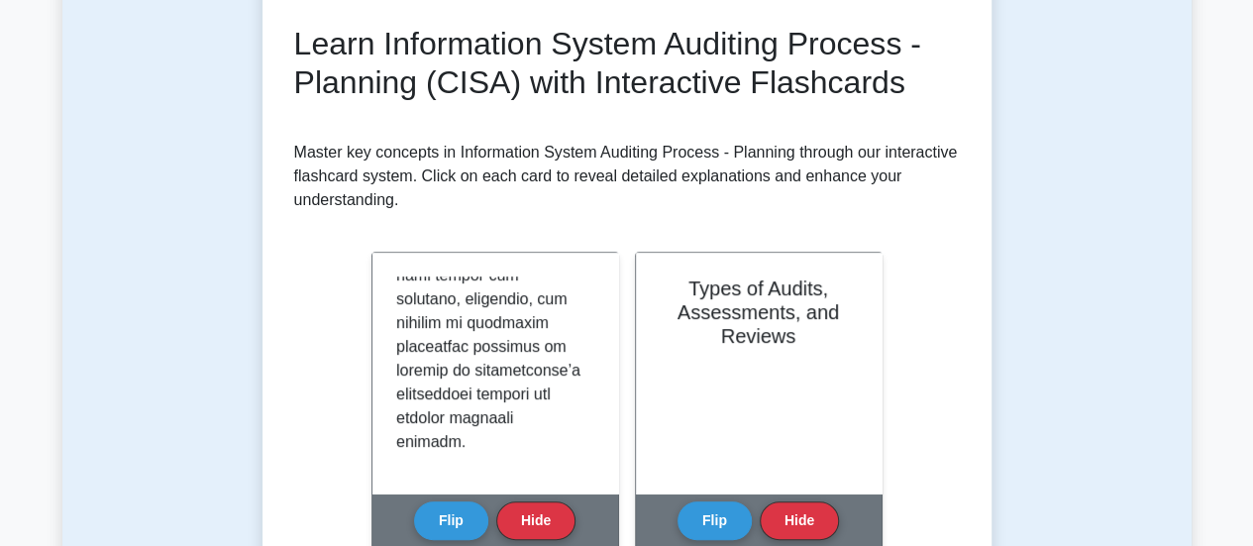
scroll to position [0, 0]
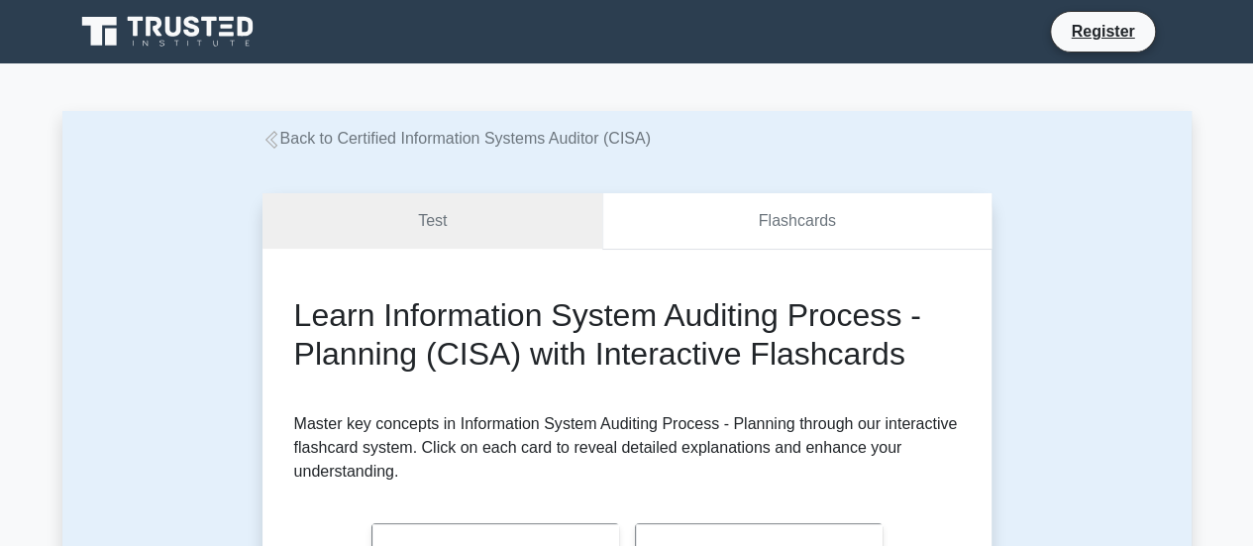
click at [798, 237] on link "Flashcards" at bounding box center [796, 221] width 388 height 56
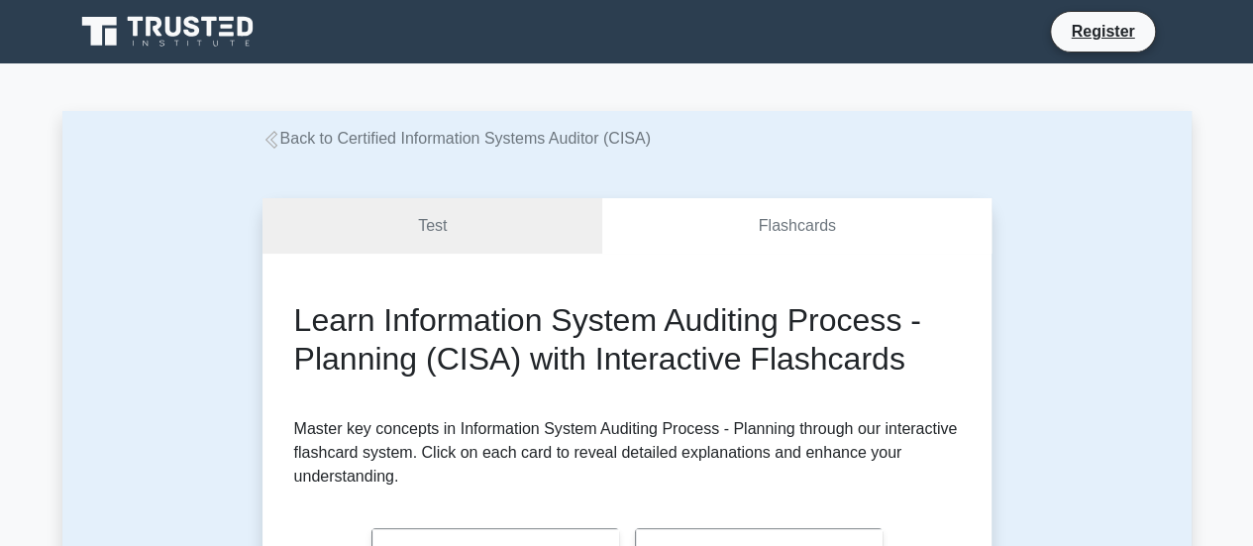
click at [798, 237] on link "Flashcards" at bounding box center [796, 226] width 388 height 56
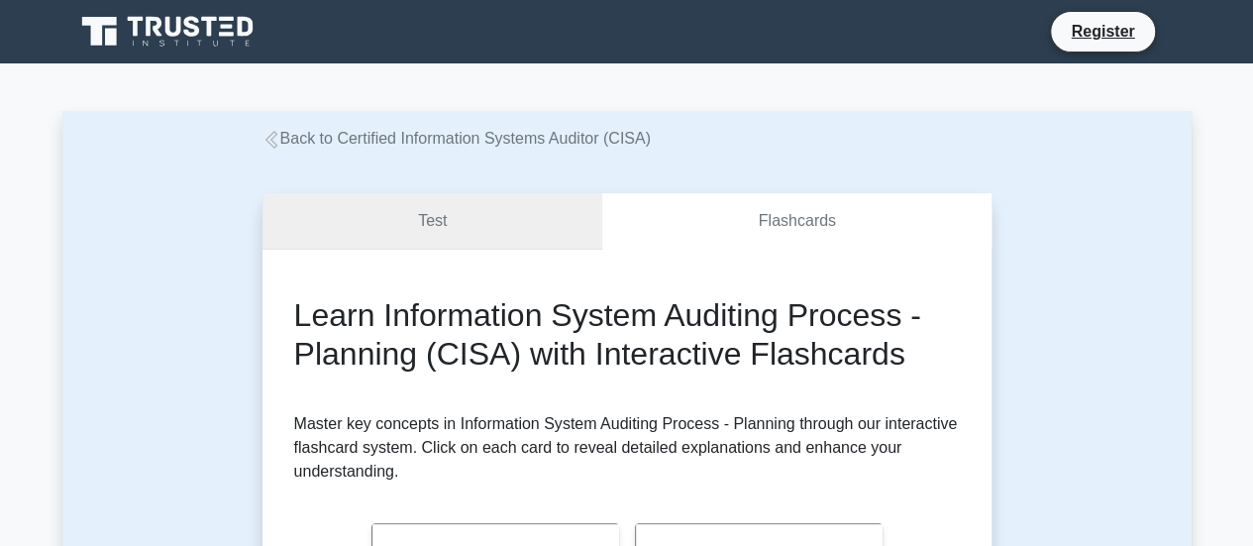
click at [409, 209] on link "Test" at bounding box center [433, 221] width 341 height 56
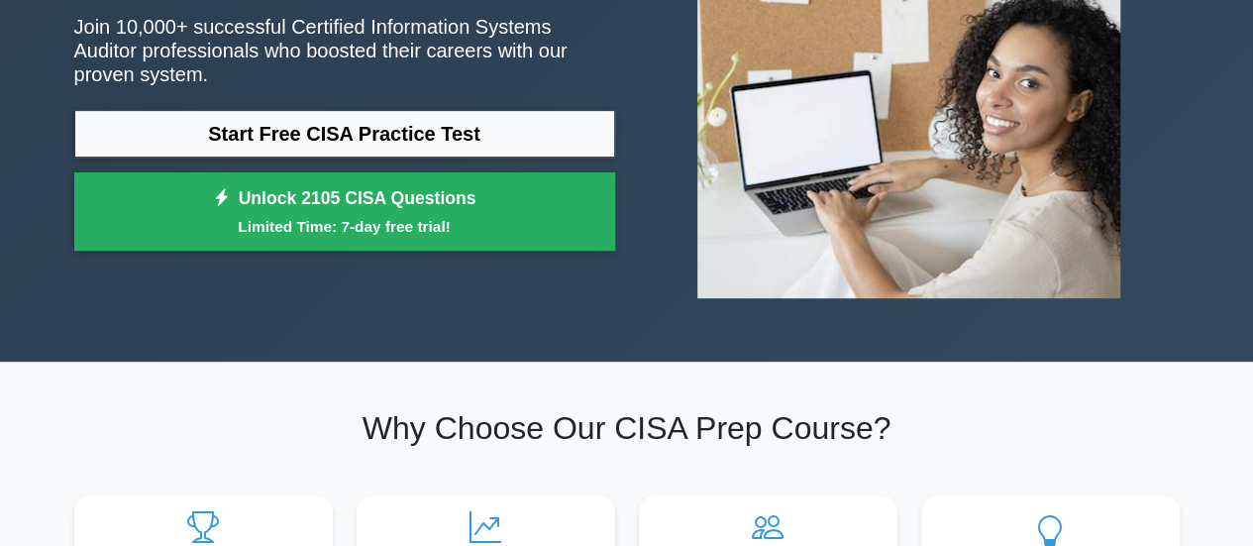
scroll to position [177, 0]
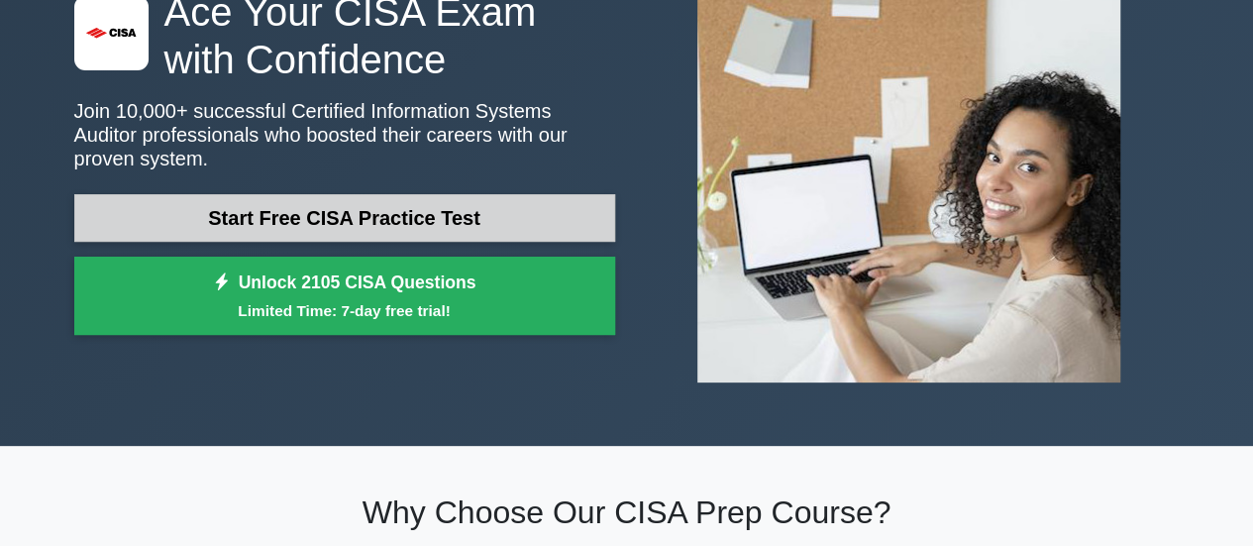
click at [473, 200] on link "Start Free CISA Practice Test" at bounding box center [344, 218] width 541 height 48
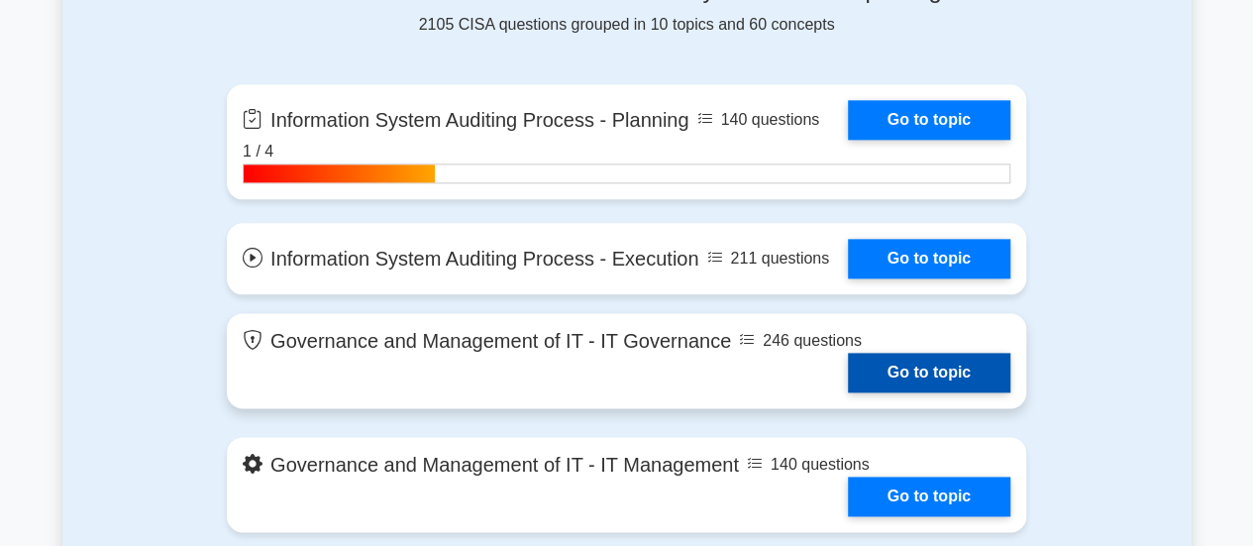
scroll to position [1111, 0]
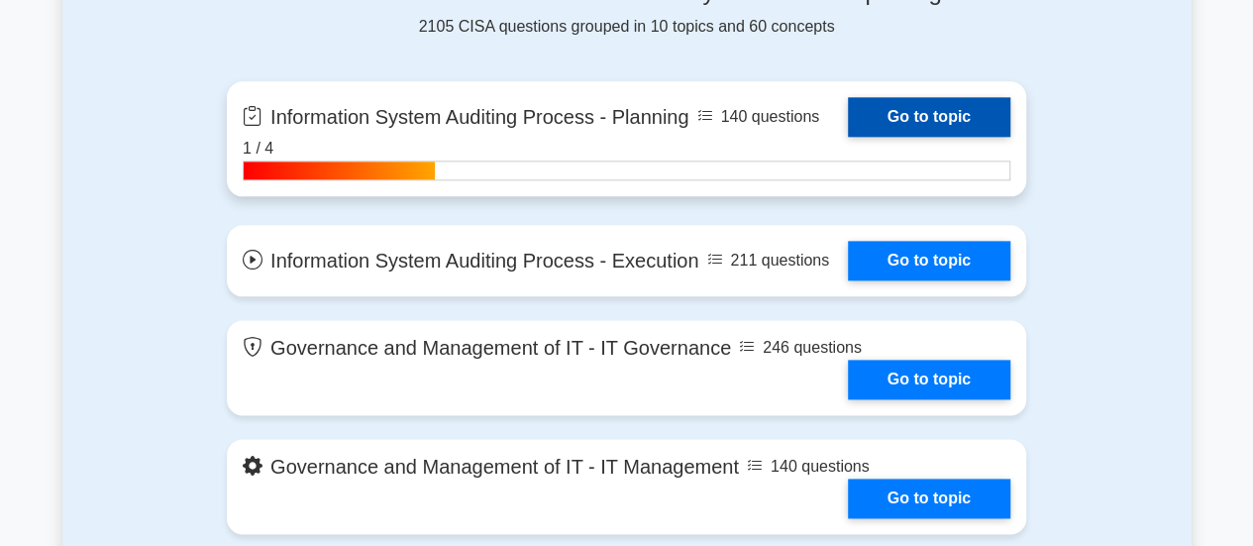
click at [909, 116] on link "Go to topic" at bounding box center [929, 117] width 162 height 40
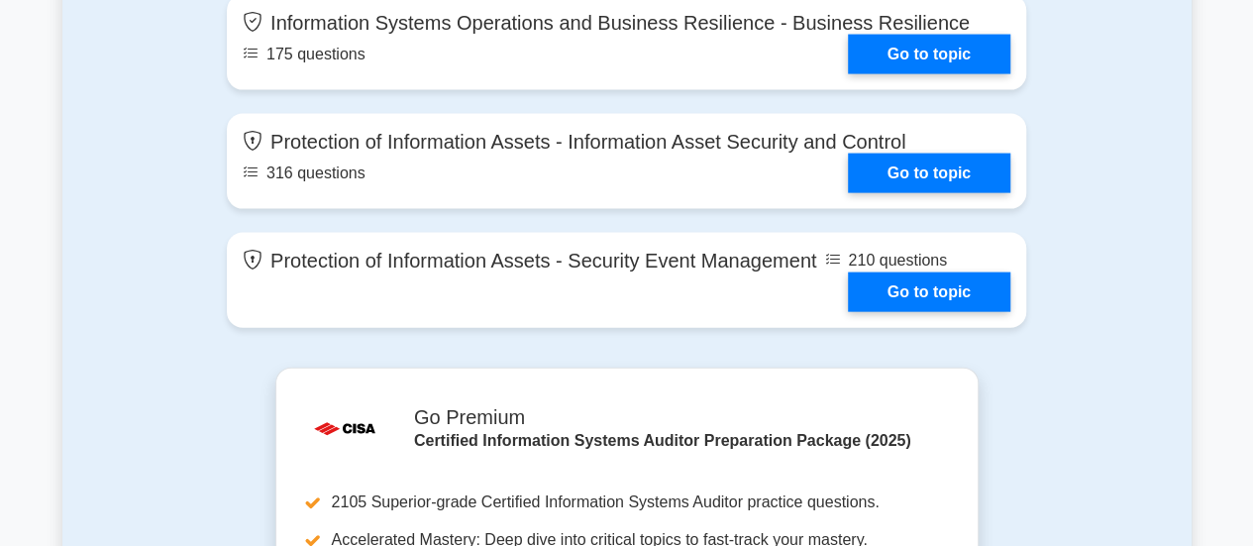
scroll to position [2080, 0]
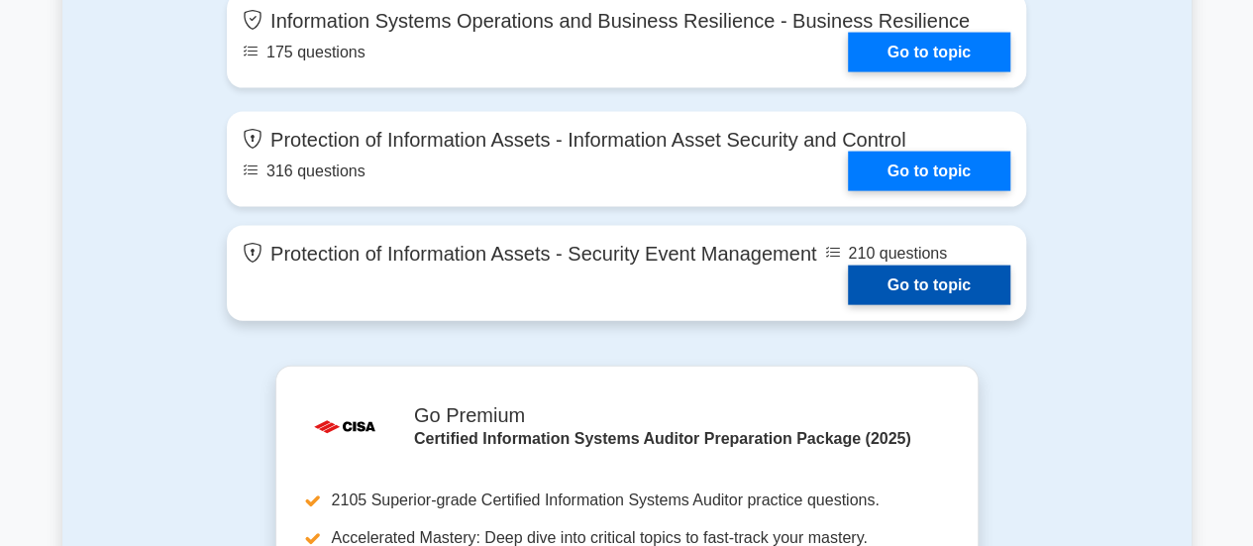
click at [848, 265] on link "Go to topic" at bounding box center [929, 285] width 162 height 40
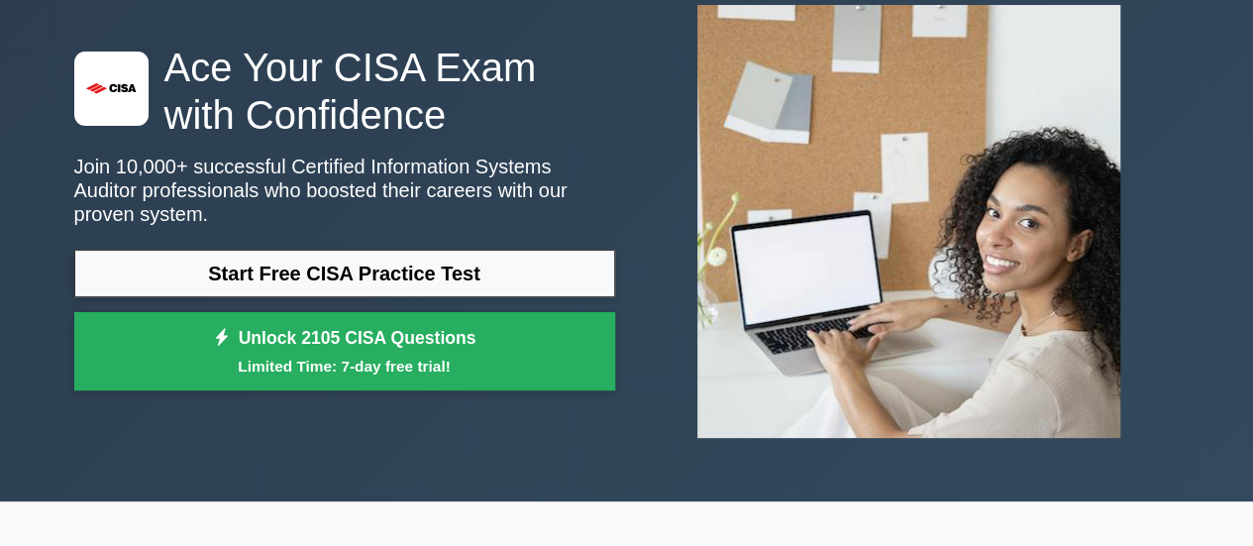
scroll to position [0, 0]
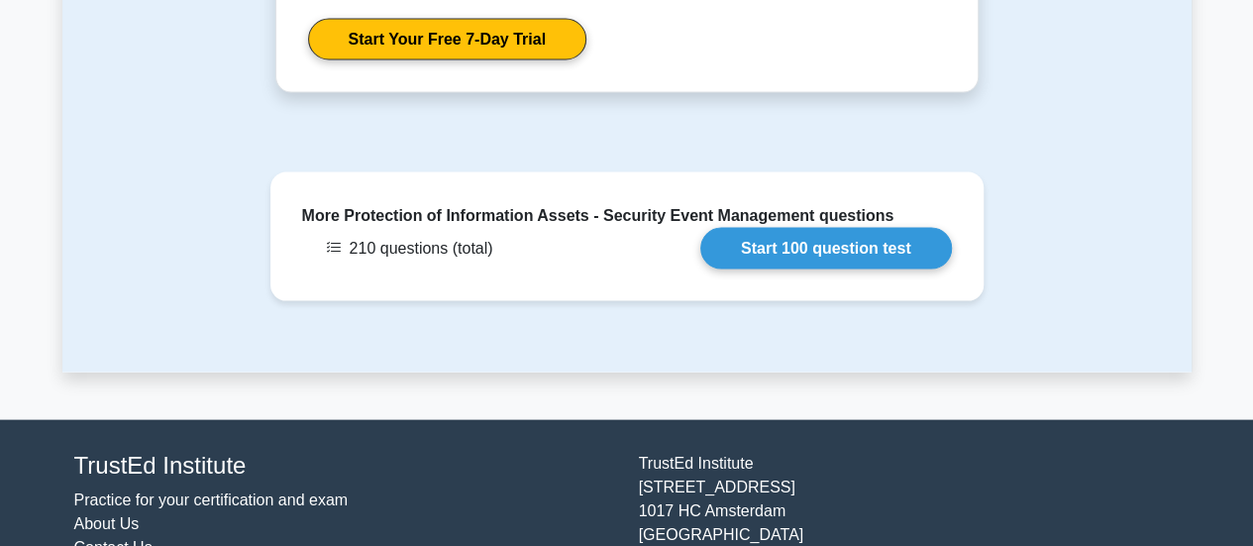
scroll to position [1866, 0]
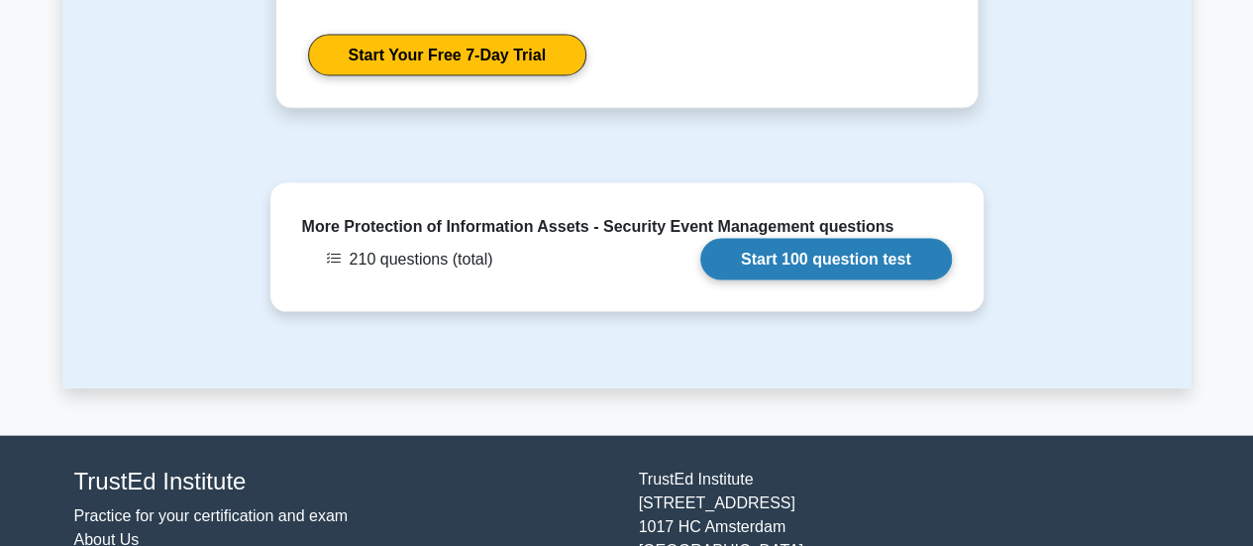
click at [796, 238] on link "Start 100 question test" at bounding box center [826, 259] width 252 height 42
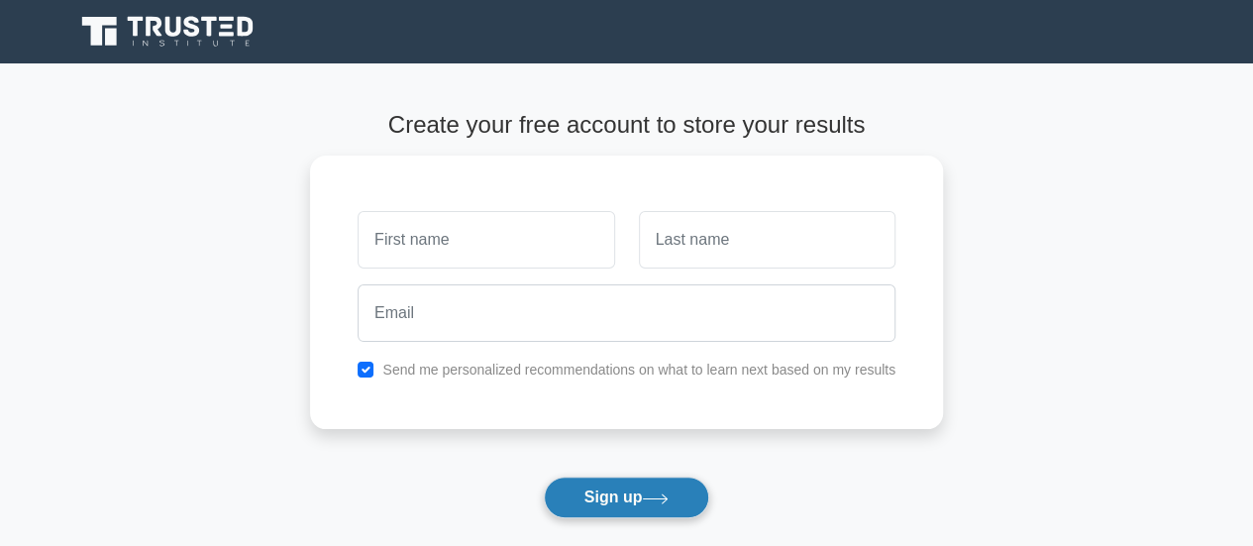
click at [634, 505] on button "Sign up" at bounding box center [627, 497] width 166 height 42
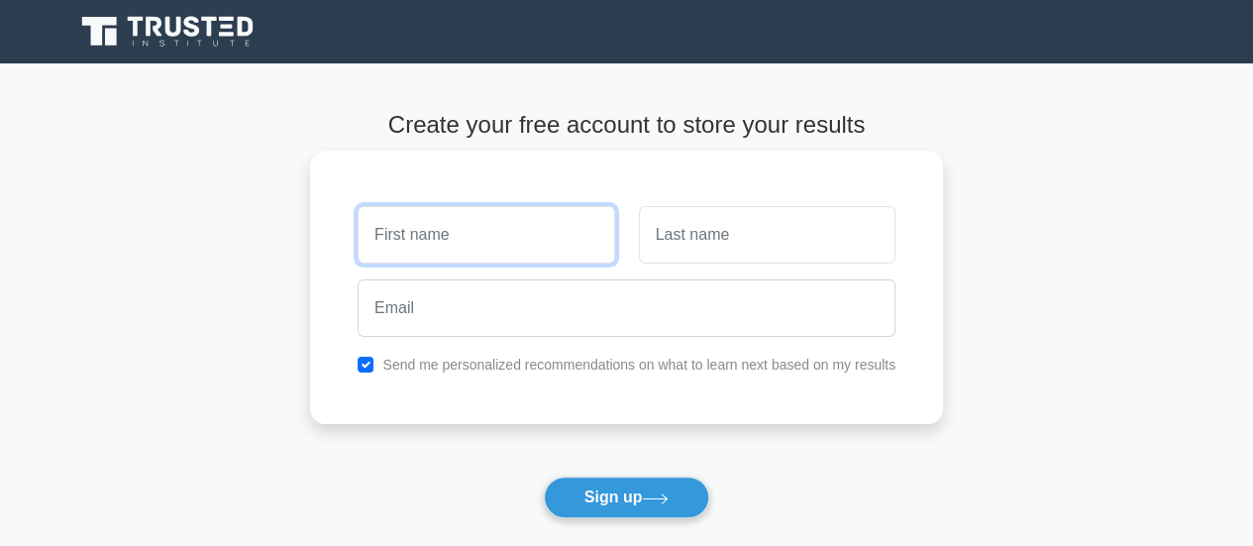
click at [428, 236] on input "text" at bounding box center [486, 234] width 257 height 57
type input "Md. Aman"
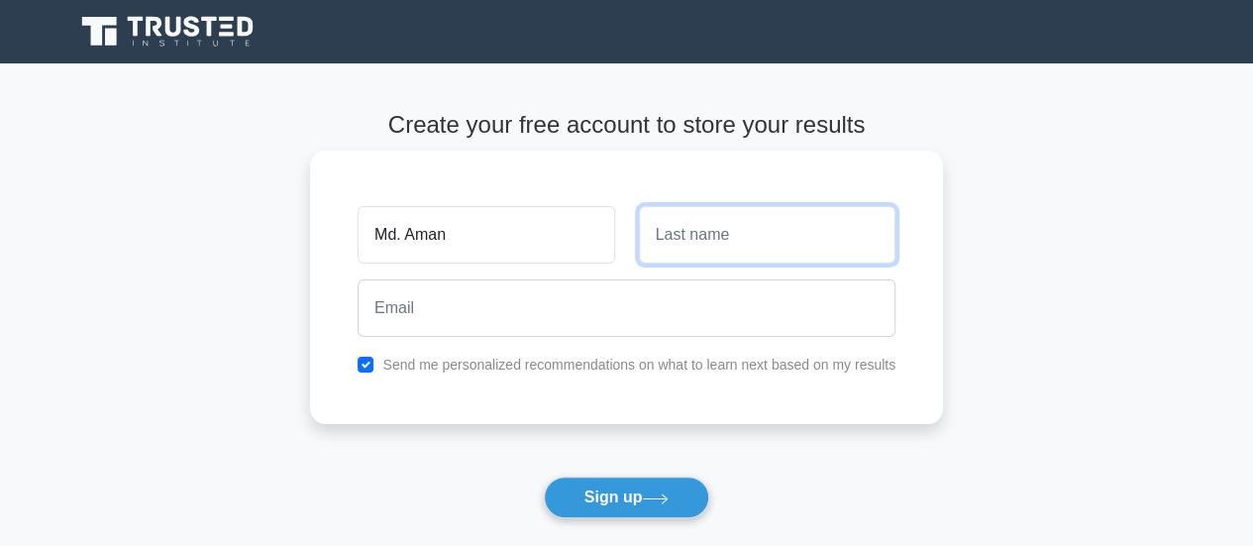
click at [680, 234] on input "text" at bounding box center [767, 234] width 257 height 57
type input "Ullah"
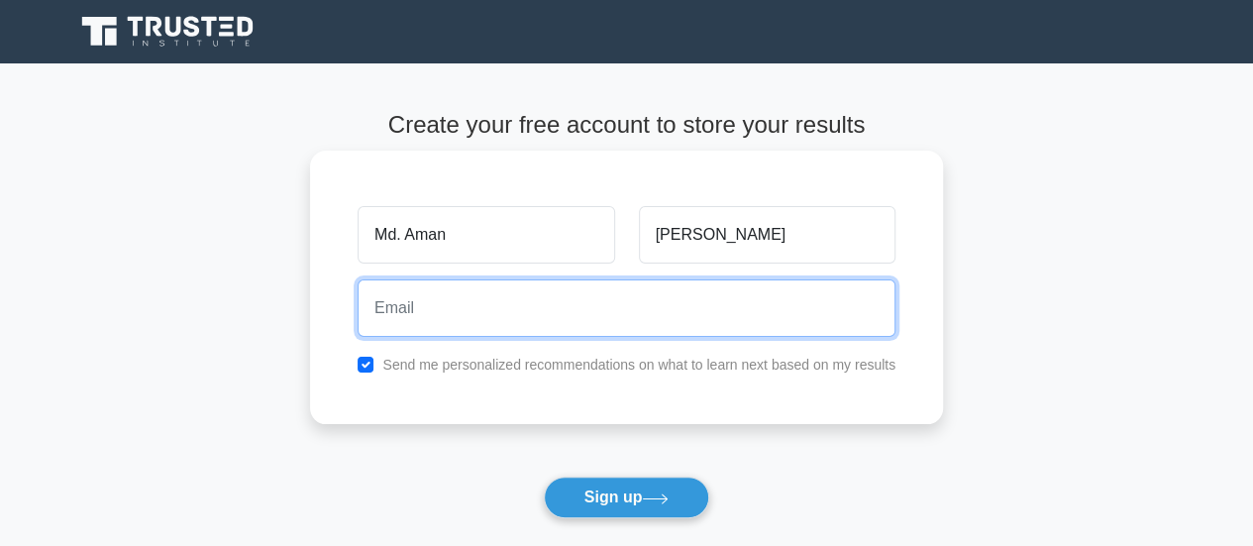
click at [494, 305] on input "email" at bounding box center [627, 307] width 538 height 57
type input "amanullahdu3@gmail.com"
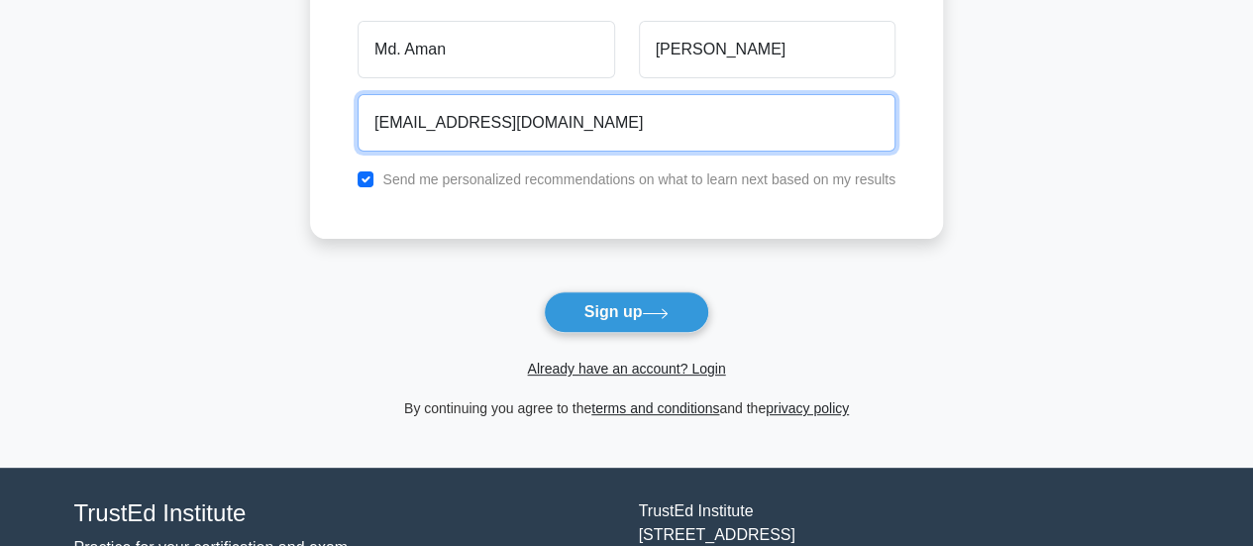
scroll to position [197, 0]
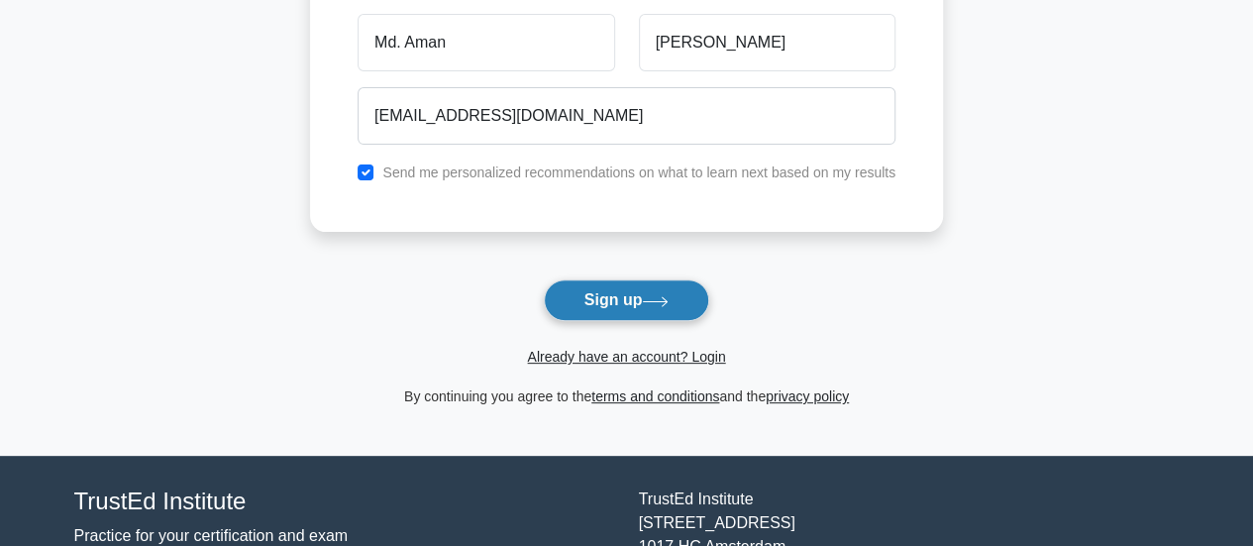
click at [648, 296] on button "Sign up" at bounding box center [627, 300] width 166 height 42
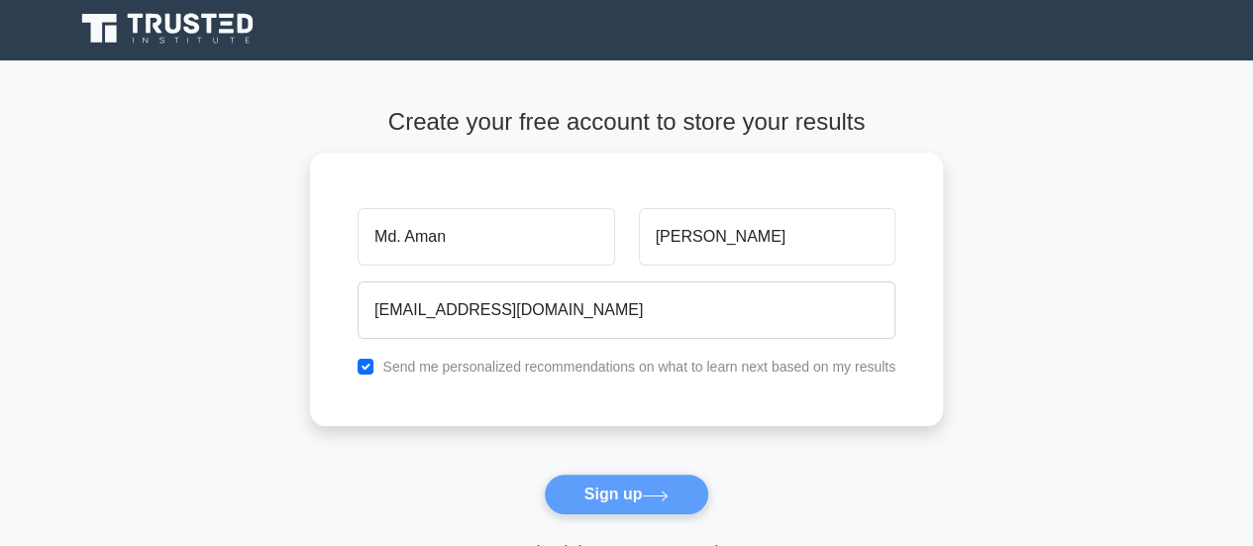
scroll to position [0, 0]
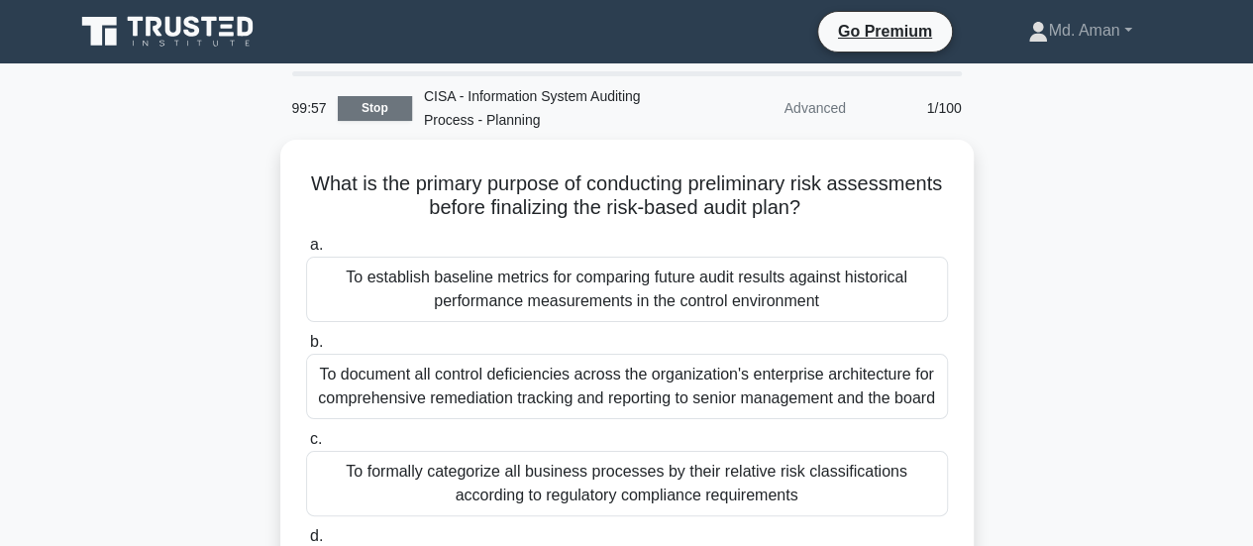
click at [360, 107] on link "Stop" at bounding box center [375, 108] width 74 height 25
